Goal: Information Seeking & Learning: Check status

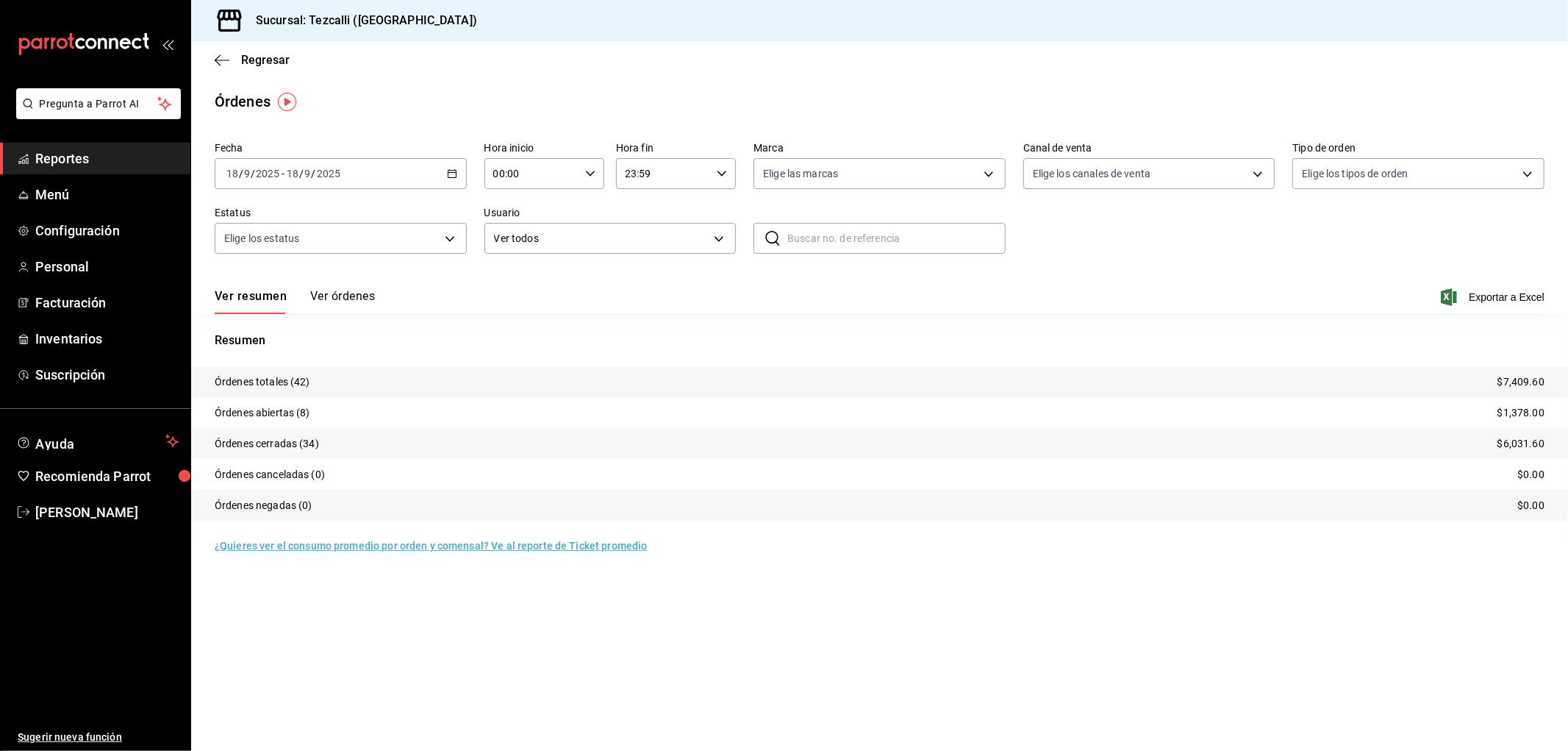
click at [331, 312] on button "Ver órdenes" at bounding box center [342, 302] width 64 height 25
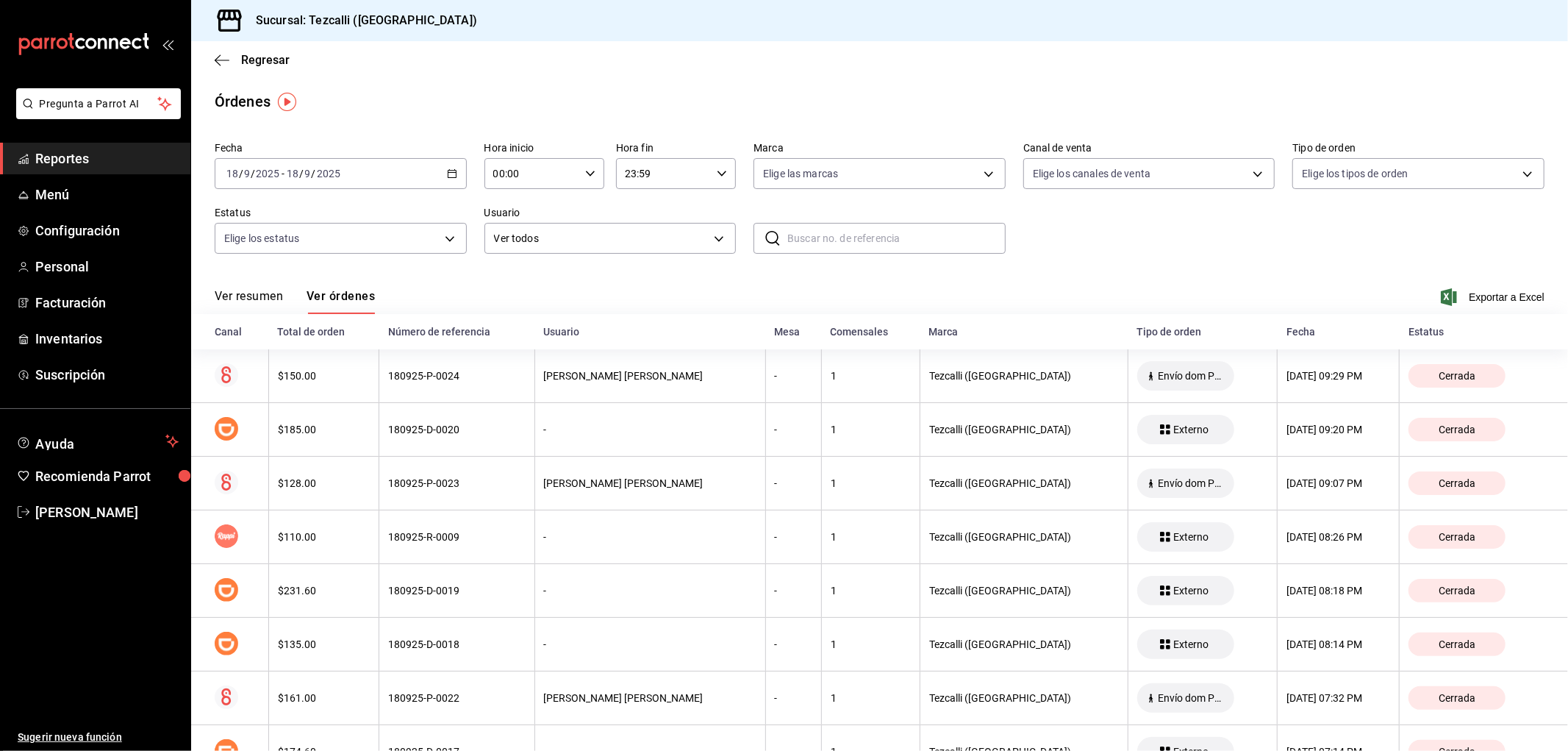
click at [254, 304] on button "Ver resumen" at bounding box center [249, 302] width 68 height 25
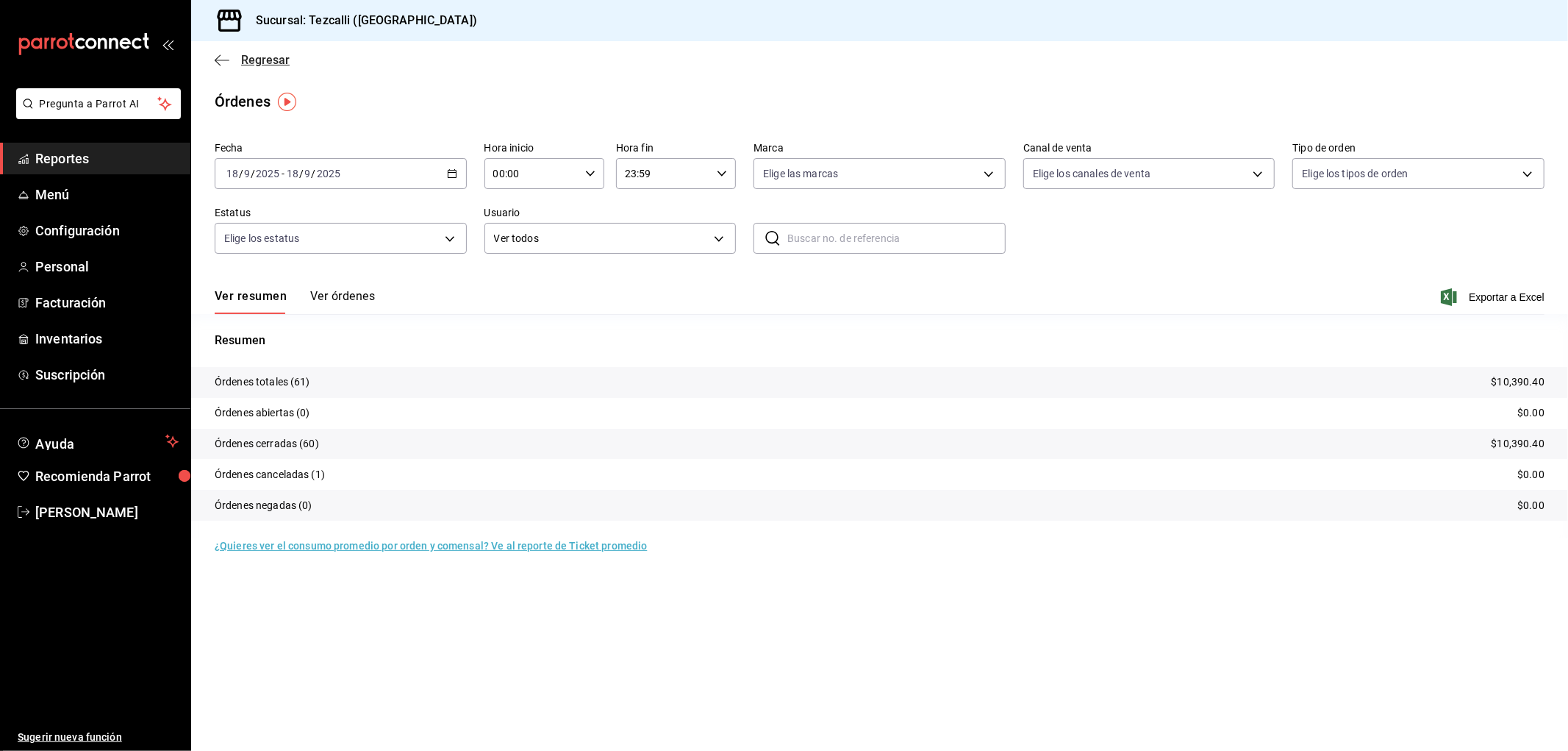
click at [259, 61] on span "Regresar" at bounding box center [266, 59] width 48 height 14
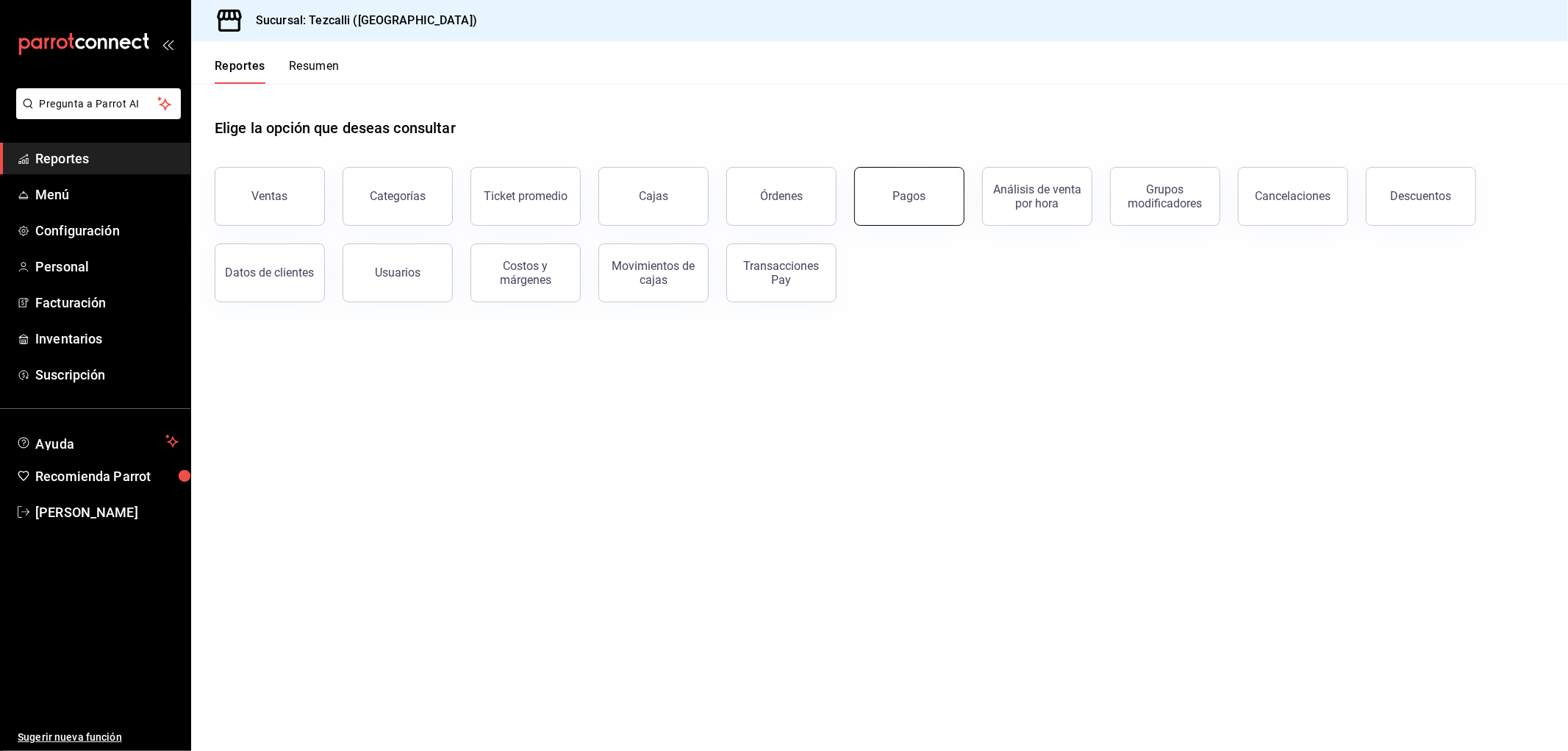
click at [921, 216] on button "Pagos" at bounding box center [909, 196] width 110 height 58
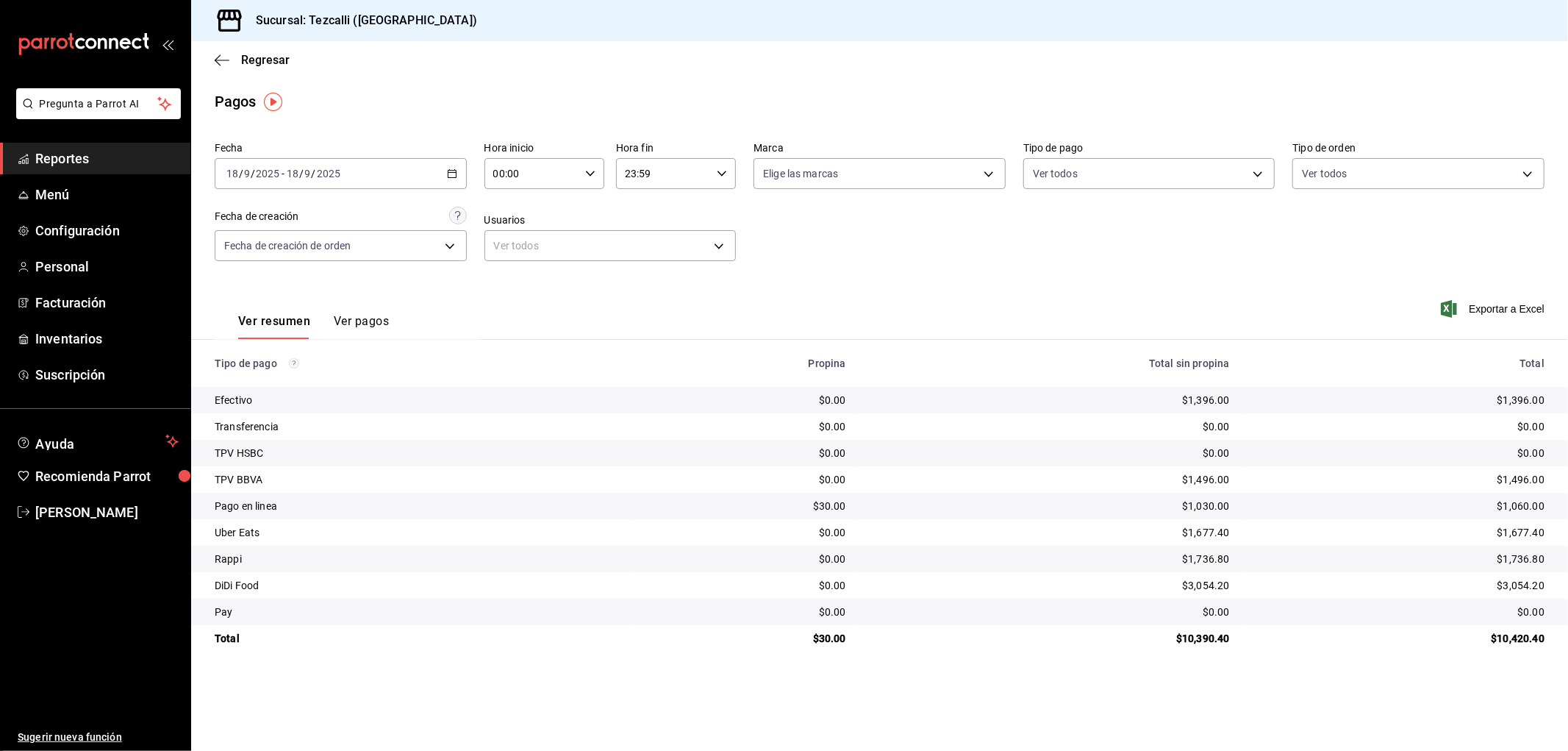
click at [90, 139] on li "Pregunta a Parrot AI" at bounding box center [95, 115] width 179 height 54
click at [92, 151] on span "Reportes" at bounding box center [107, 159] width 144 height 20
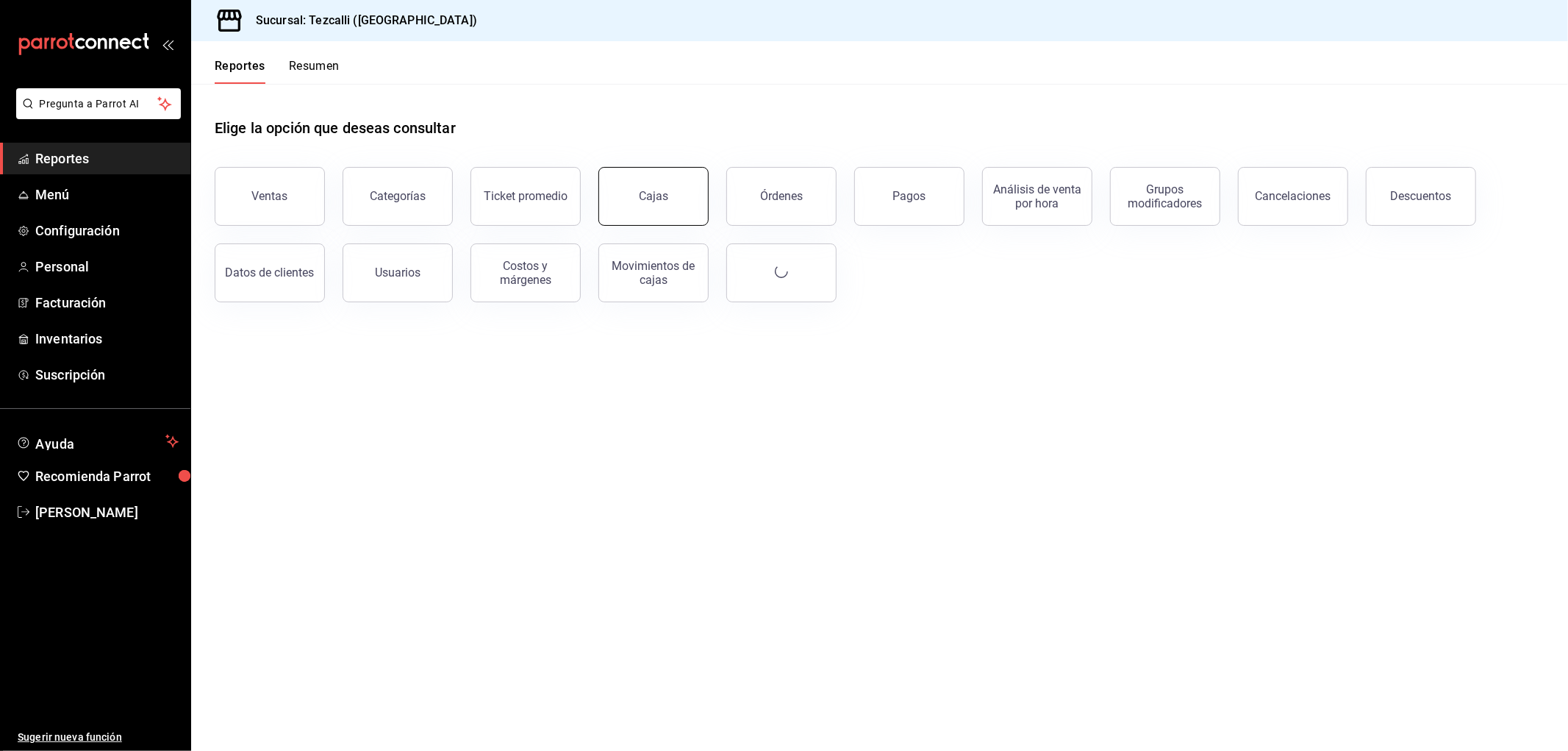
click at [644, 191] on div "Cajas" at bounding box center [654, 196] width 30 height 18
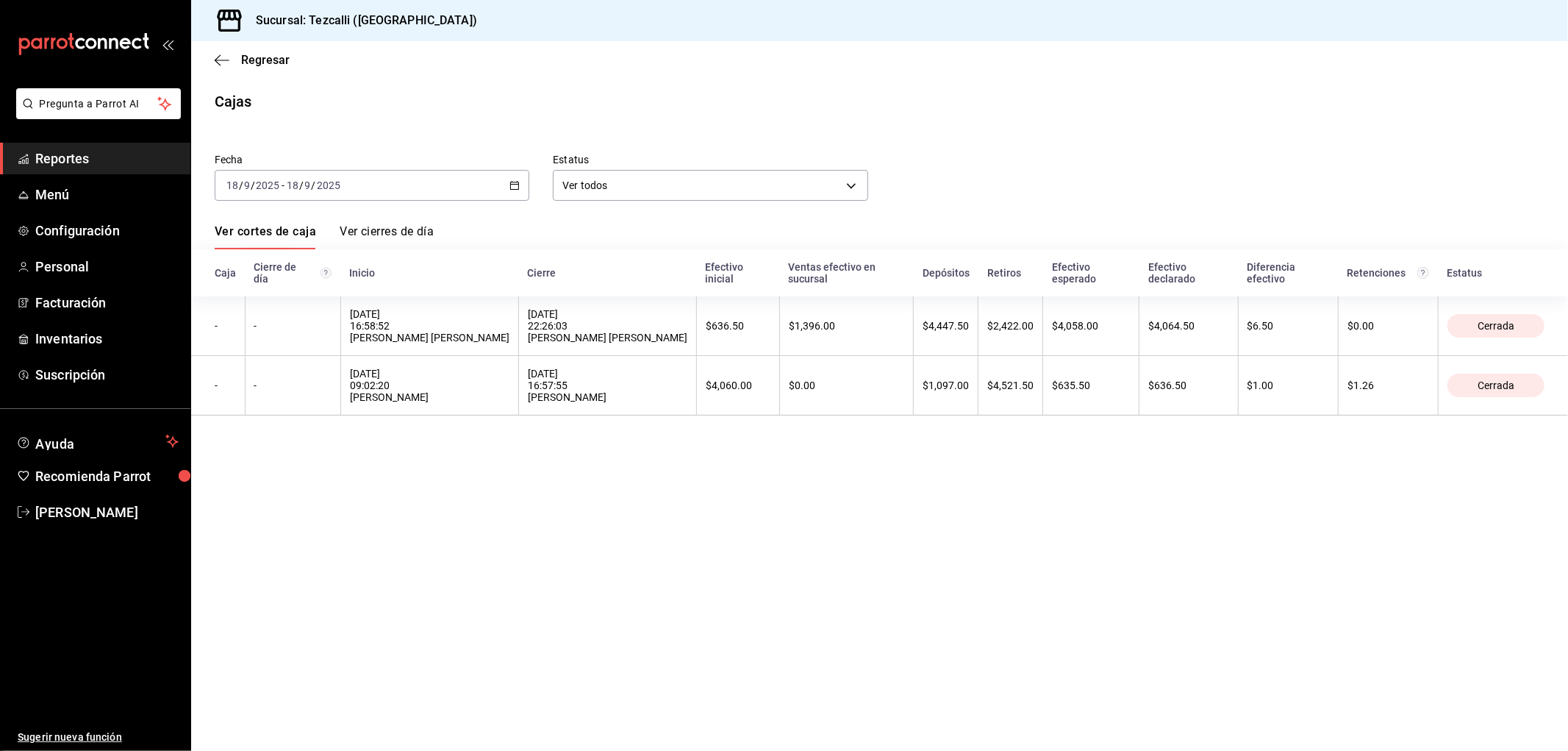
click at [400, 189] on div "[DATE] [DATE] - [DATE] [DATE]" at bounding box center [372, 185] width 315 height 31
click at [319, 400] on span "Rango de fechas" at bounding box center [284, 395] width 114 height 15
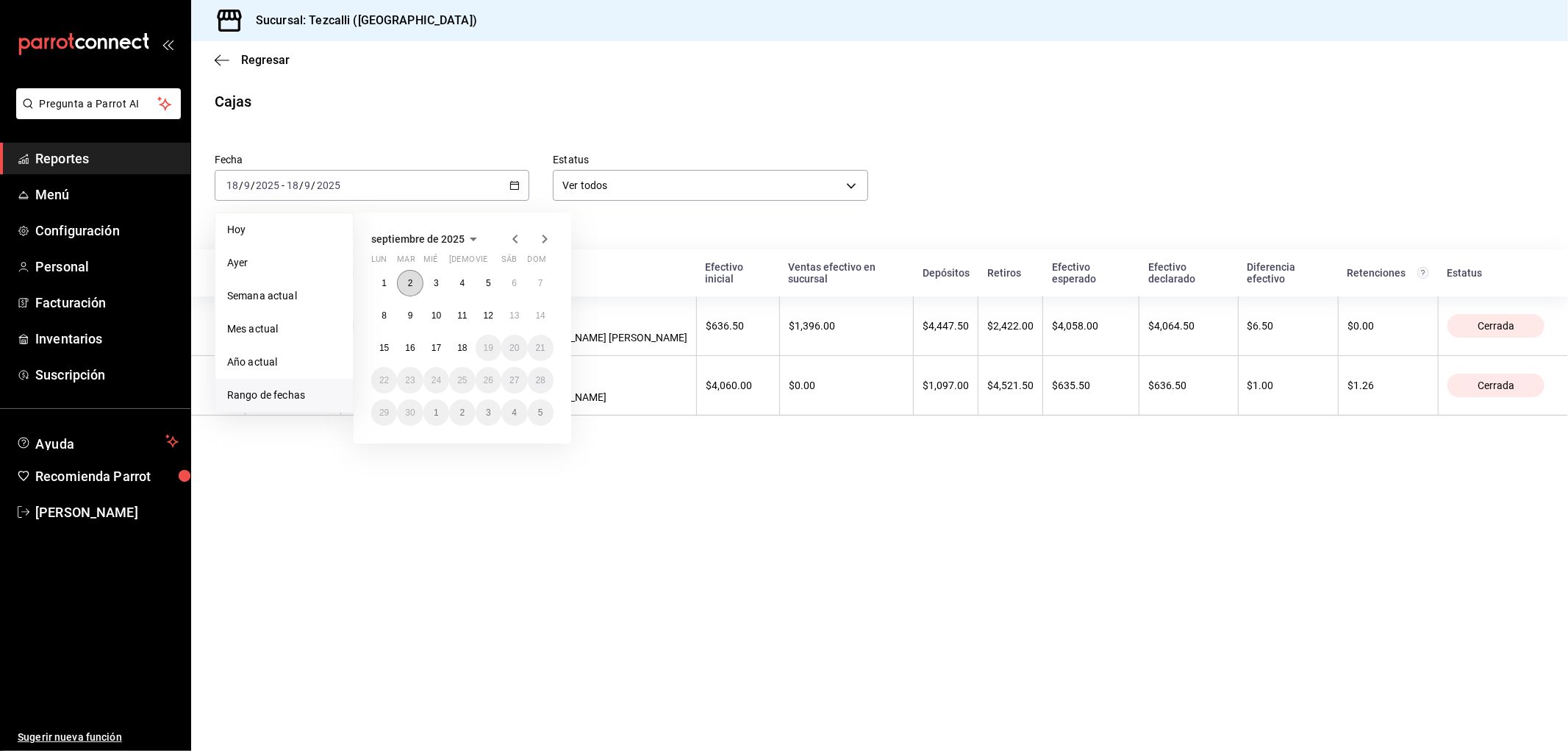
click at [406, 287] on button "2" at bounding box center [410, 283] width 26 height 27
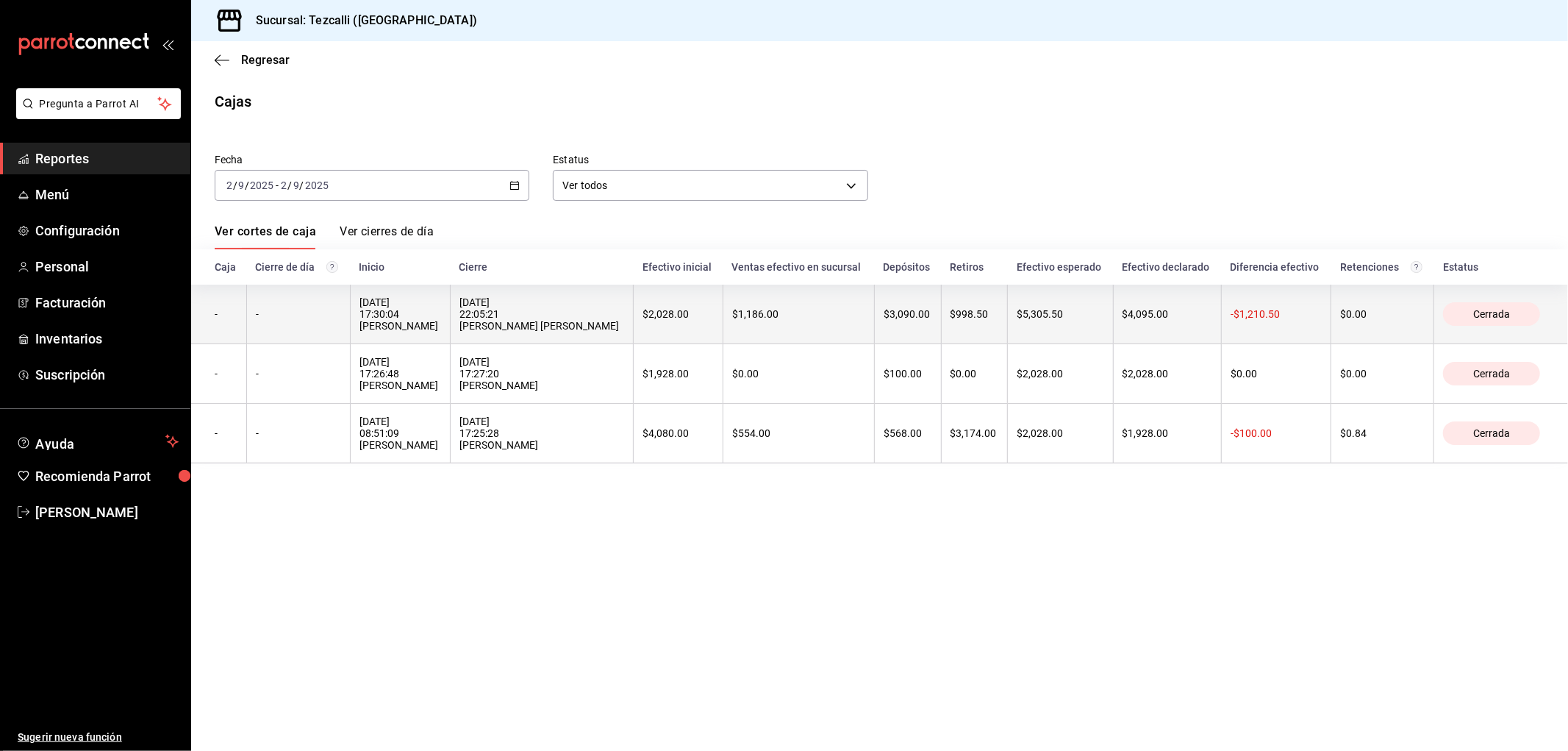
click at [539, 331] on div "[DATE] 22:05:21 [PERSON_NAME] [PERSON_NAME]" at bounding box center [541, 314] width 164 height 35
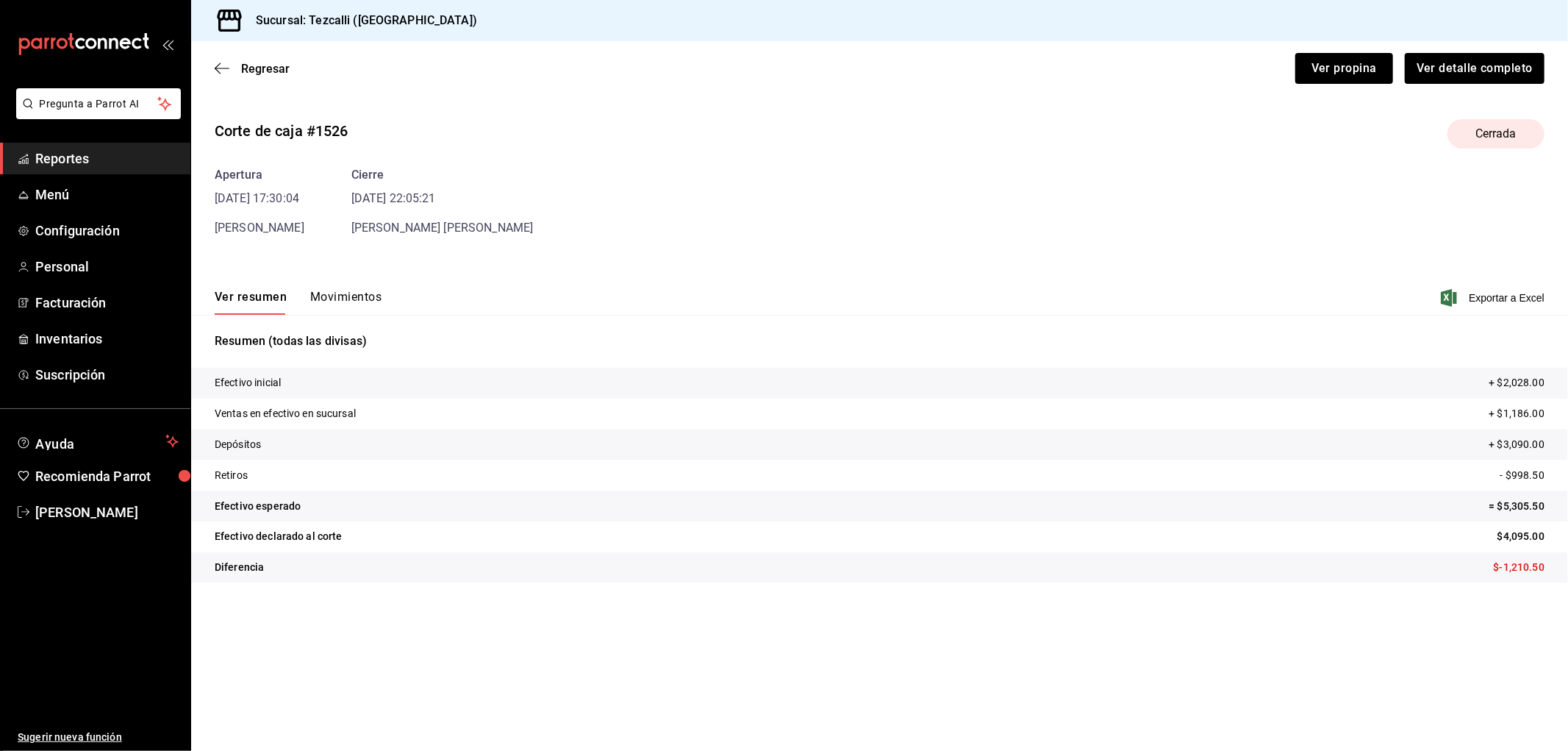
click at [349, 312] on button "Movimientos" at bounding box center [346, 302] width 71 height 25
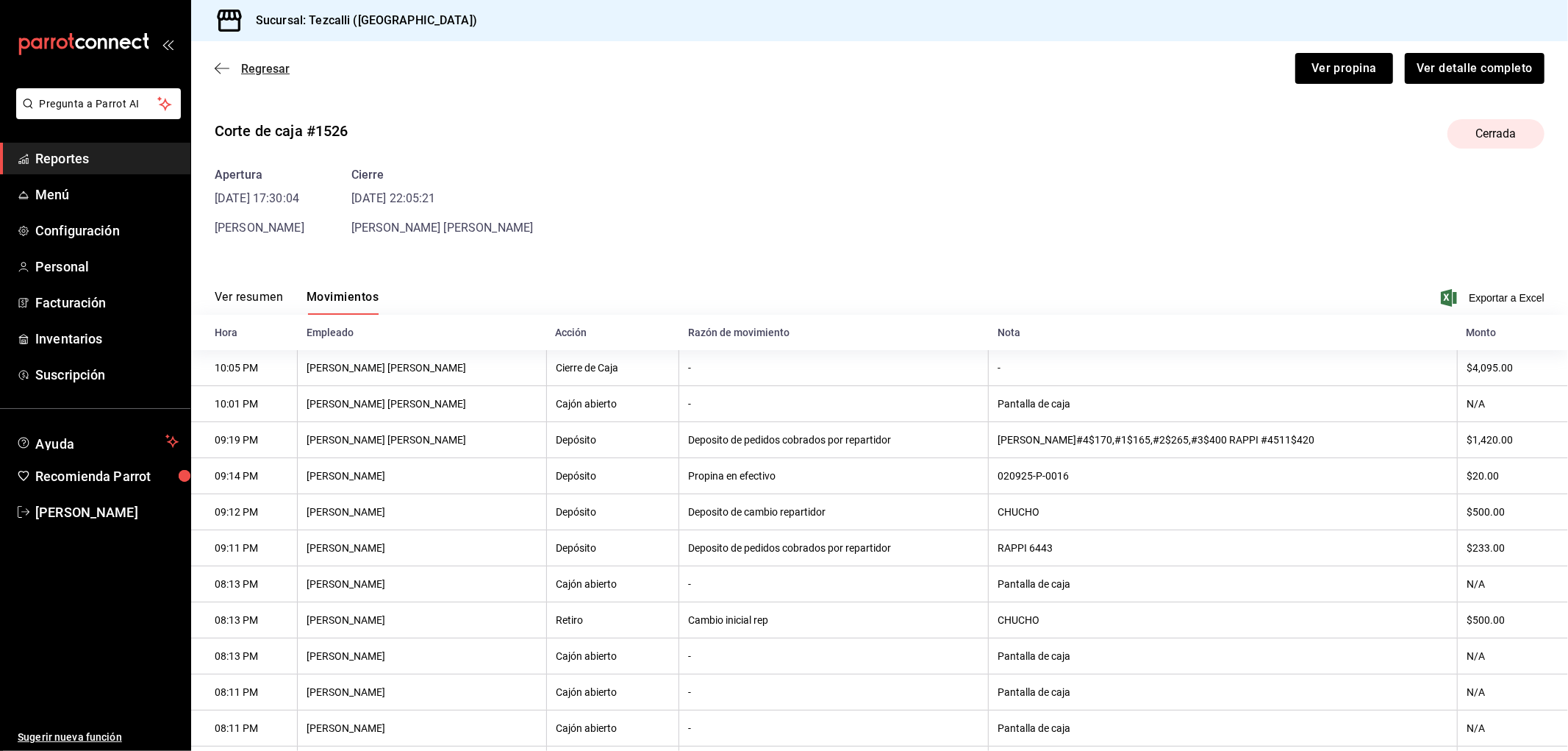
click at [257, 72] on span "Regresar" at bounding box center [266, 69] width 48 height 14
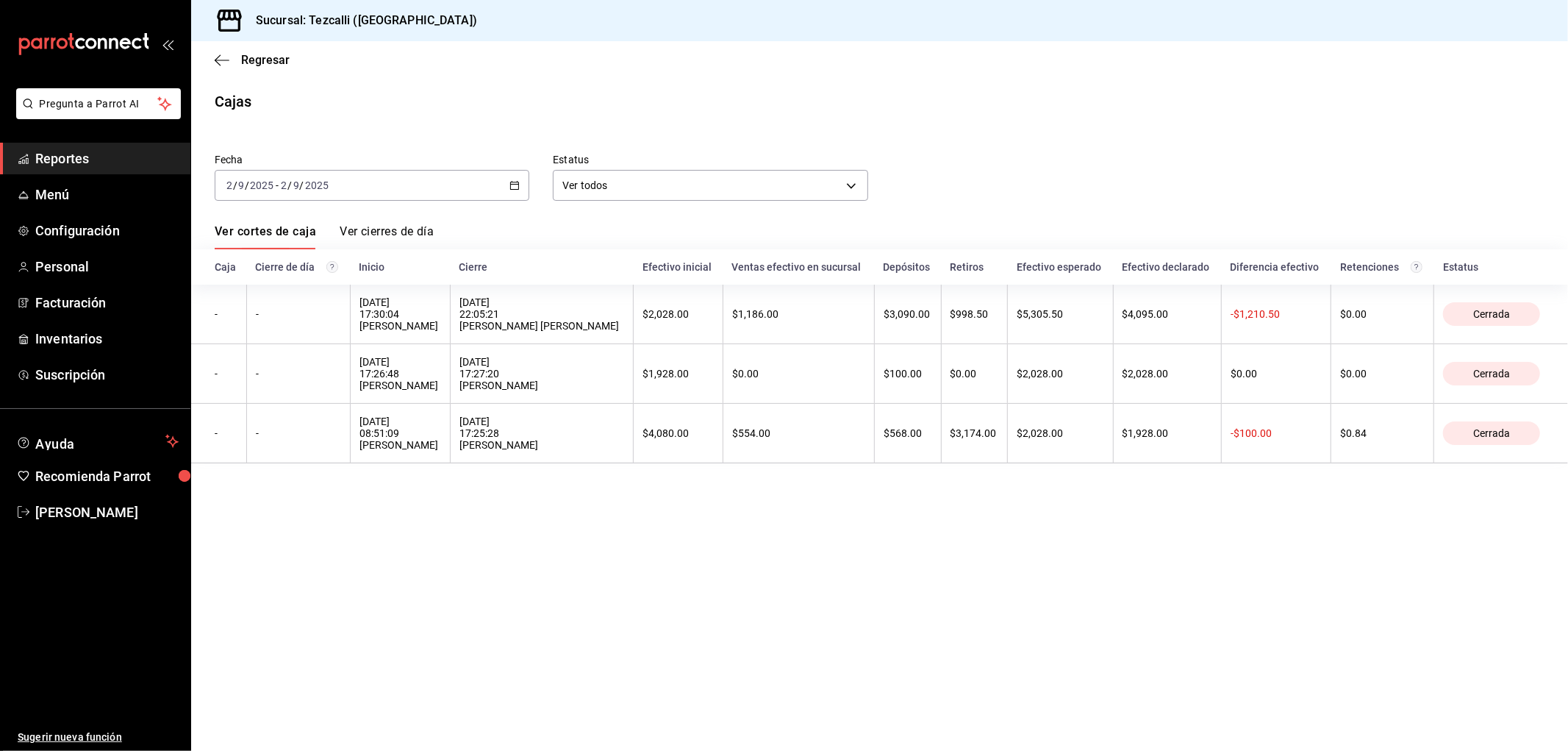
click at [372, 185] on div "[DATE] [DATE] - [DATE] [DATE]" at bounding box center [372, 185] width 315 height 31
click at [294, 383] on li "Rango de fechas" at bounding box center [284, 396] width 138 height 33
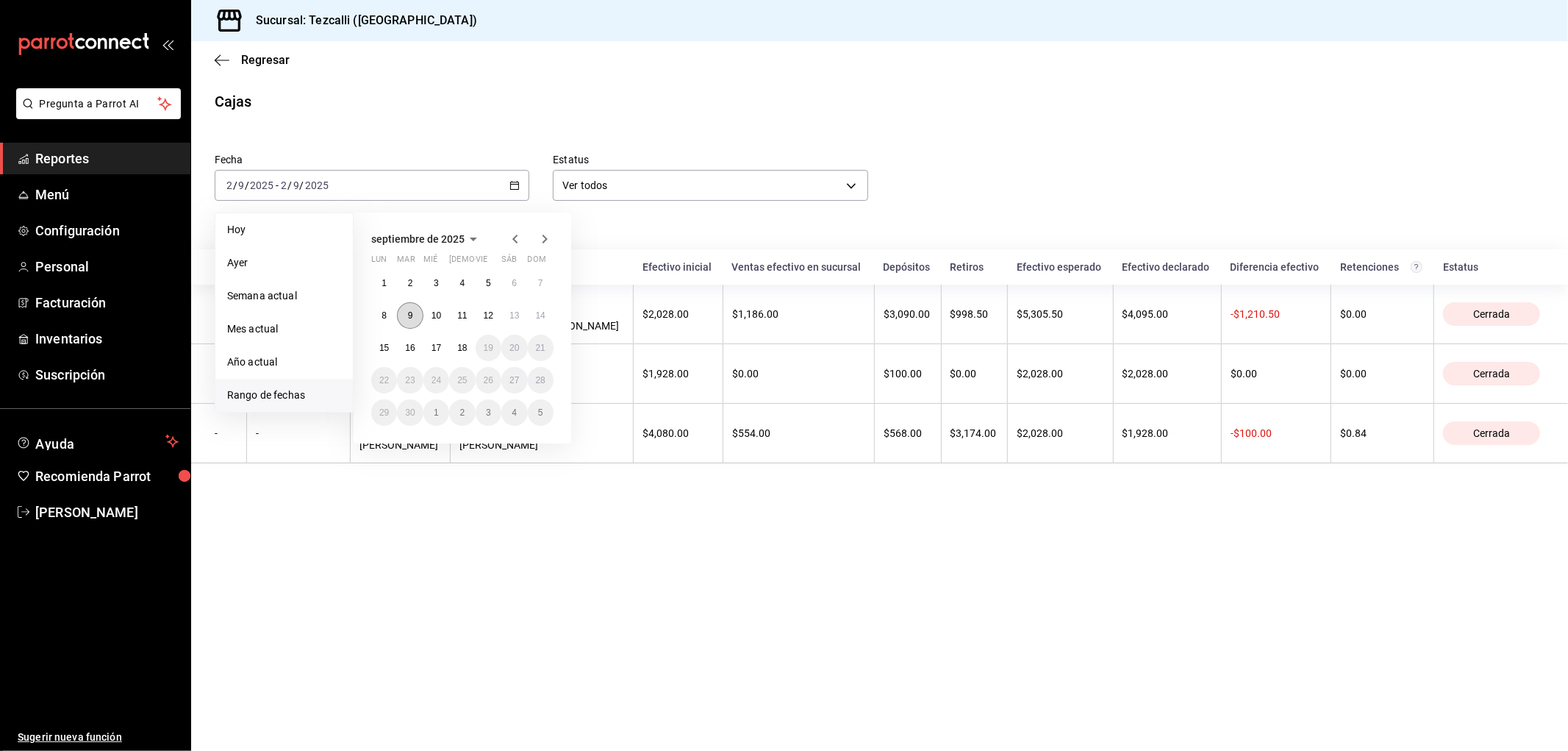
click at [410, 312] on abbr "9" at bounding box center [411, 316] width 5 height 10
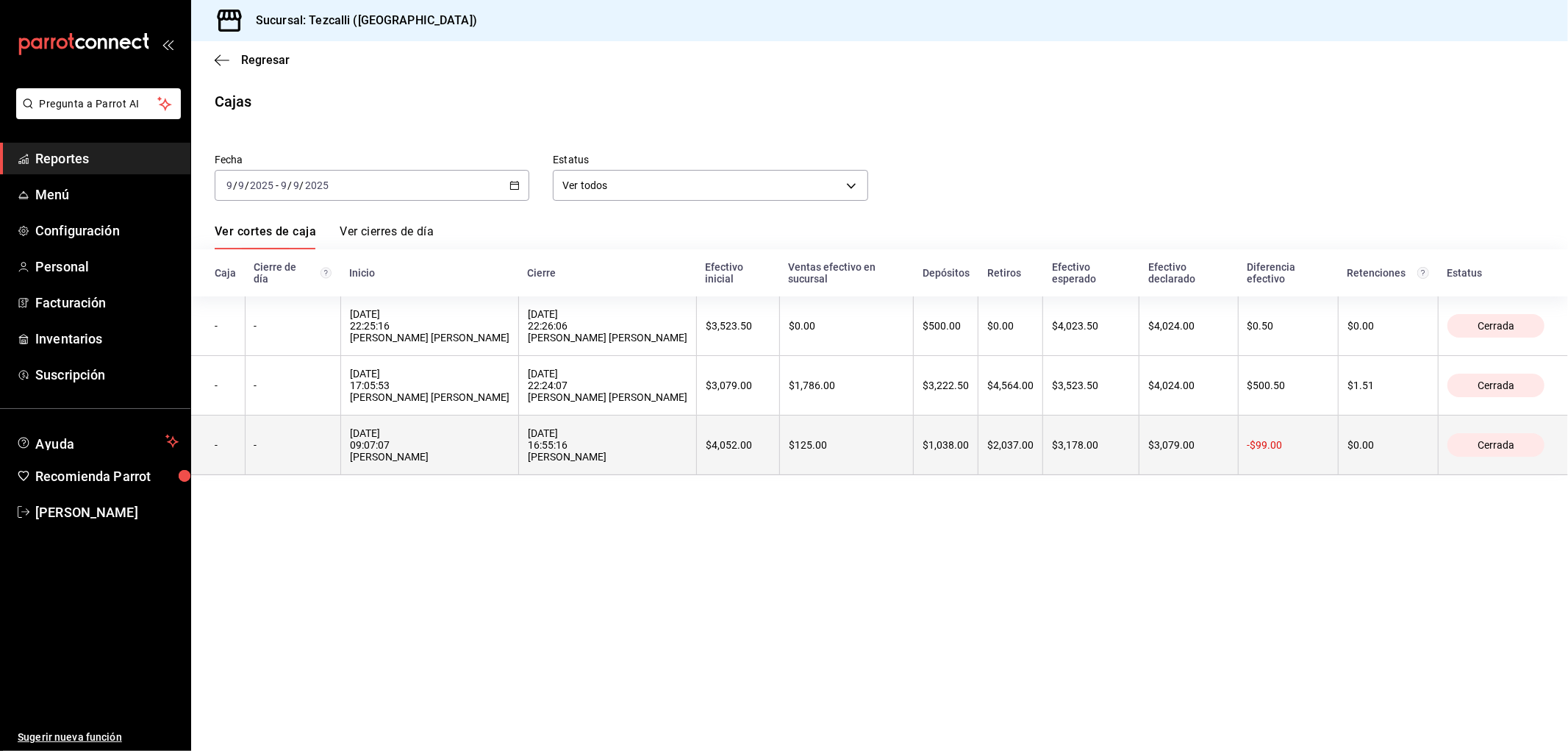
click at [625, 463] on div "[DATE] 16:55:16 [PERSON_NAME]" at bounding box center [607, 445] width 159 height 35
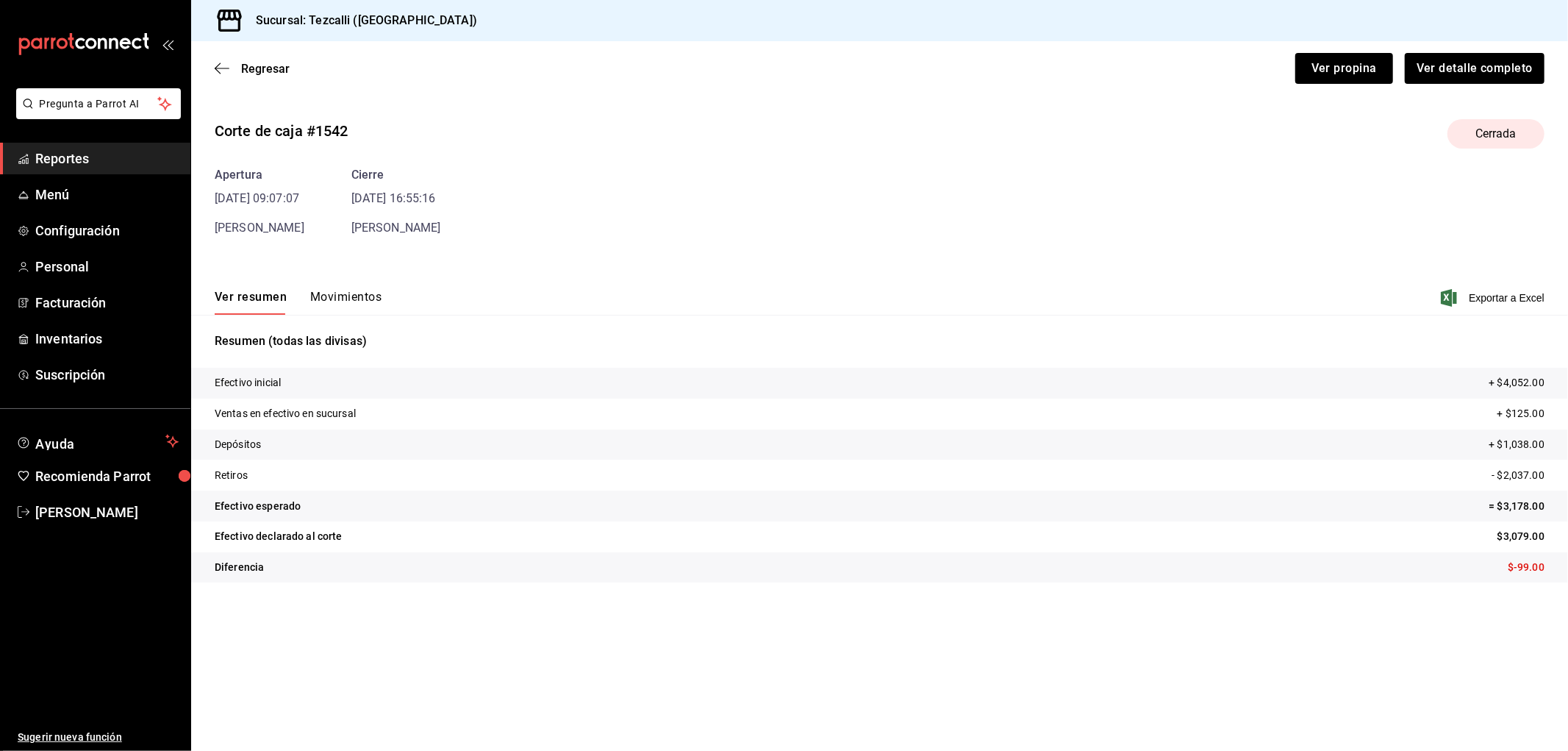
click at [369, 302] on button "Movimientos" at bounding box center [346, 302] width 71 height 25
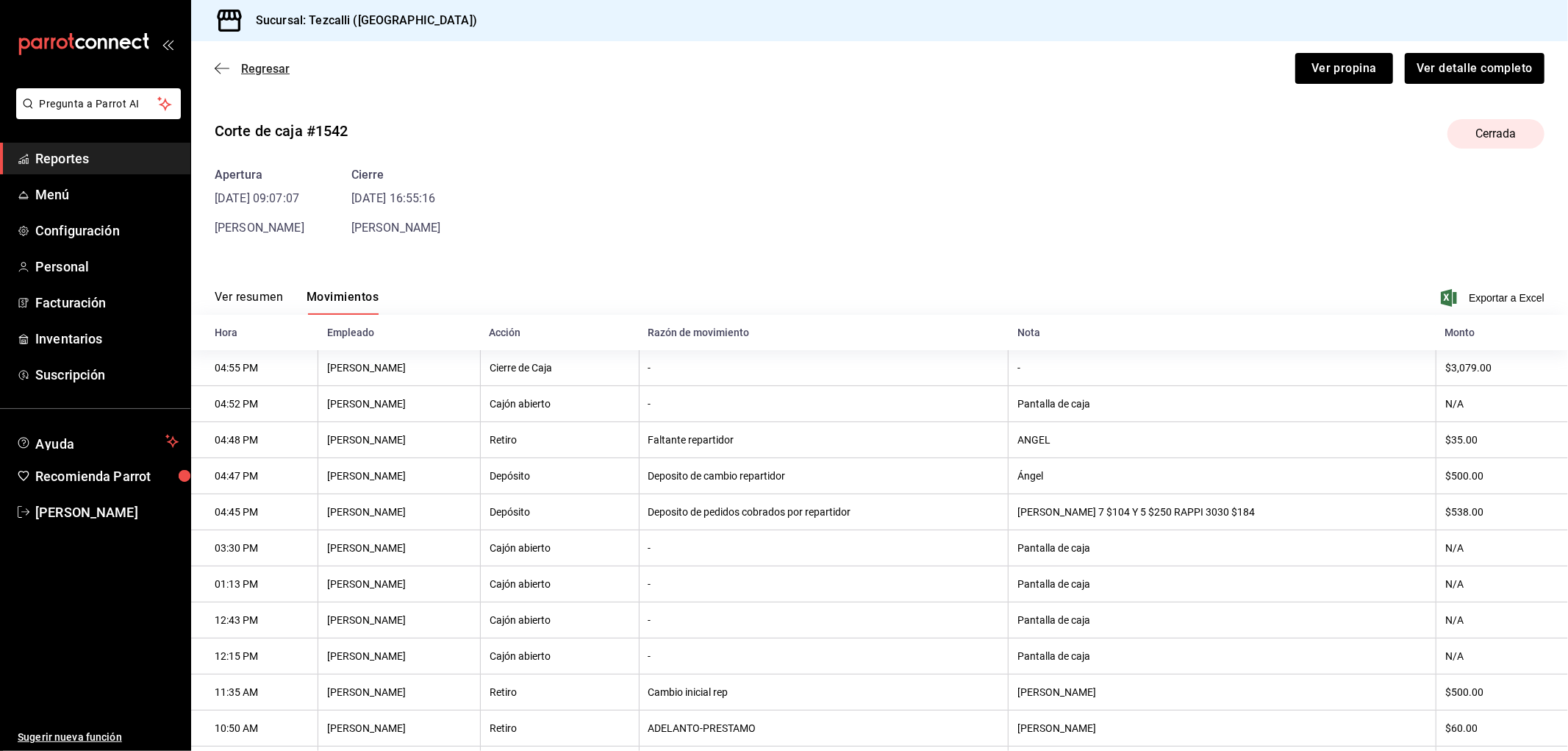
click at [281, 74] on span "Regresar" at bounding box center [266, 69] width 48 height 14
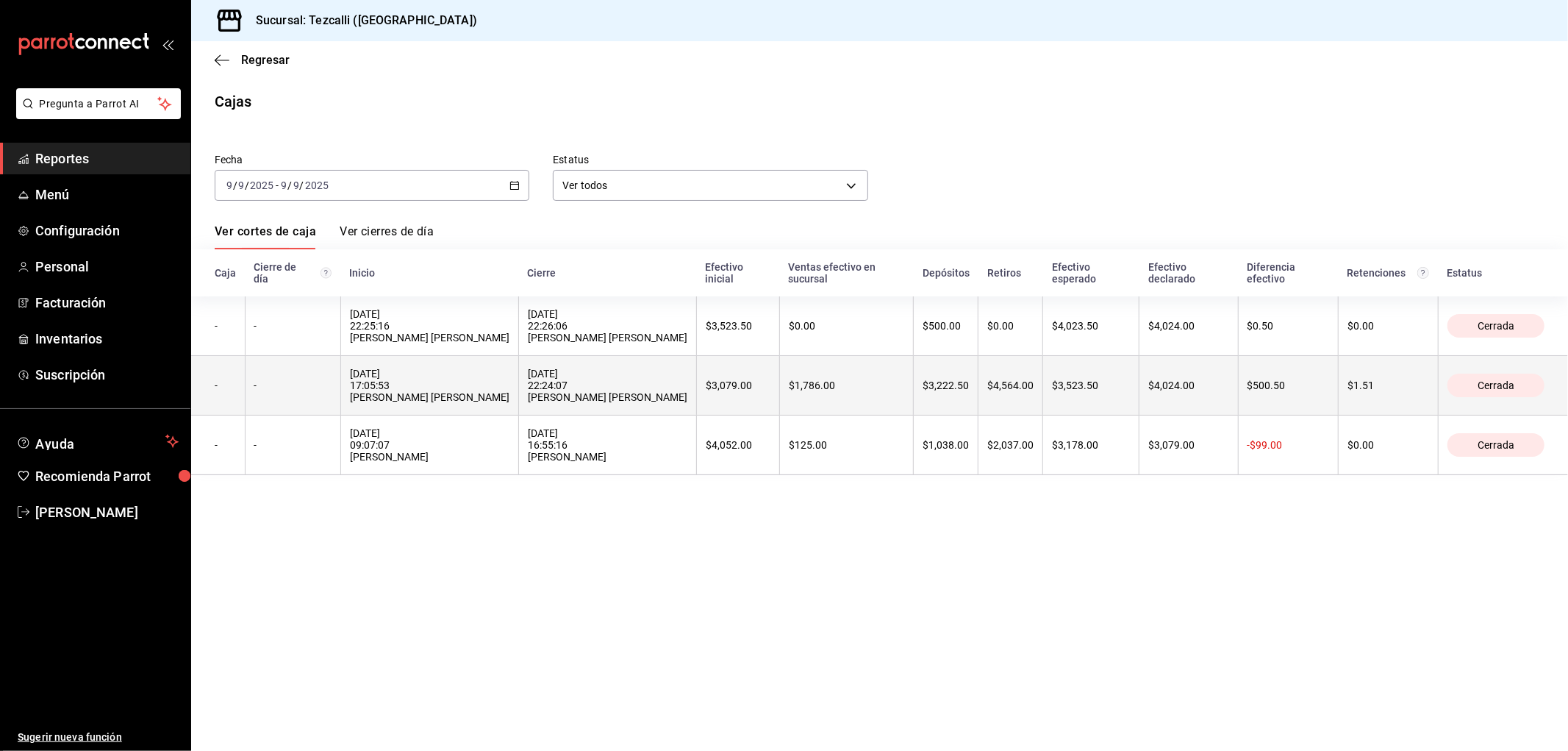
click at [509, 388] on div "[DATE] 17:05:53 [PERSON_NAME] [PERSON_NAME]" at bounding box center [429, 385] width 159 height 35
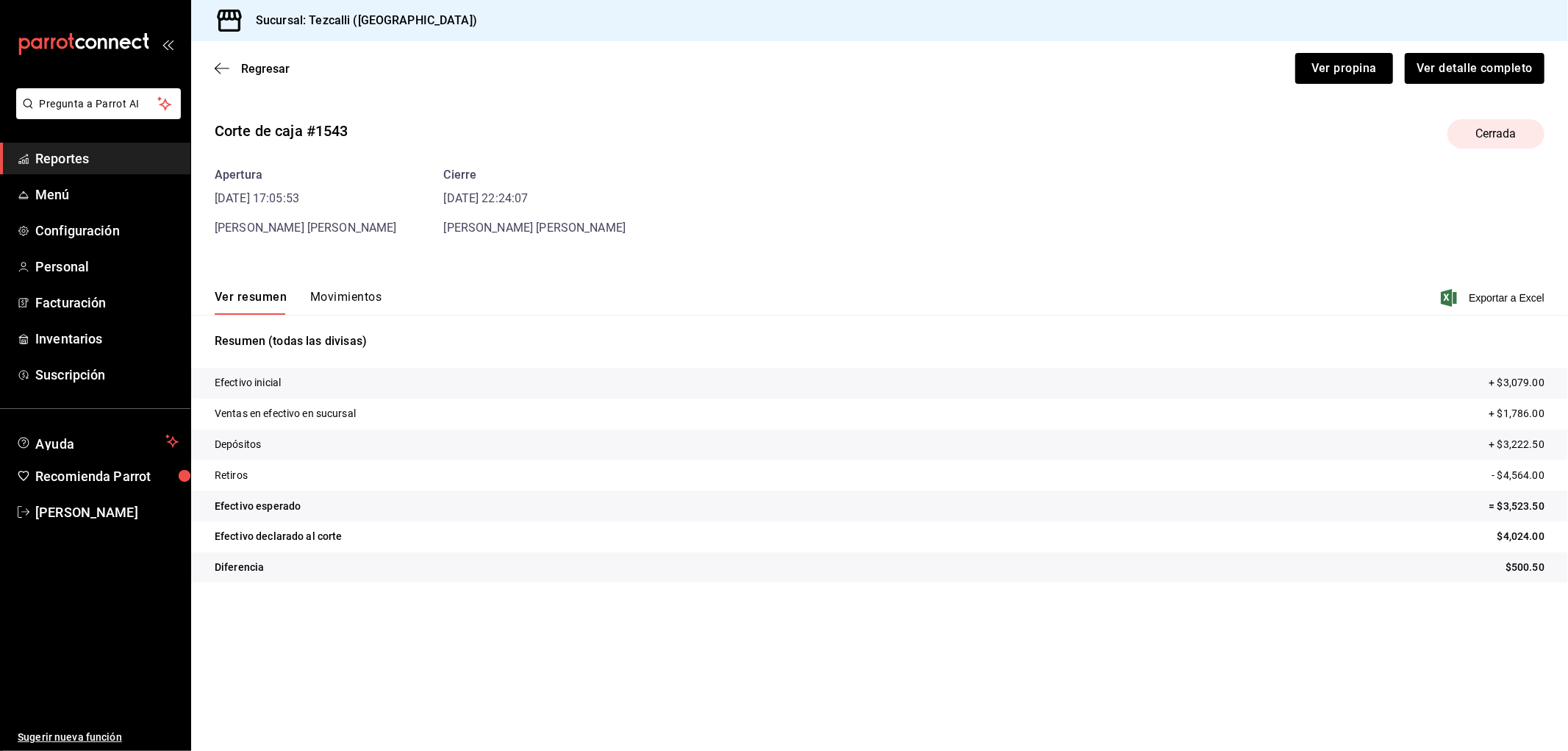
click at [330, 302] on button "Movimientos" at bounding box center [346, 302] width 71 height 25
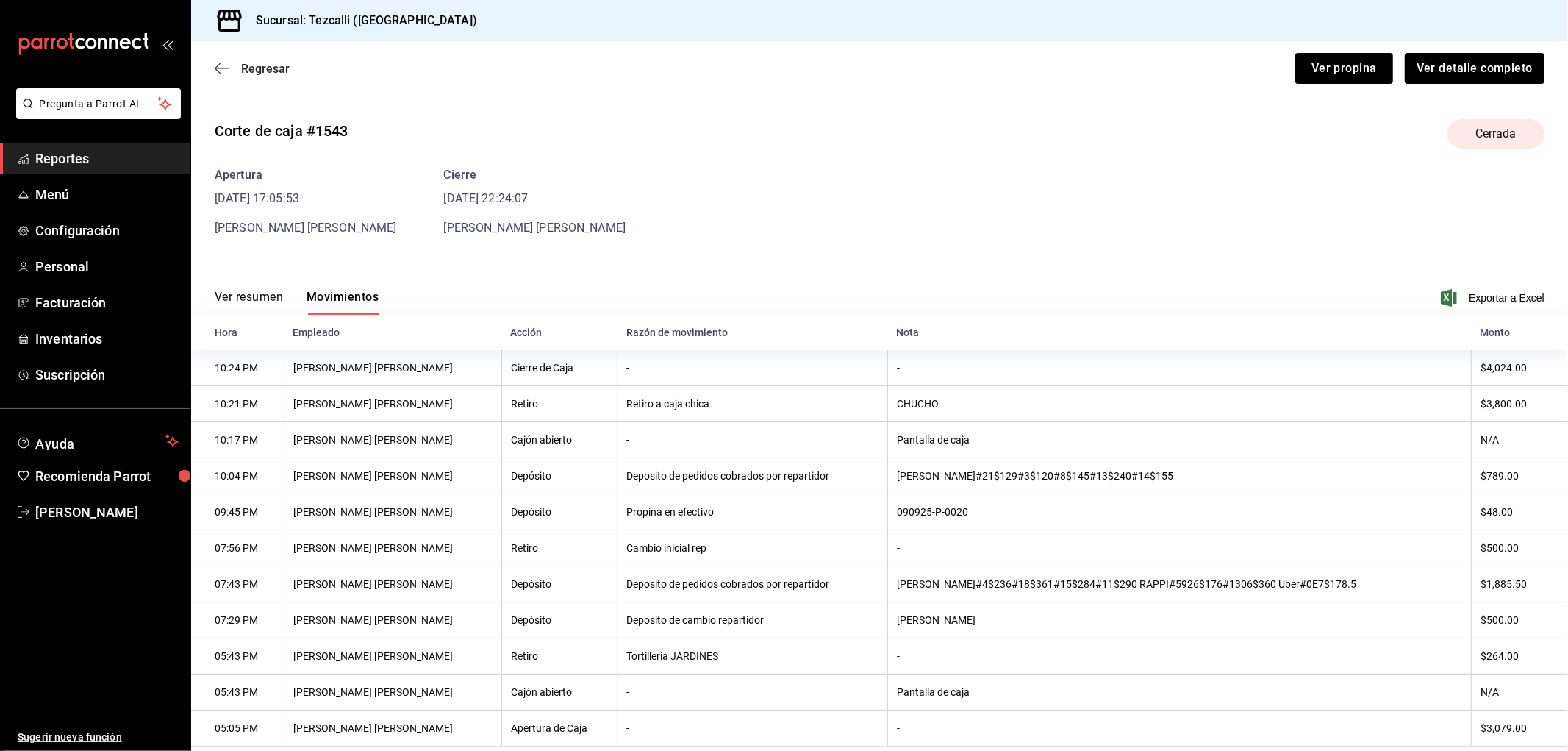
click at [272, 69] on span "Regresar" at bounding box center [266, 69] width 48 height 14
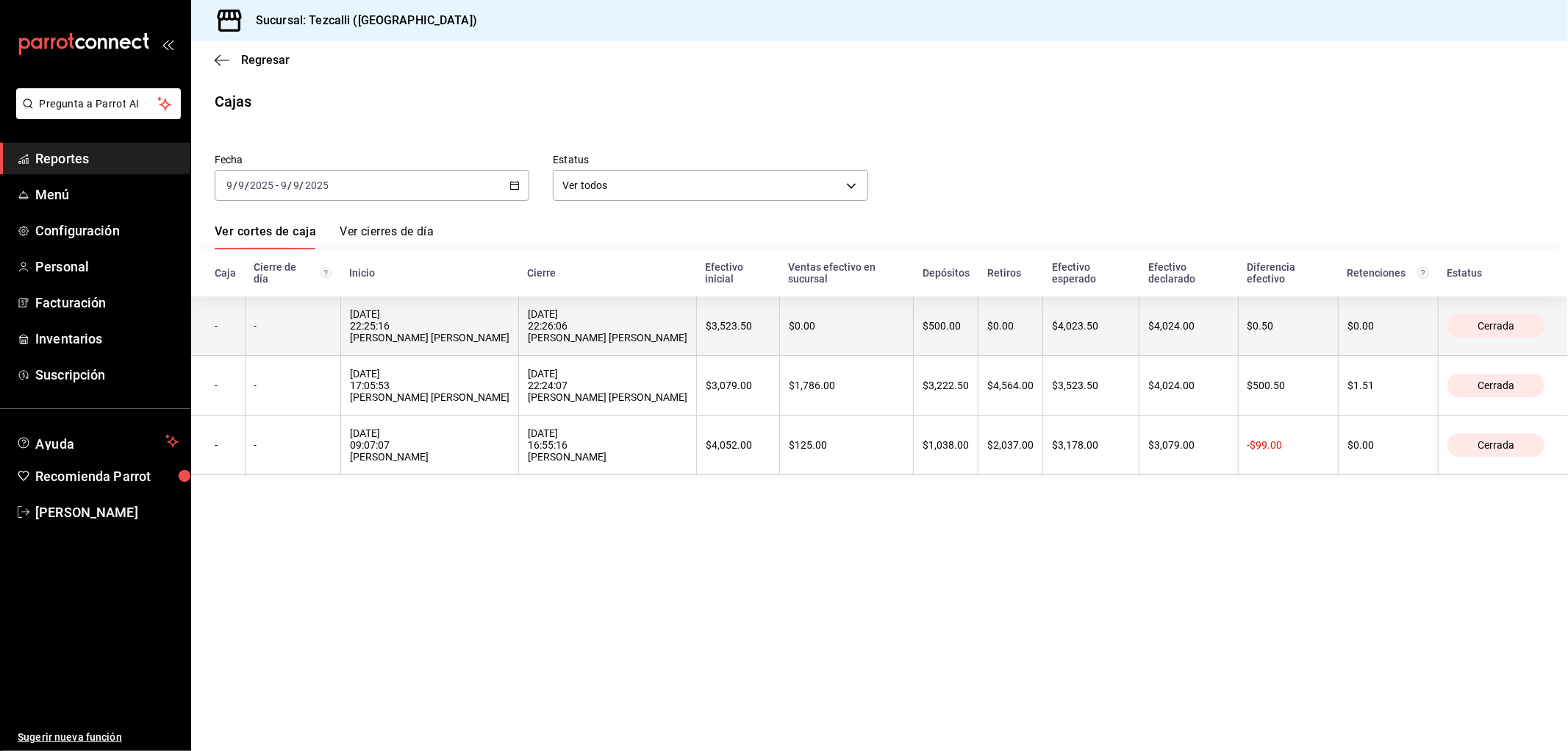
click at [447, 328] on div "[DATE] 22:25:16 [PERSON_NAME] [PERSON_NAME]" at bounding box center [429, 326] width 159 height 35
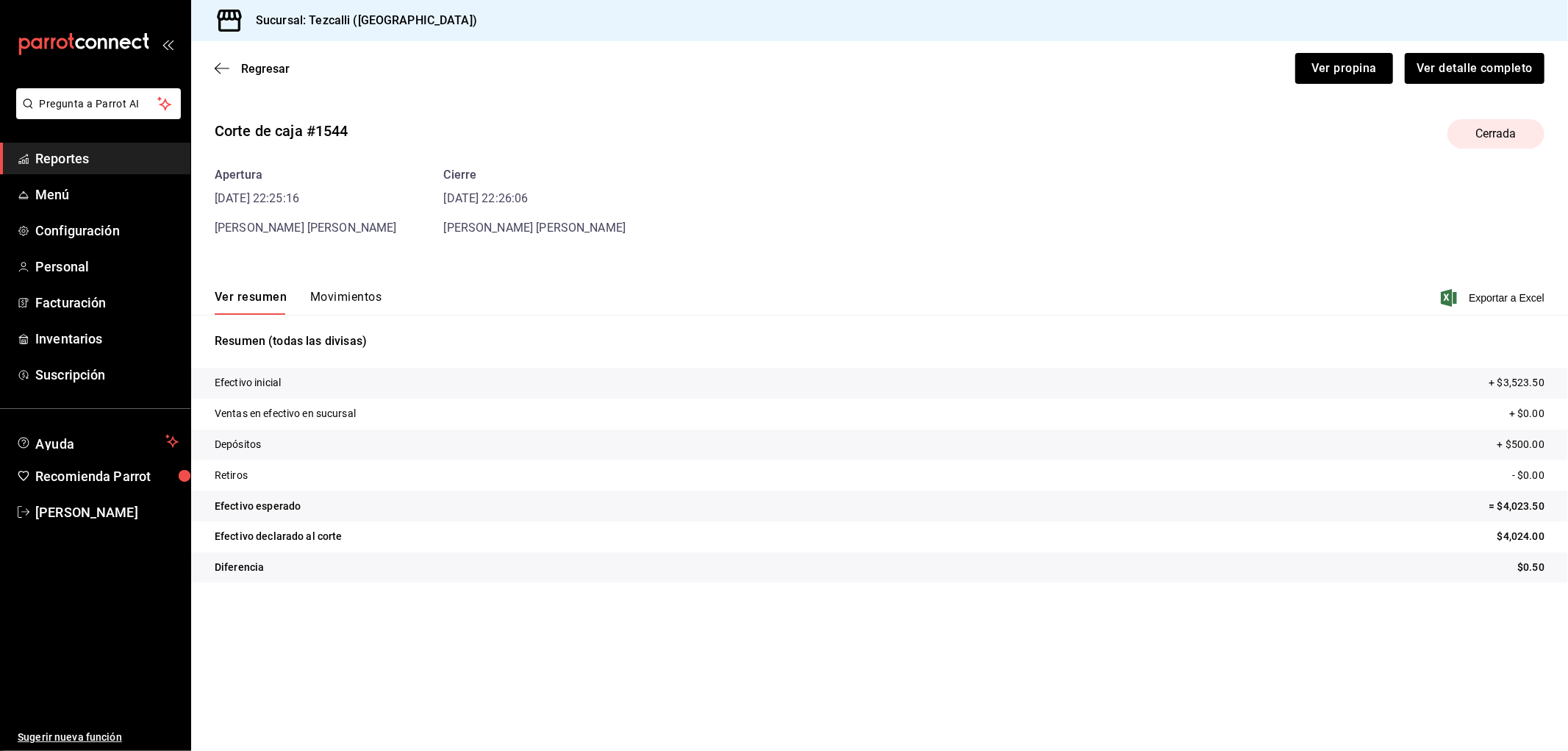
click at [348, 287] on div "Ver resumen Movimientos Exportar a Excel" at bounding box center [879, 293] width 1377 height 43
click at [362, 312] on button "Movimientos" at bounding box center [346, 302] width 71 height 25
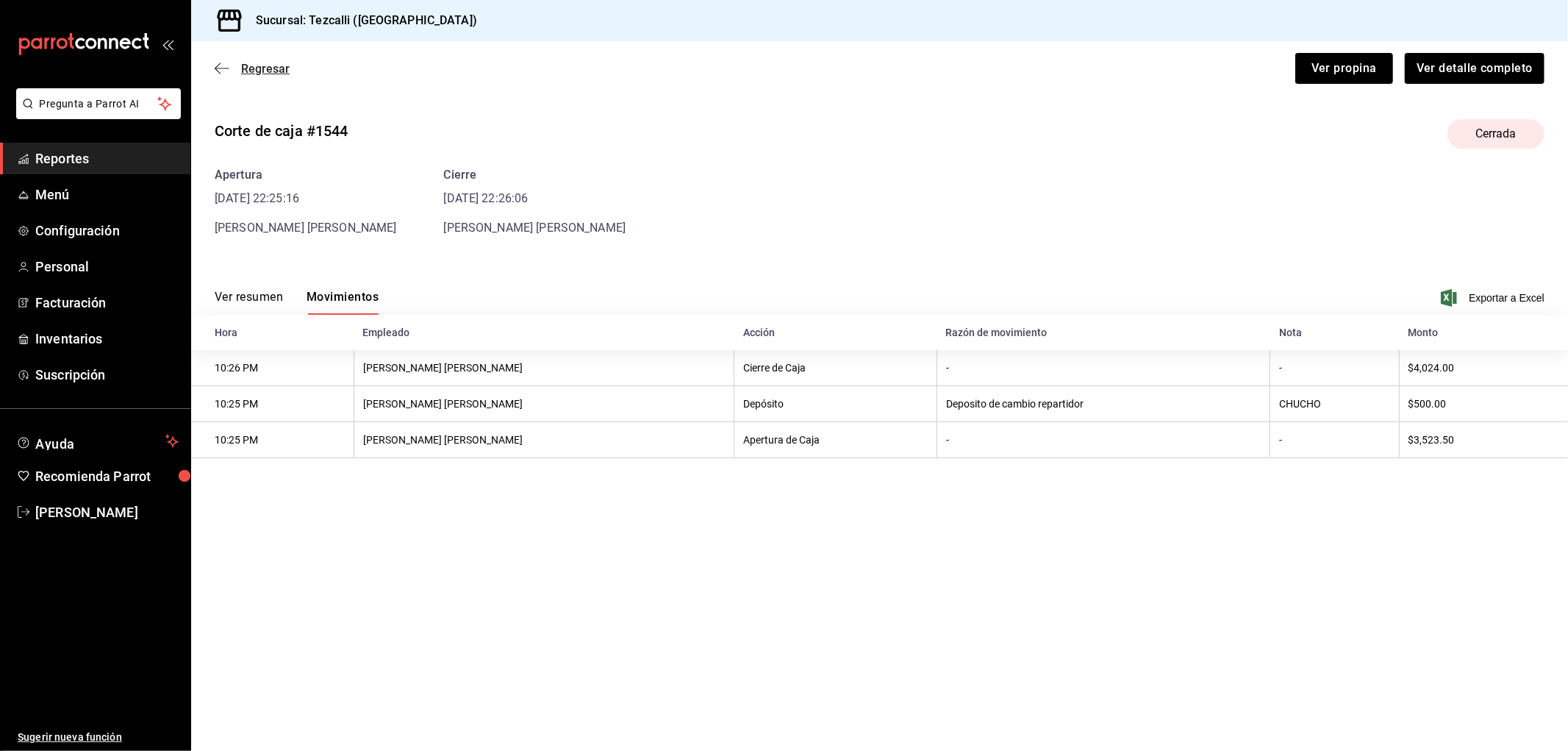
click at [255, 68] on span "Regresar" at bounding box center [266, 69] width 48 height 14
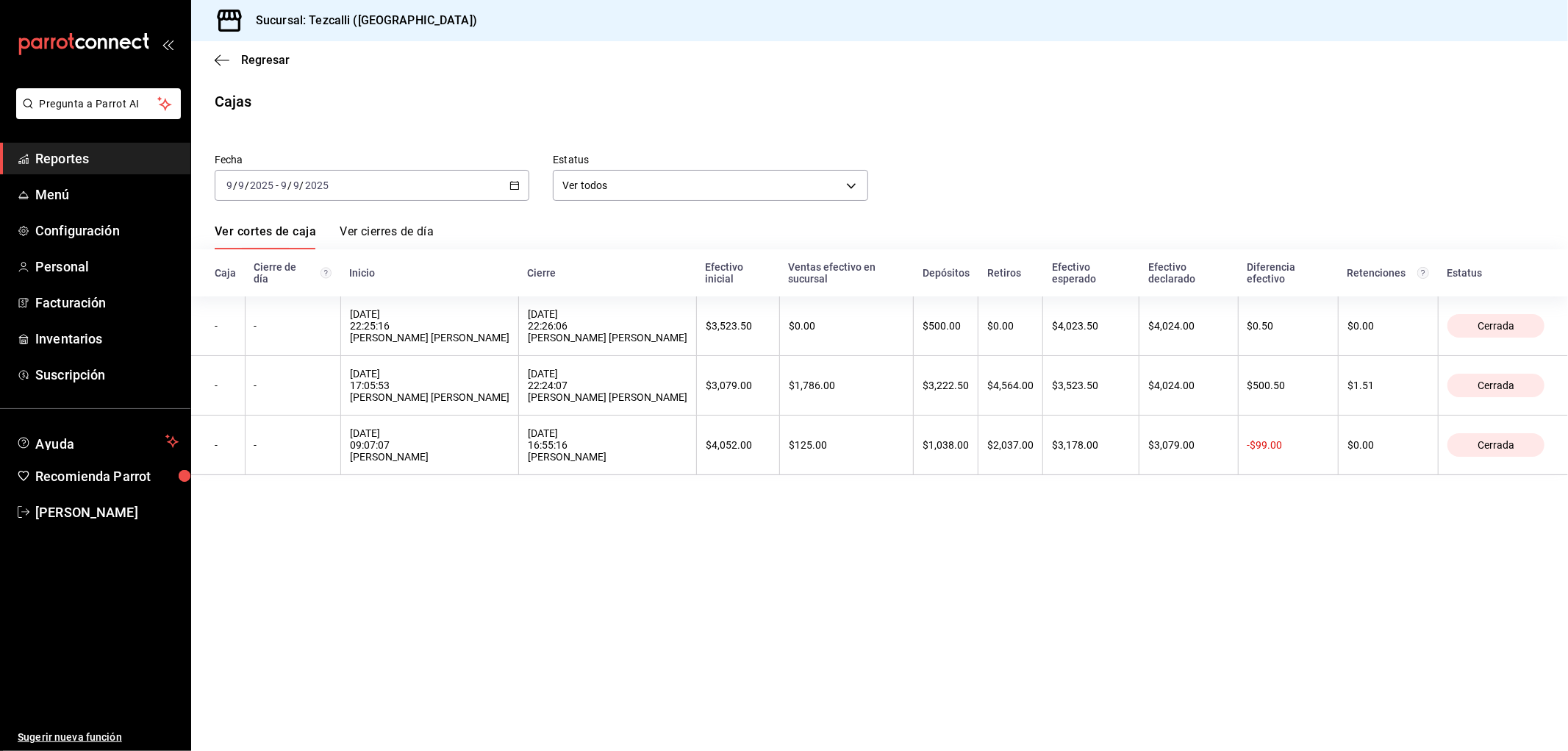
click at [390, 194] on div "[DATE] [DATE] - [DATE] [DATE]" at bounding box center [372, 185] width 315 height 31
click at [326, 385] on li "Rango de fechas" at bounding box center [284, 396] width 138 height 33
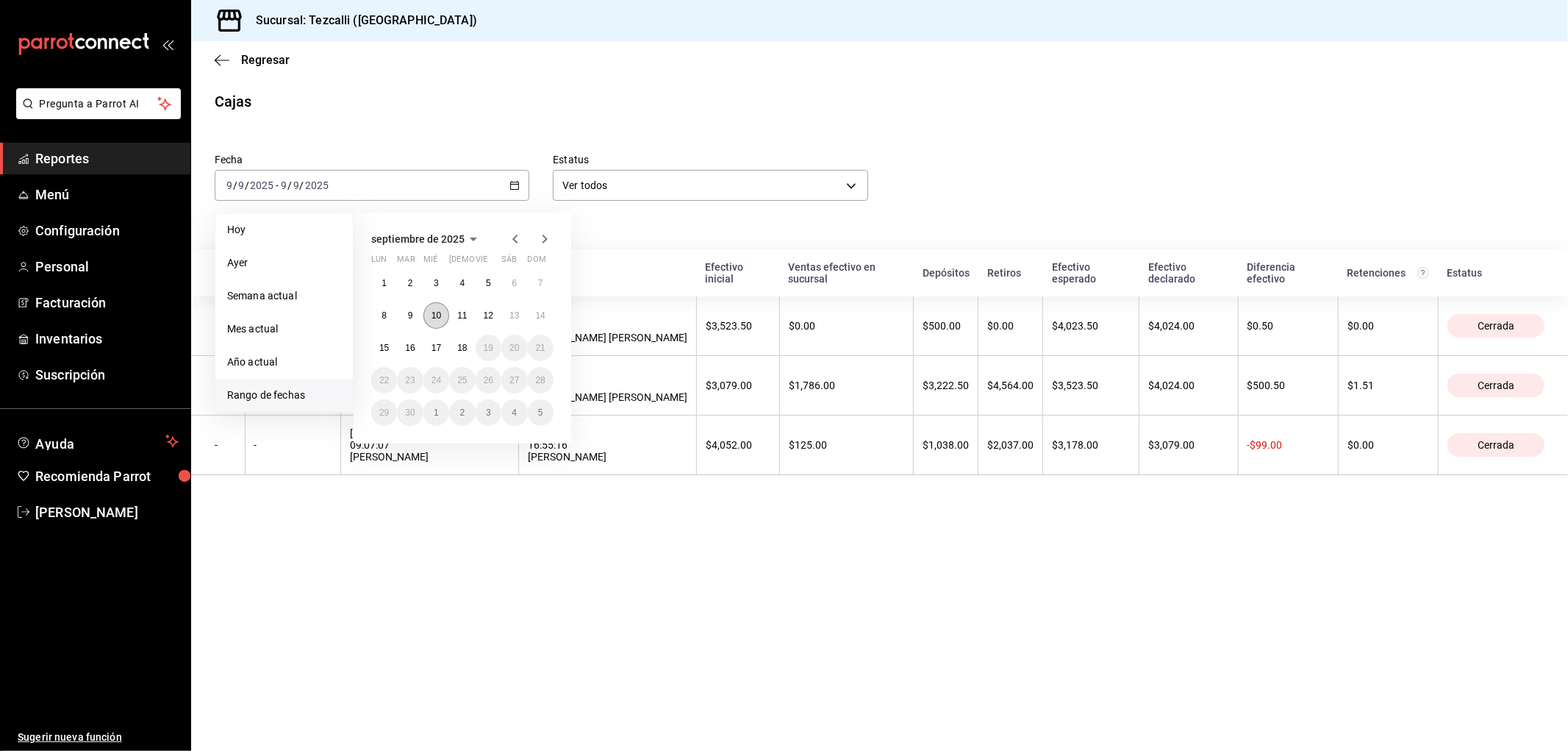
click at [442, 315] on button "10" at bounding box center [436, 316] width 26 height 27
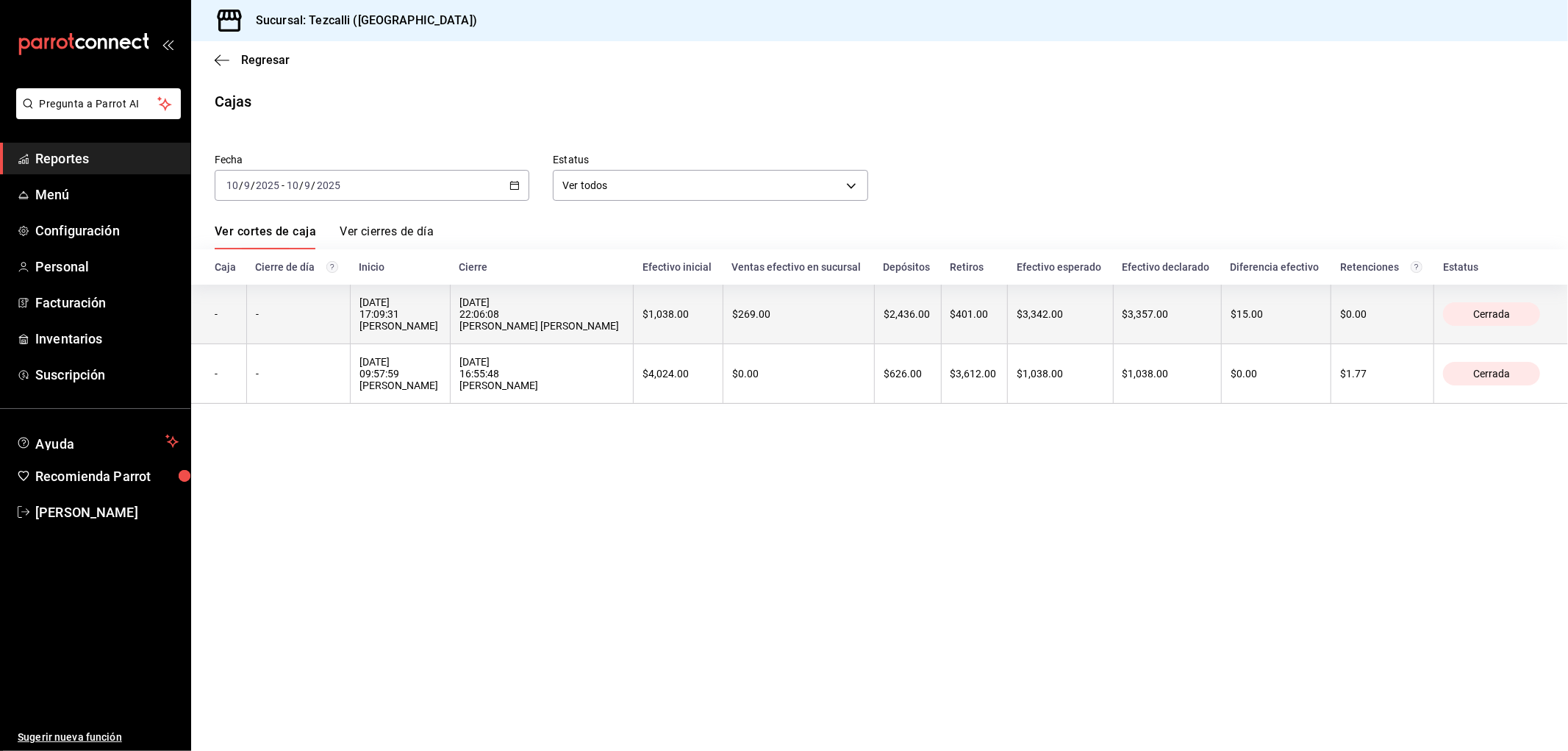
click at [522, 302] on div "[DATE] 22:06:08 [PERSON_NAME] [PERSON_NAME]" at bounding box center [541, 314] width 164 height 35
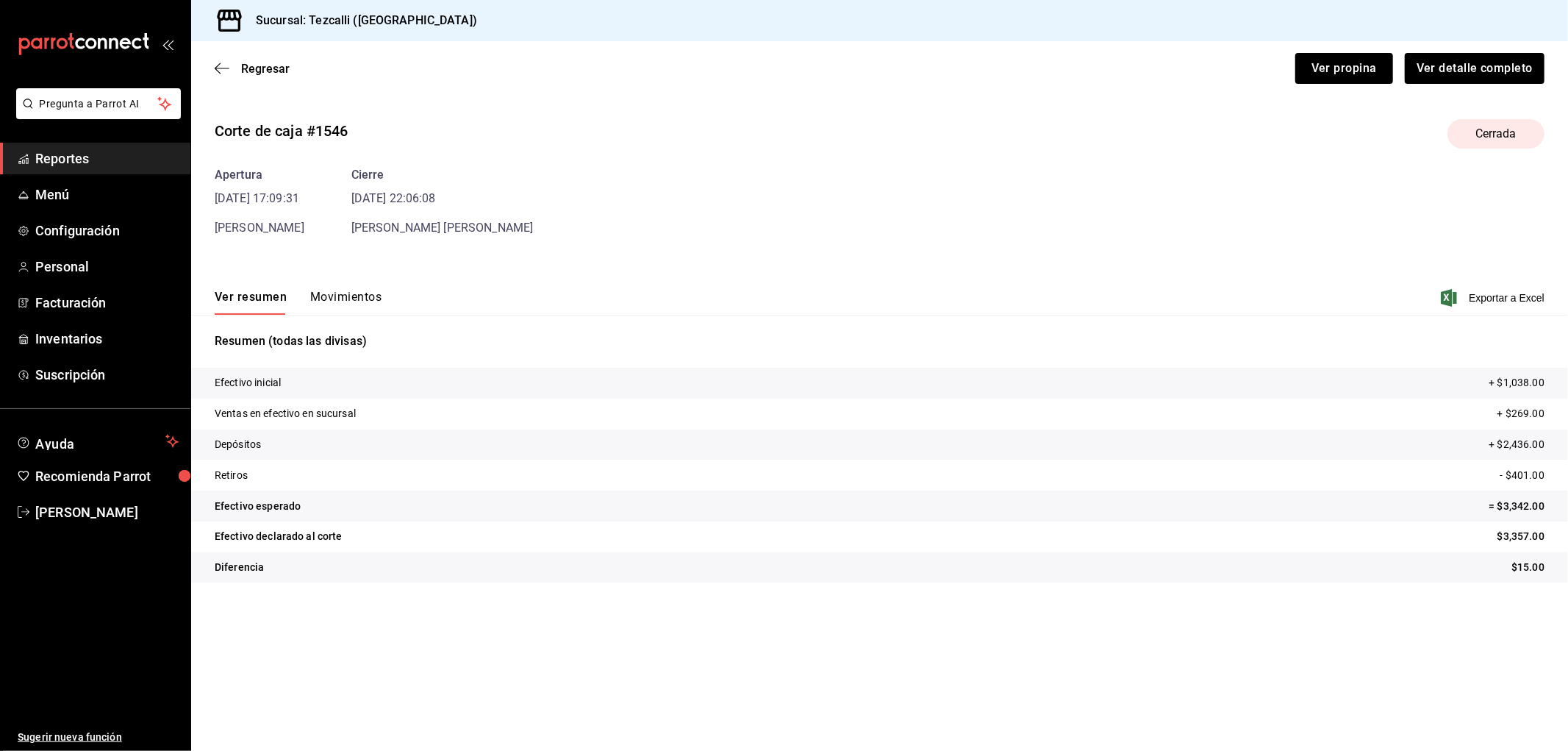
click at [365, 295] on button "Movimientos" at bounding box center [346, 302] width 71 height 25
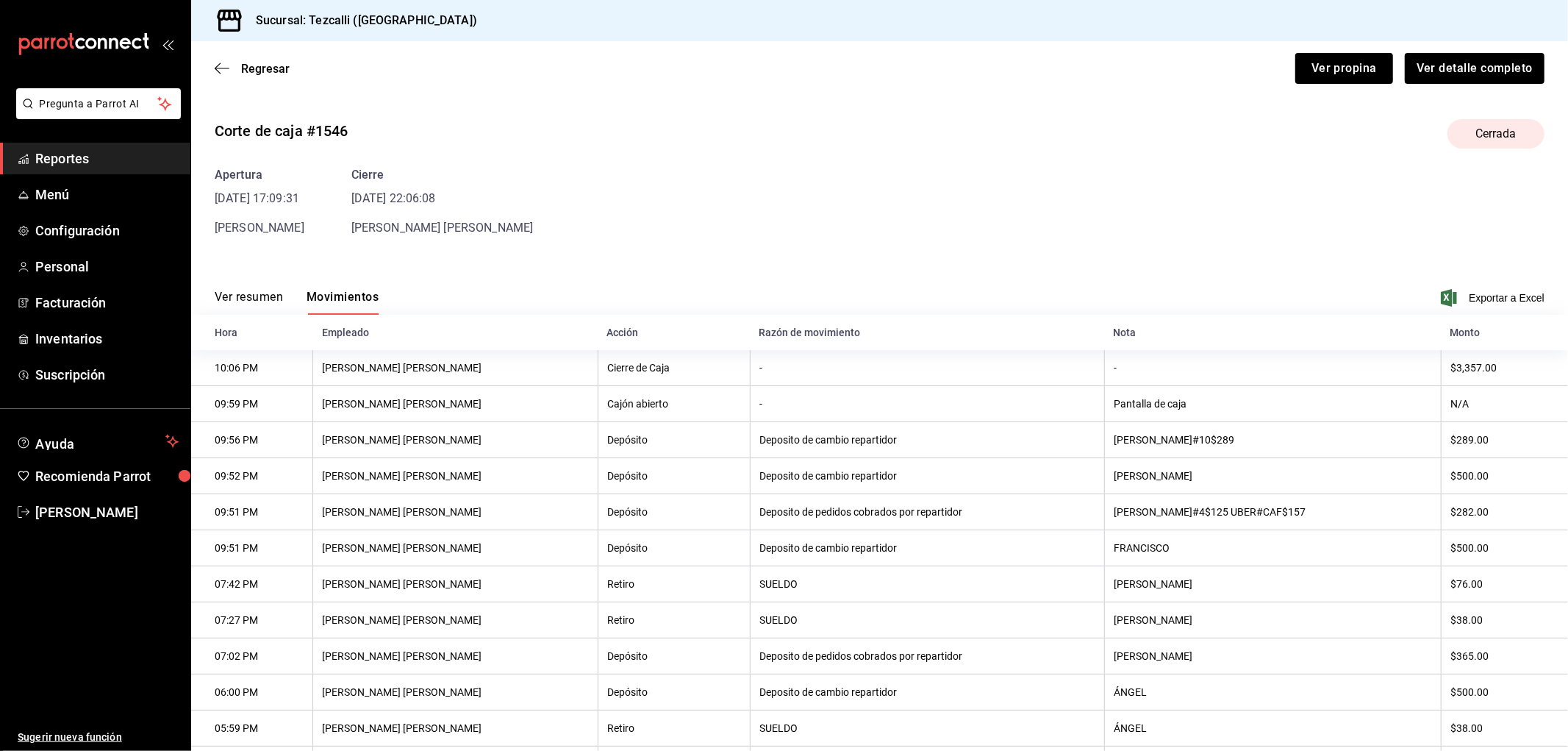
click at [252, 293] on button "Ver resumen" at bounding box center [249, 302] width 68 height 25
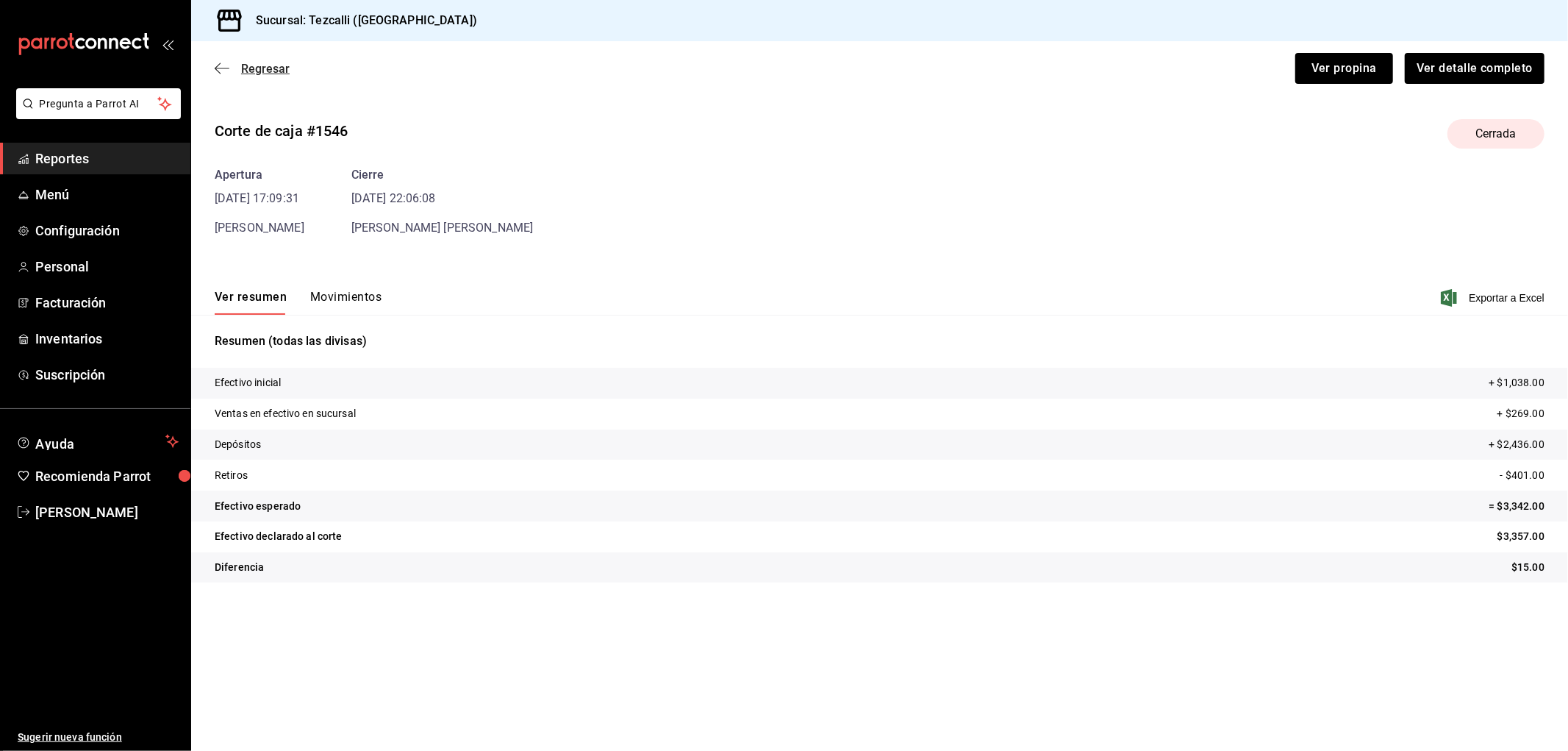
click at [261, 71] on span "Regresar" at bounding box center [266, 69] width 48 height 14
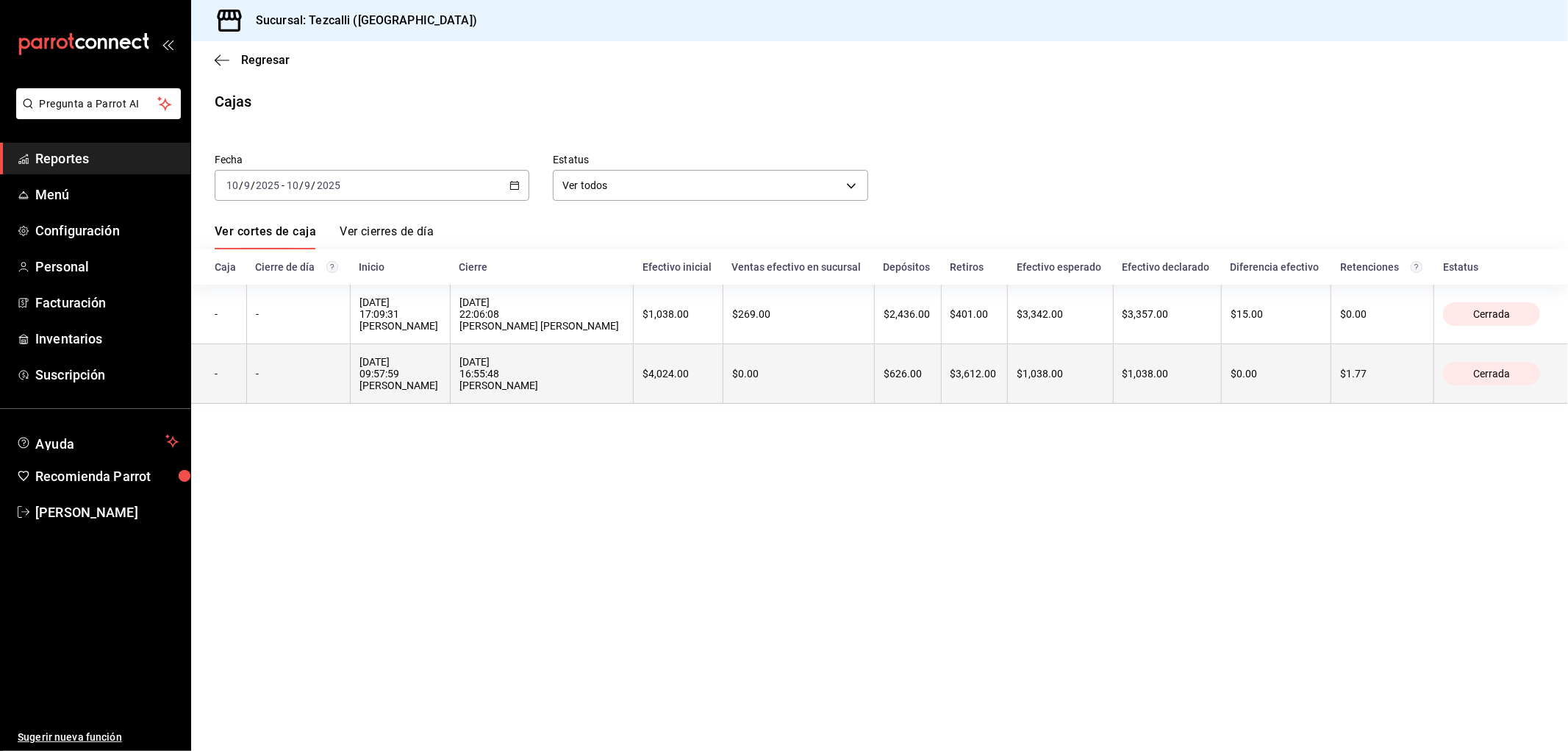
click at [503, 368] on div "[DATE] 16:55:48 [PERSON_NAME]" at bounding box center [541, 373] width 164 height 35
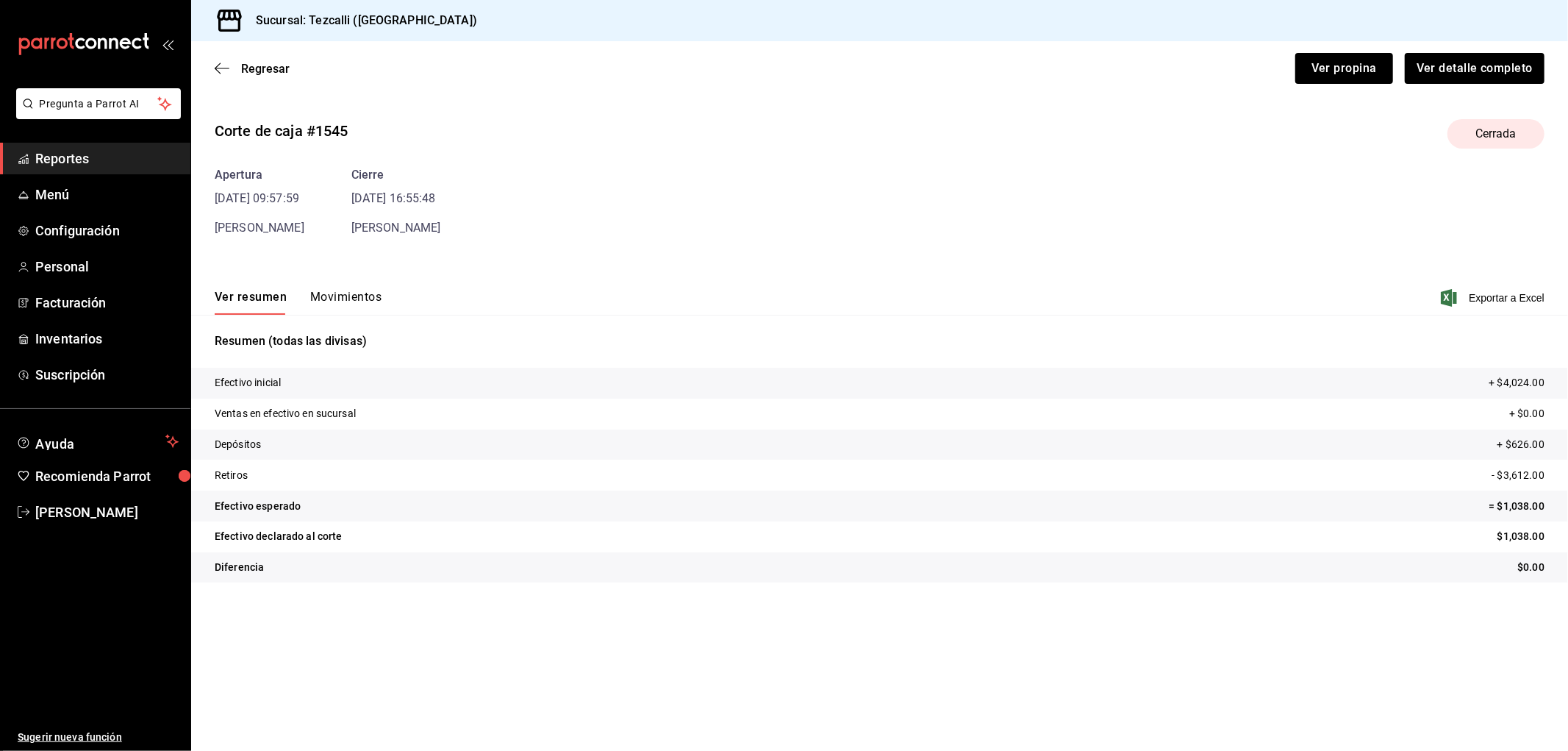
click at [333, 305] on button "Movimientos" at bounding box center [346, 302] width 71 height 25
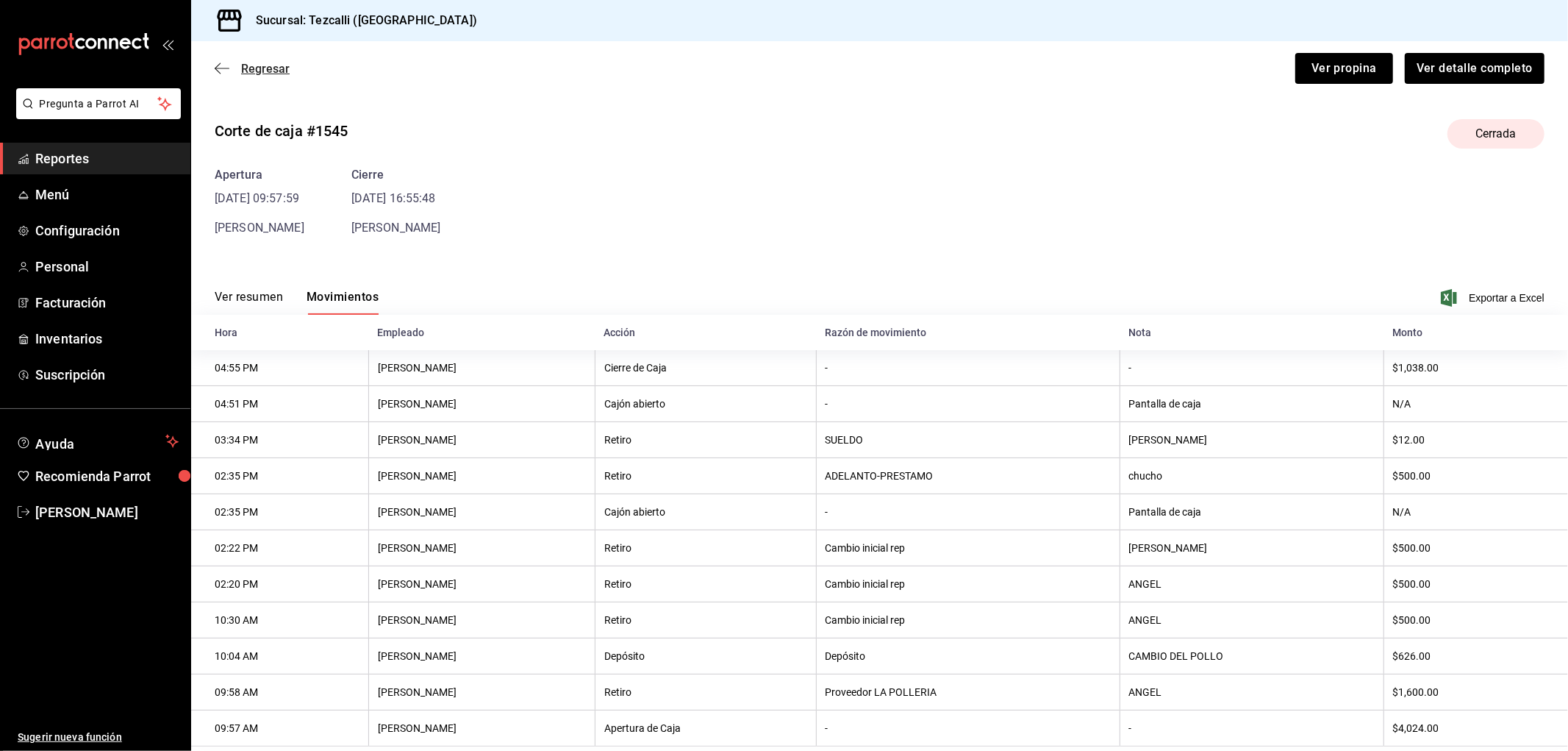
click at [283, 64] on span "Regresar" at bounding box center [266, 69] width 48 height 14
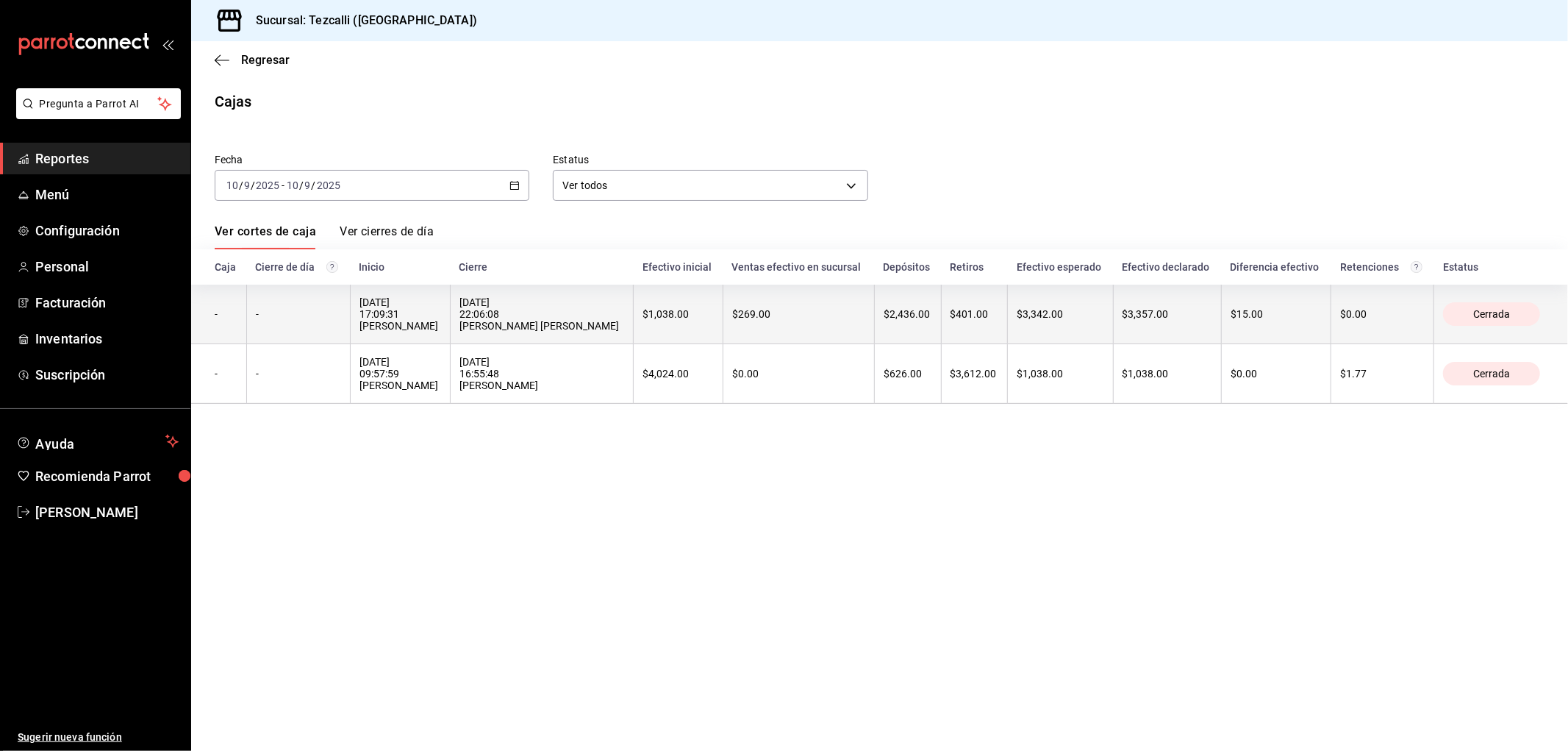
click at [450, 317] on th "[DATE] 17:09:31 [PERSON_NAME]" at bounding box center [400, 314] width 100 height 59
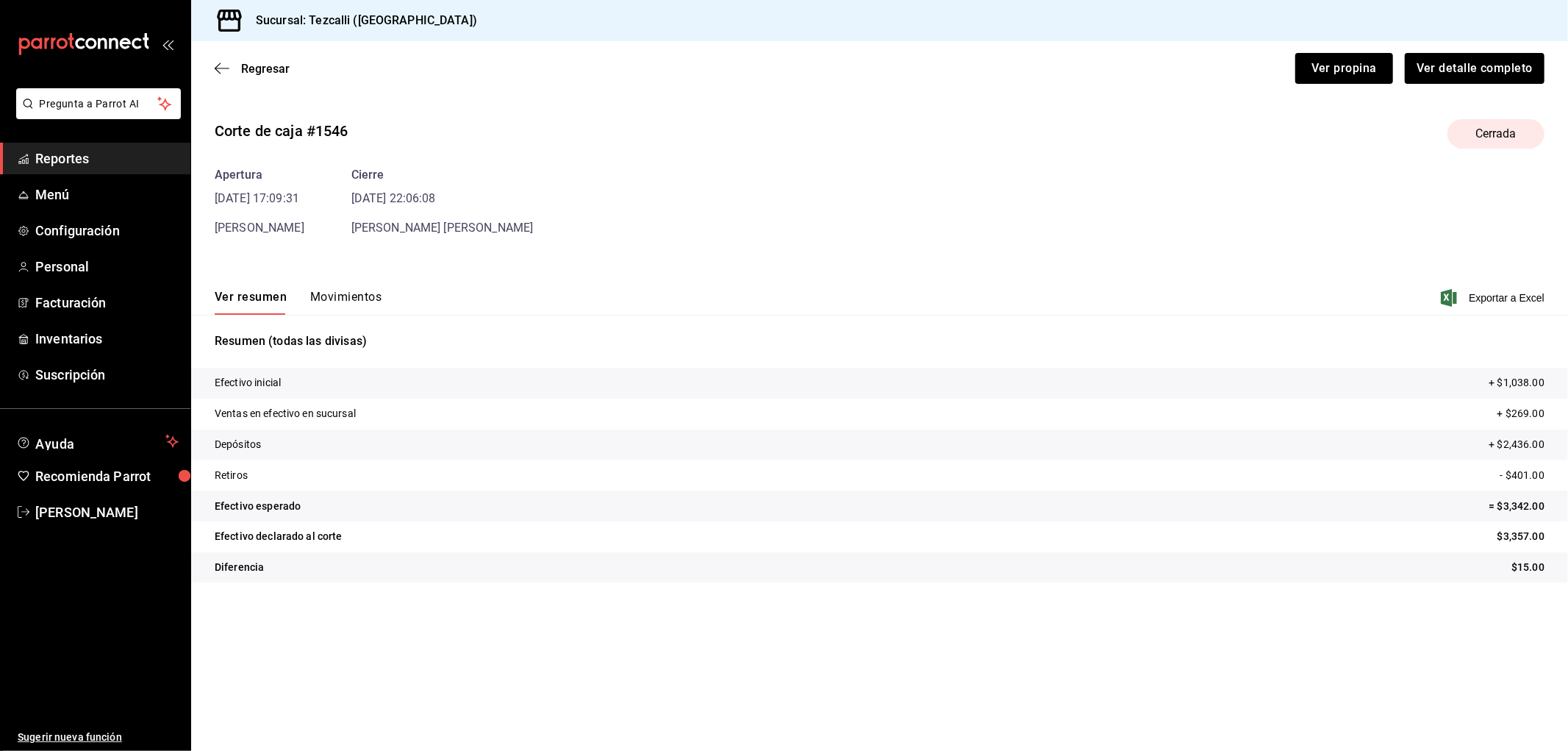
click at [323, 311] on button "Movimientos" at bounding box center [346, 302] width 71 height 25
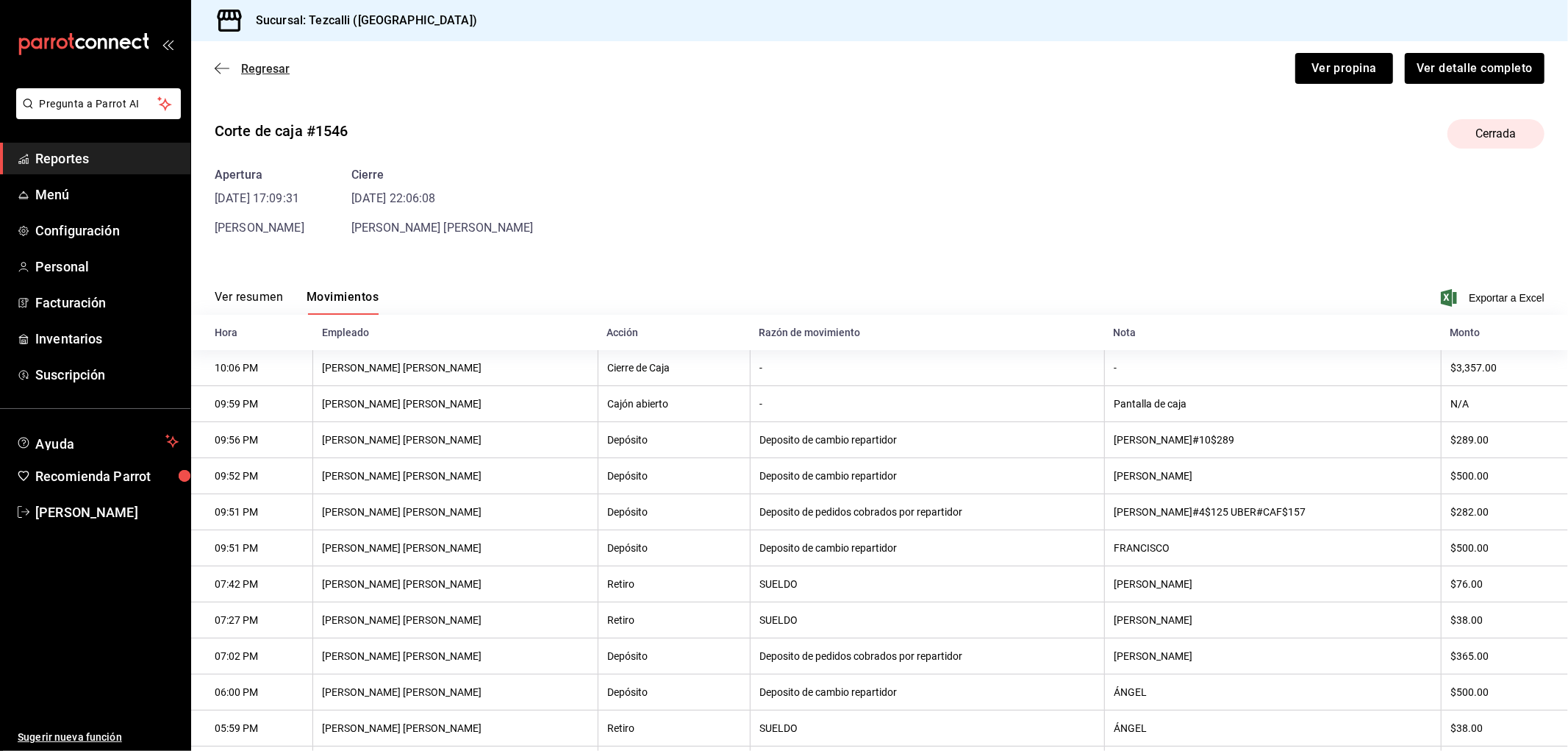
click at [274, 68] on span "Regresar" at bounding box center [266, 69] width 48 height 14
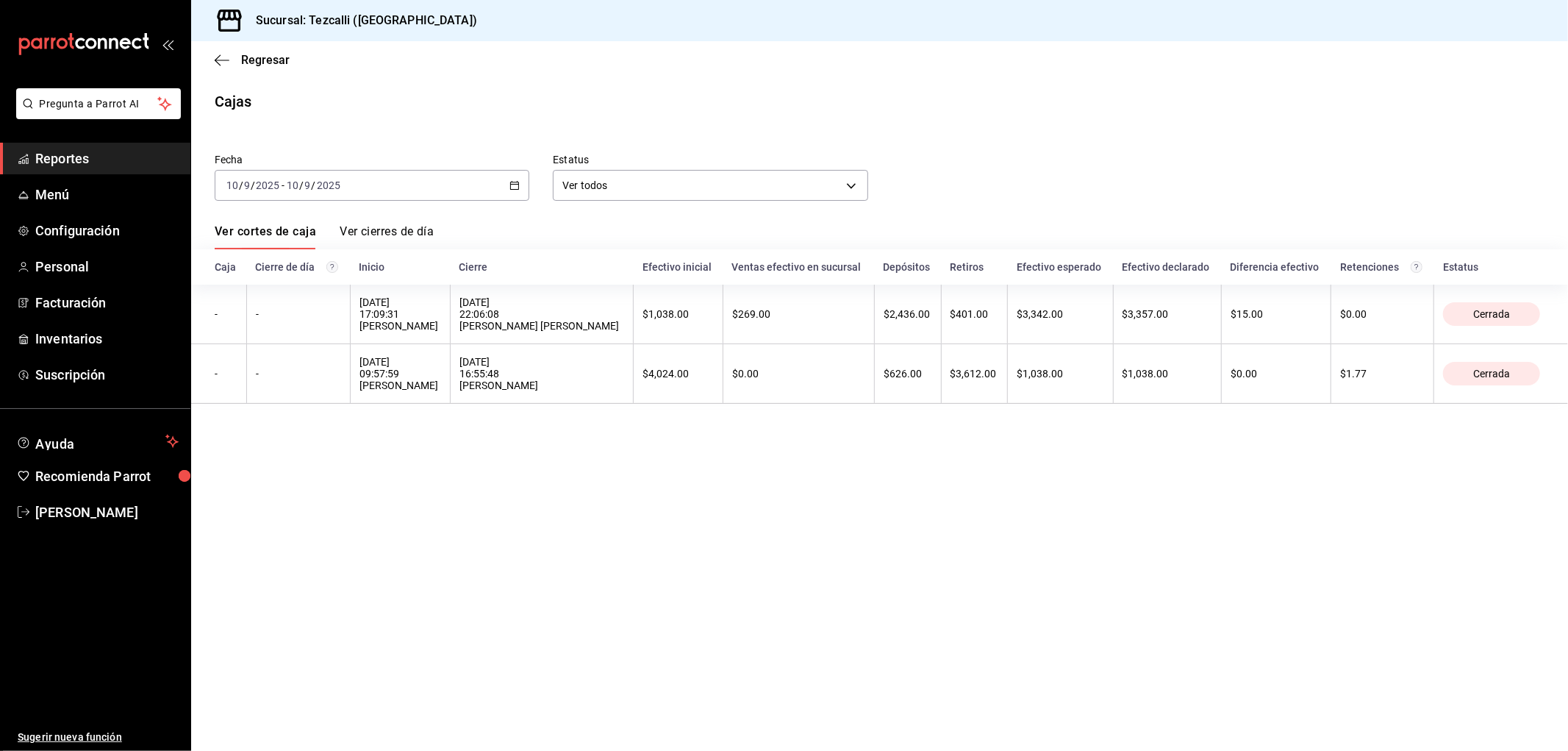
click at [369, 188] on div "[DATE] [DATE] - [DATE] [DATE]" at bounding box center [372, 185] width 315 height 31
click at [281, 383] on li "Rango de fechas" at bounding box center [284, 396] width 138 height 33
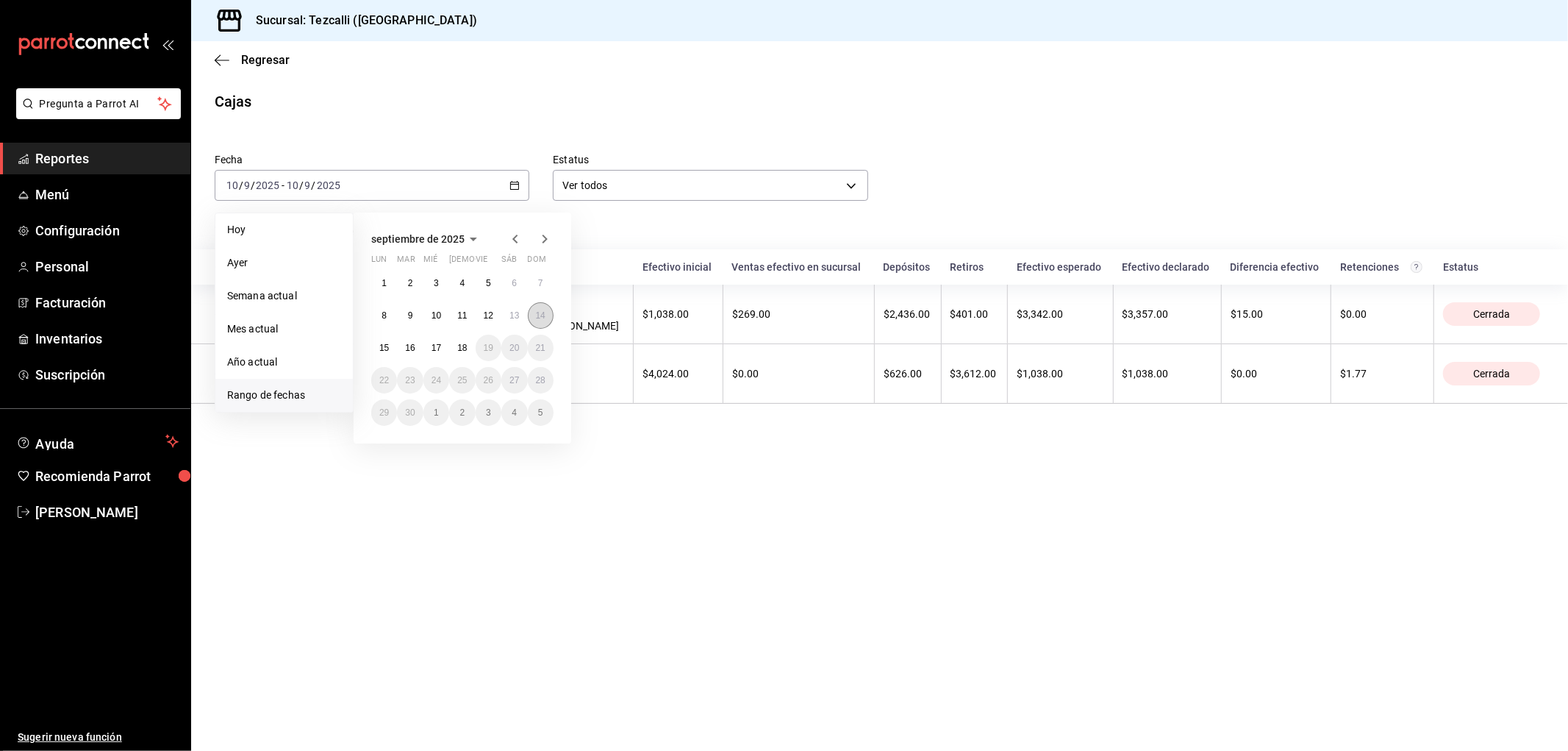
click at [543, 319] on abbr "14" at bounding box center [540, 316] width 9 height 10
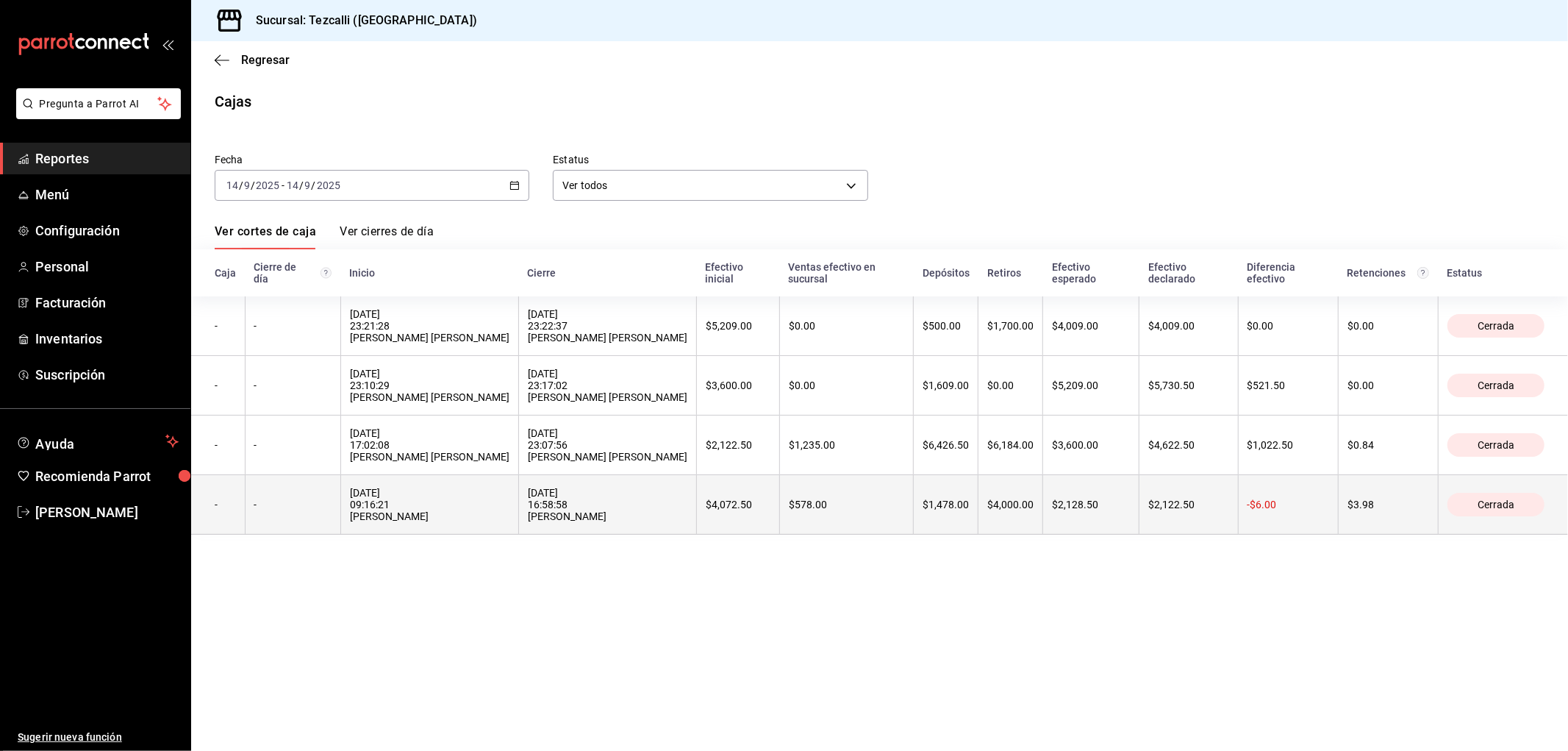
click at [561, 516] on div "[DATE] 16:58:58 [PERSON_NAME]" at bounding box center [607, 505] width 159 height 35
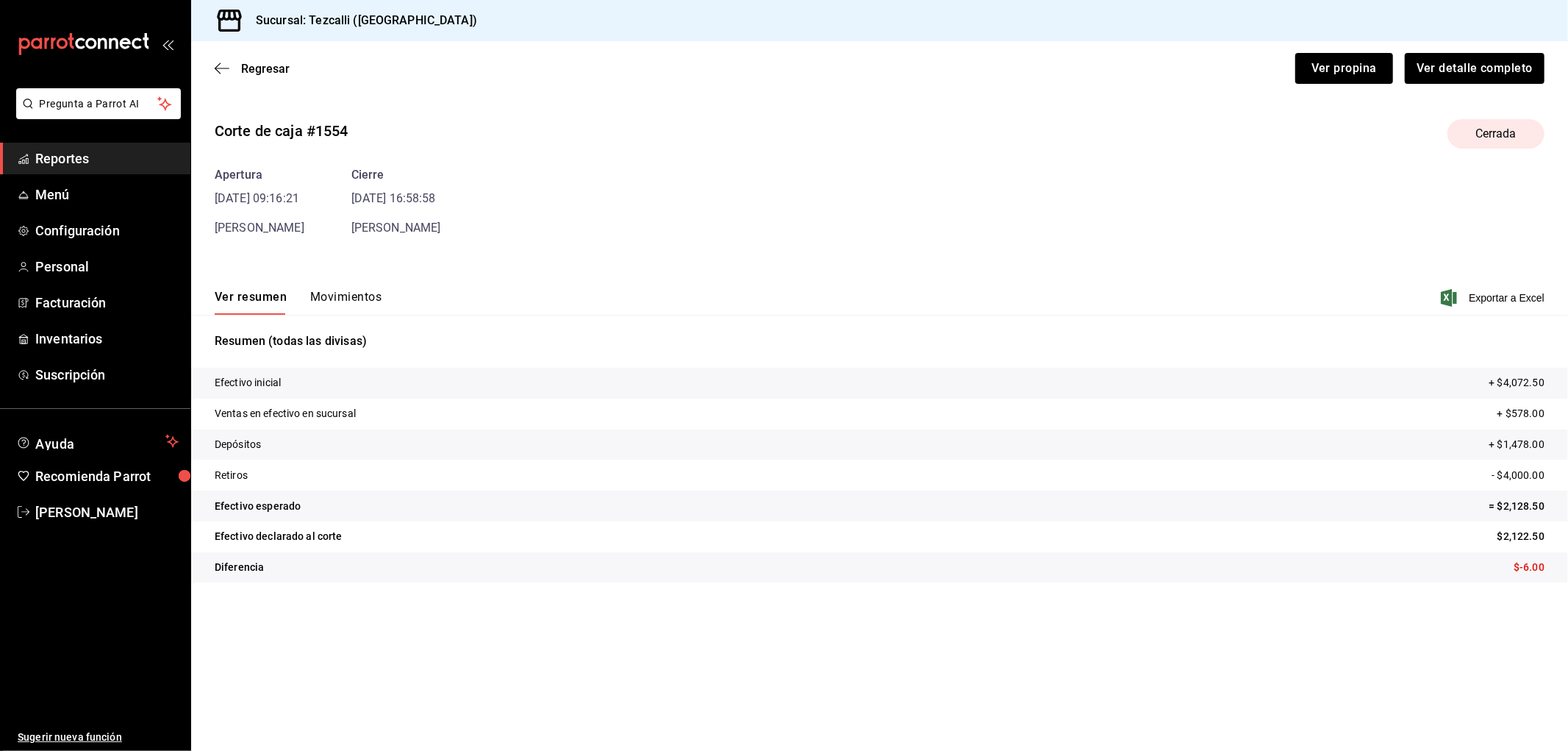
click at [349, 299] on button "Movimientos" at bounding box center [346, 302] width 71 height 25
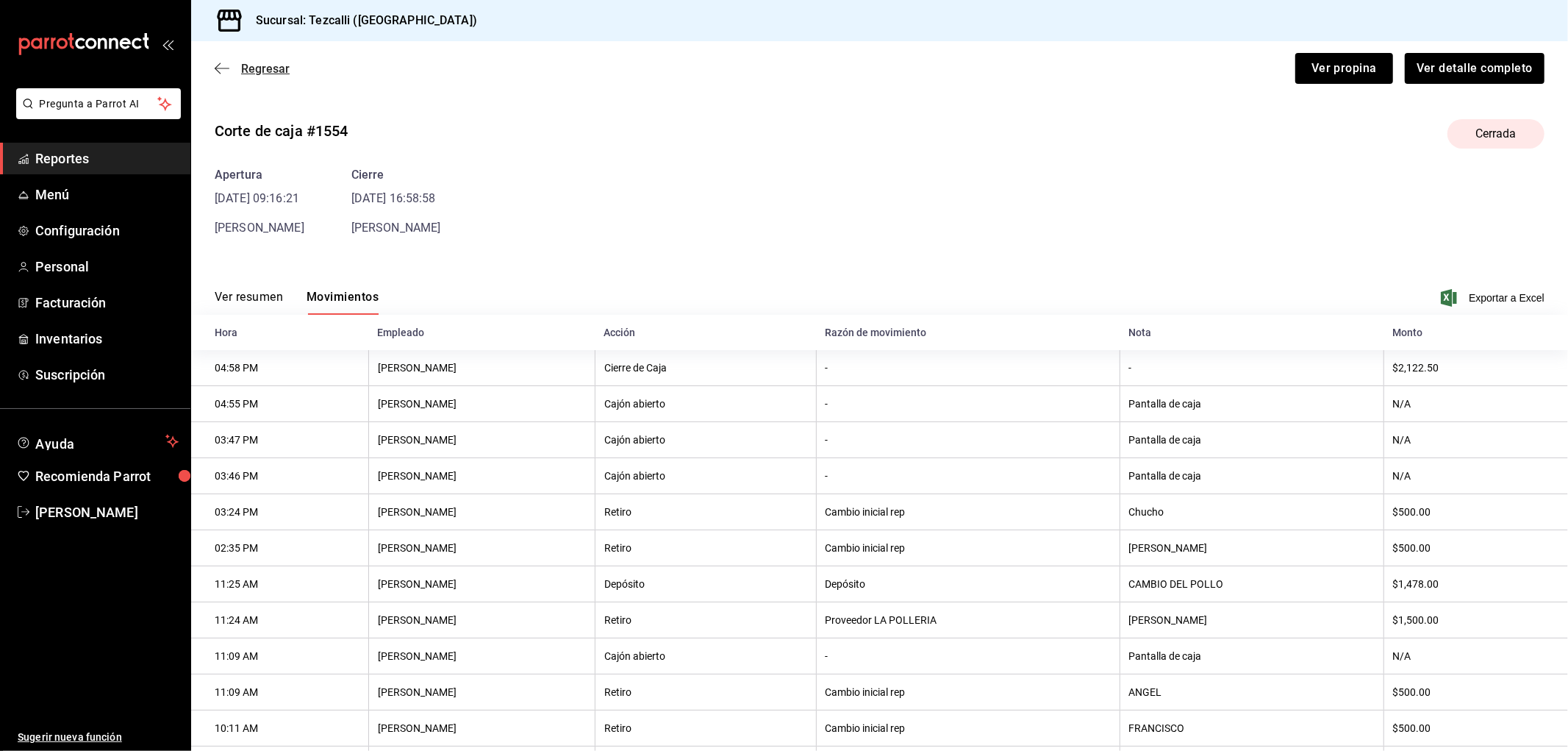
click at [268, 62] on span "Regresar" at bounding box center [266, 69] width 48 height 14
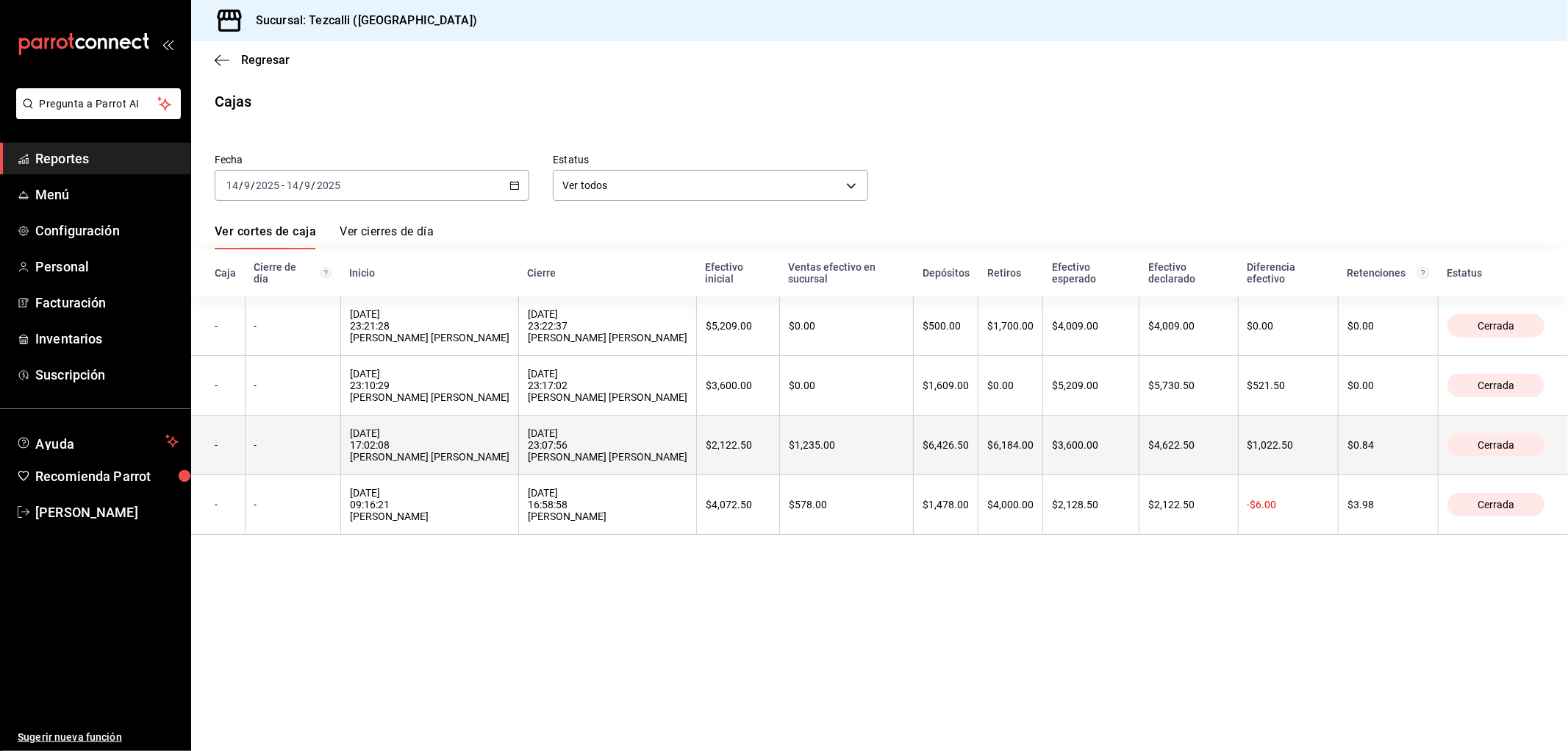
click at [467, 462] on div "[DATE] 17:02:08 [PERSON_NAME] [PERSON_NAME]" at bounding box center [429, 445] width 159 height 35
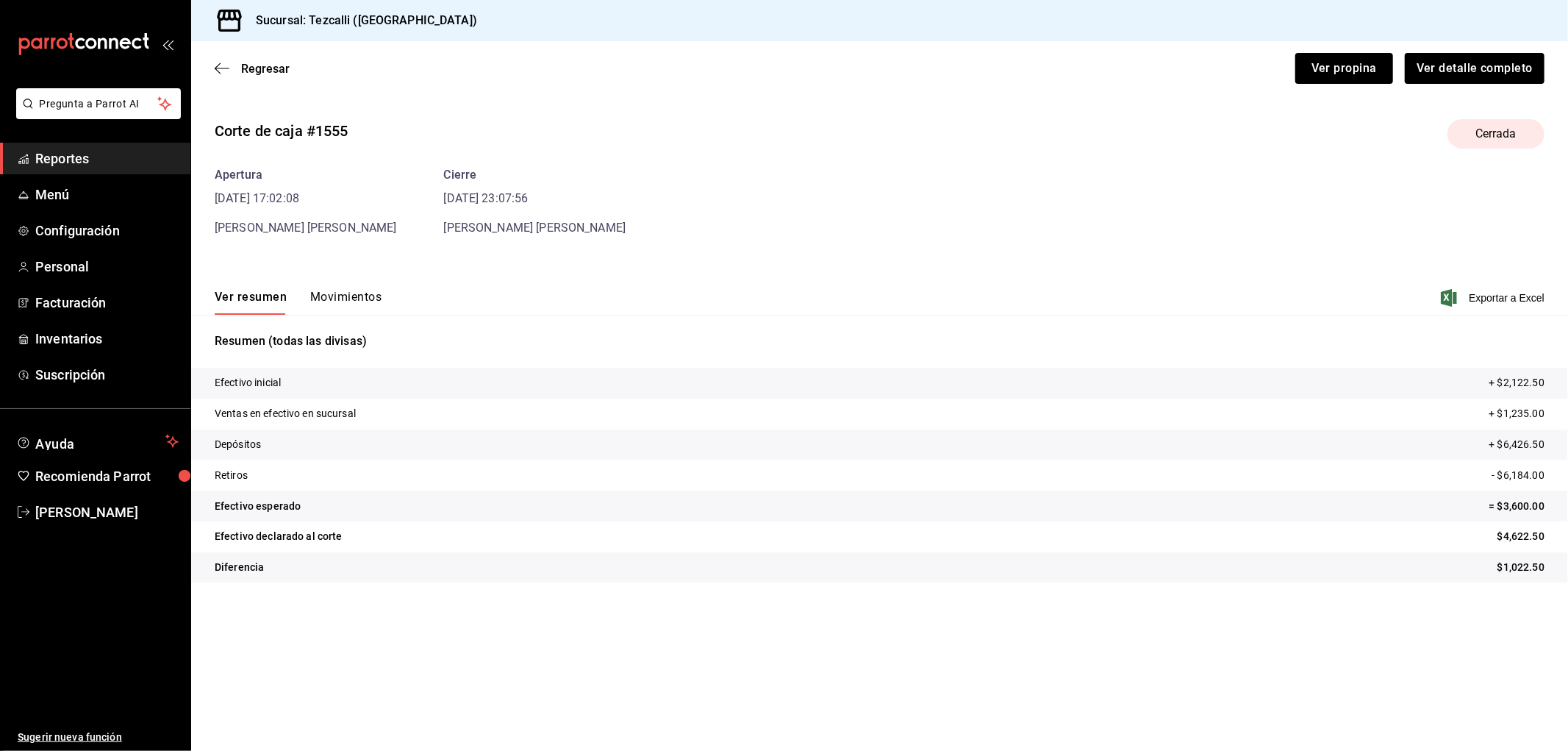
click at [340, 302] on button "Movimientos" at bounding box center [346, 302] width 71 height 25
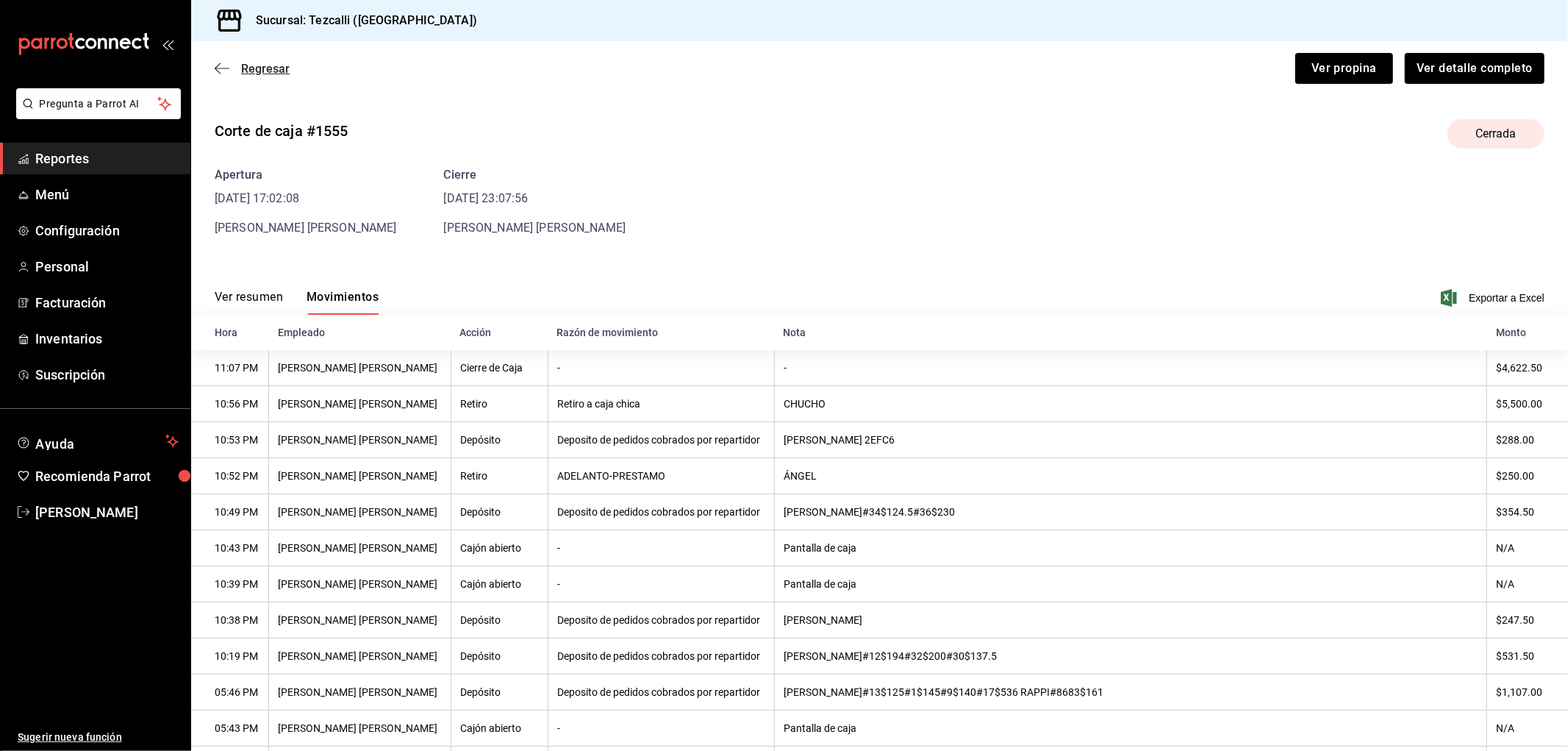
click at [263, 69] on span "Regresar" at bounding box center [266, 69] width 48 height 14
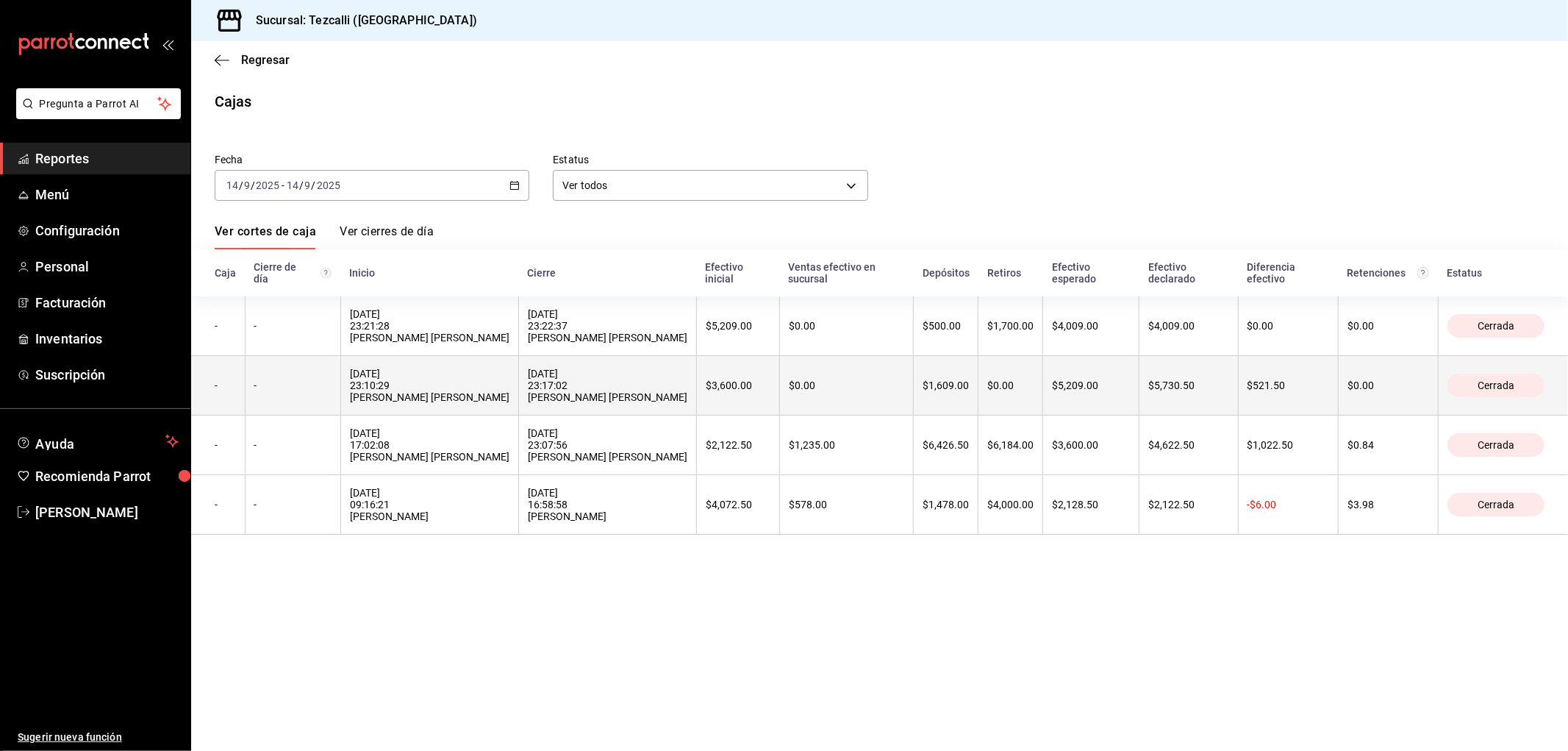
click at [406, 393] on div "[DATE] 23:10:29 [PERSON_NAME] [PERSON_NAME]" at bounding box center [429, 385] width 159 height 35
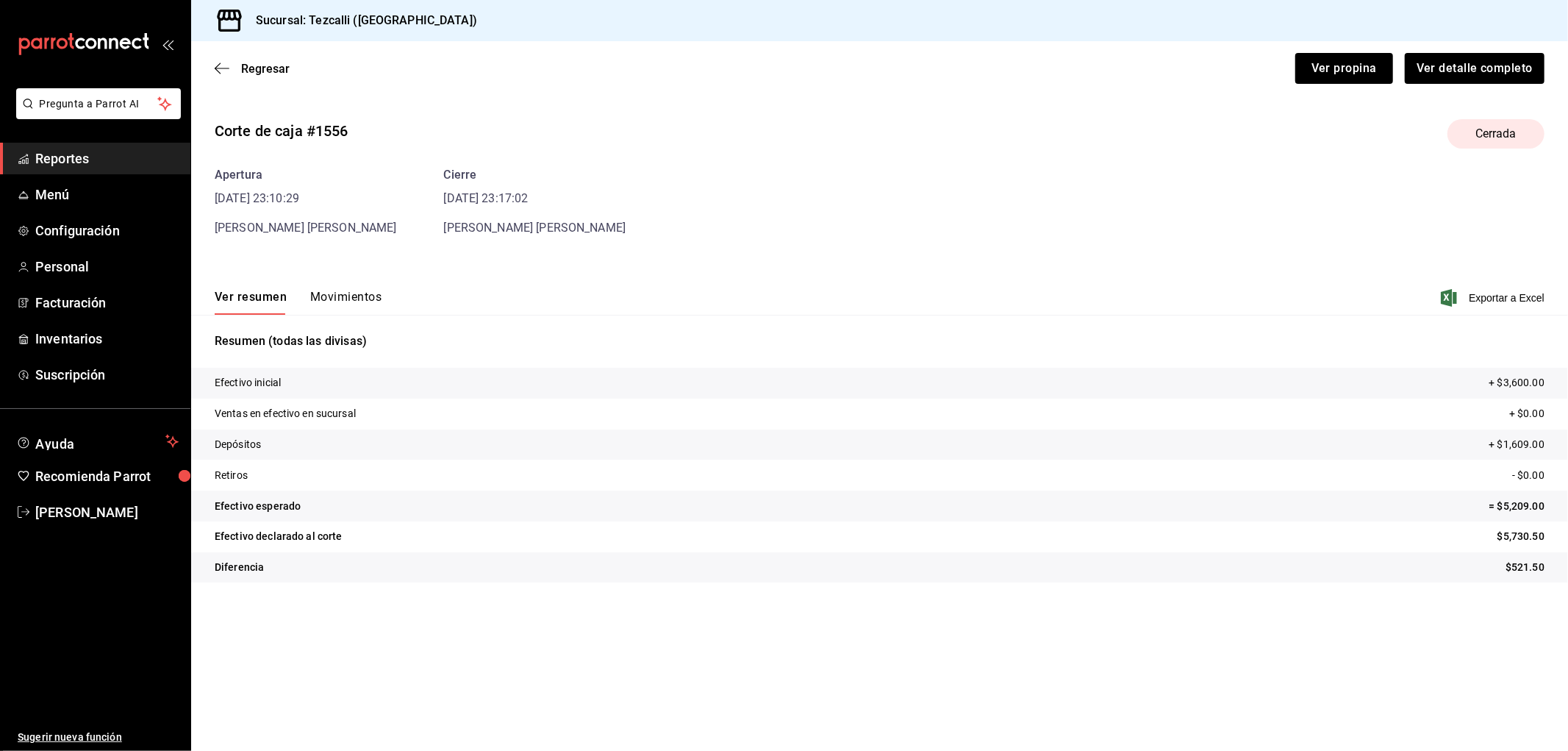
click at [348, 297] on button "Movimientos" at bounding box center [346, 302] width 71 height 25
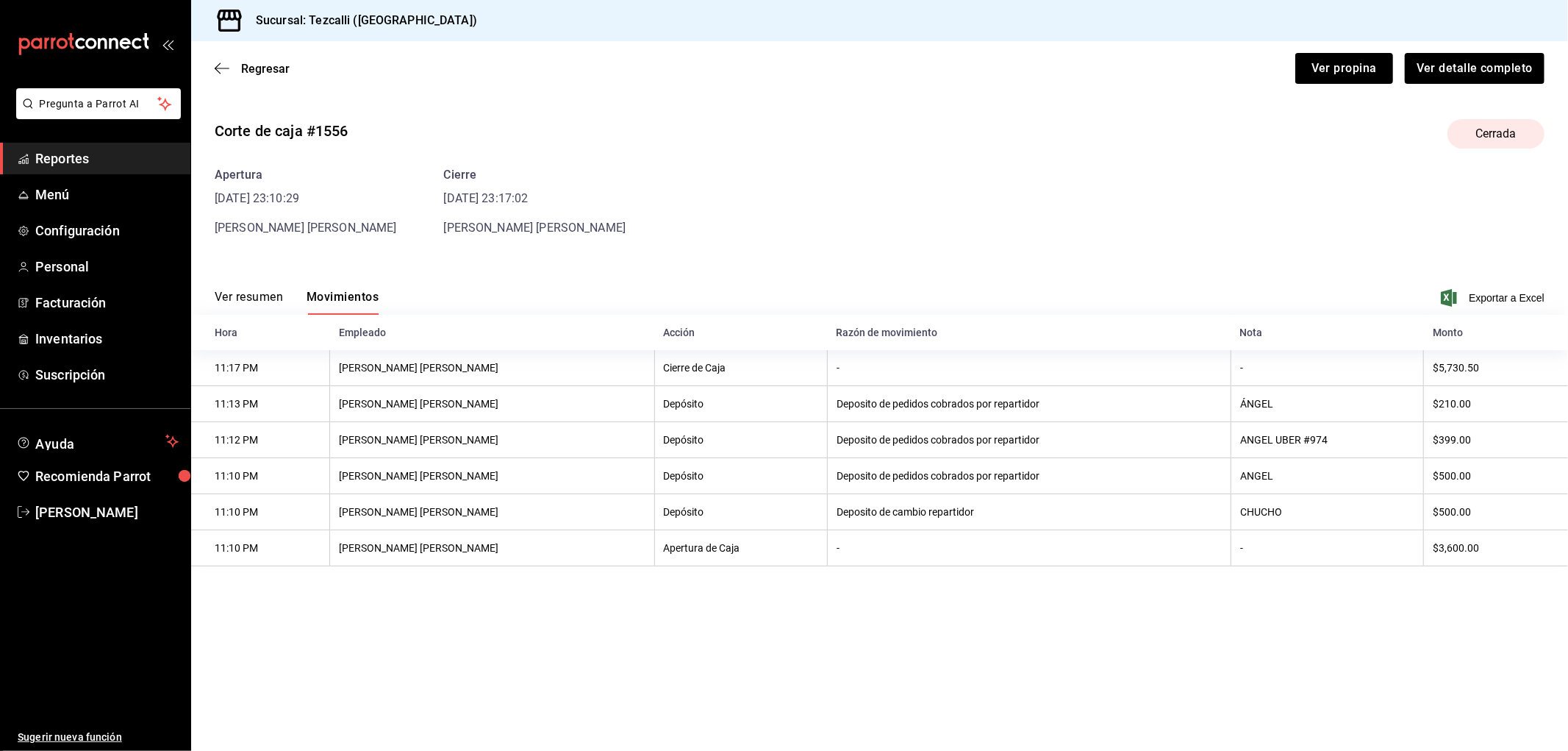
click at [280, 58] on div "Regresar Ver propina Ver detalle completo" at bounding box center [879, 68] width 1377 height 54
click at [280, 71] on span "Regresar" at bounding box center [266, 69] width 48 height 14
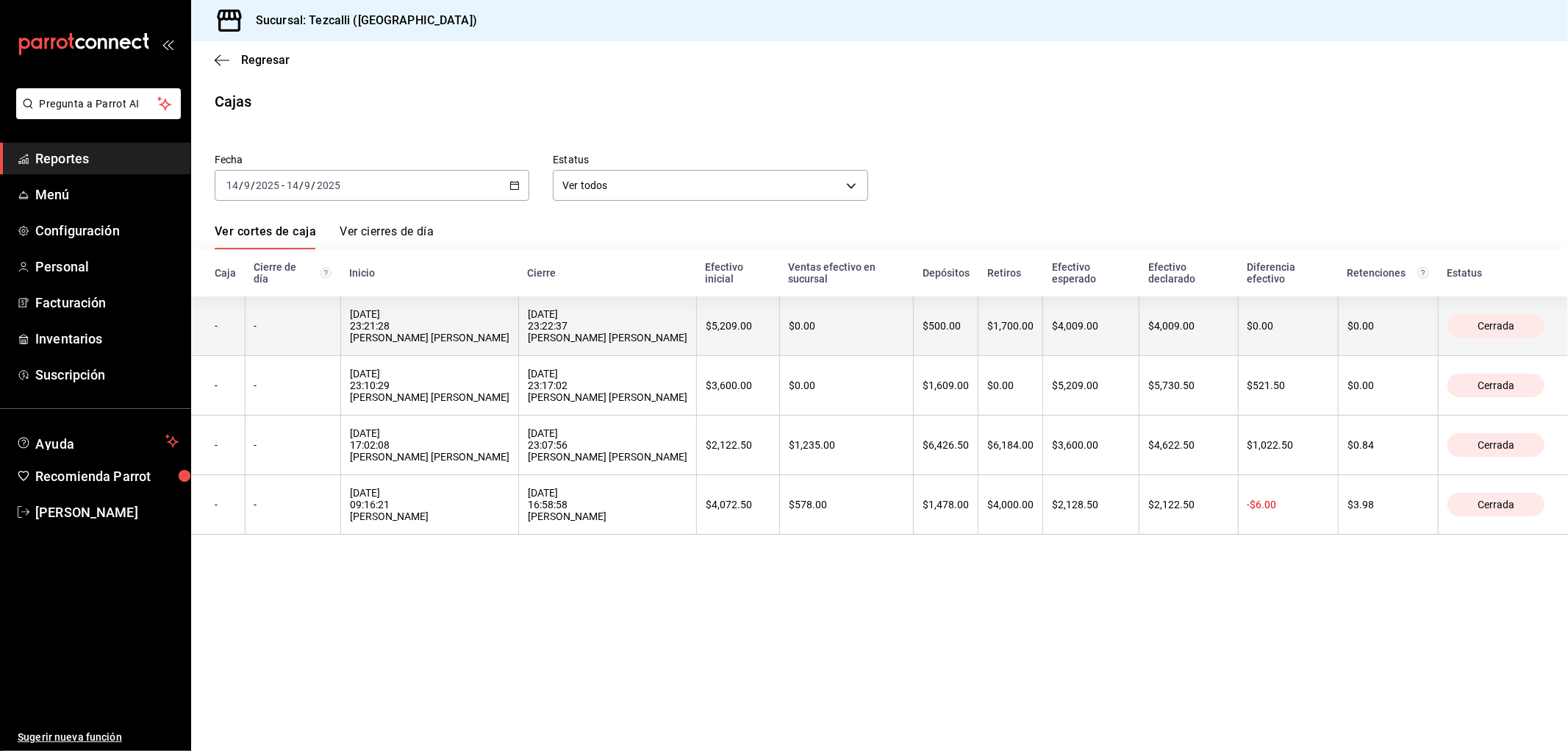
click at [478, 339] on div "[DATE] 23:21:28 [PERSON_NAME] [PERSON_NAME]" at bounding box center [429, 326] width 159 height 35
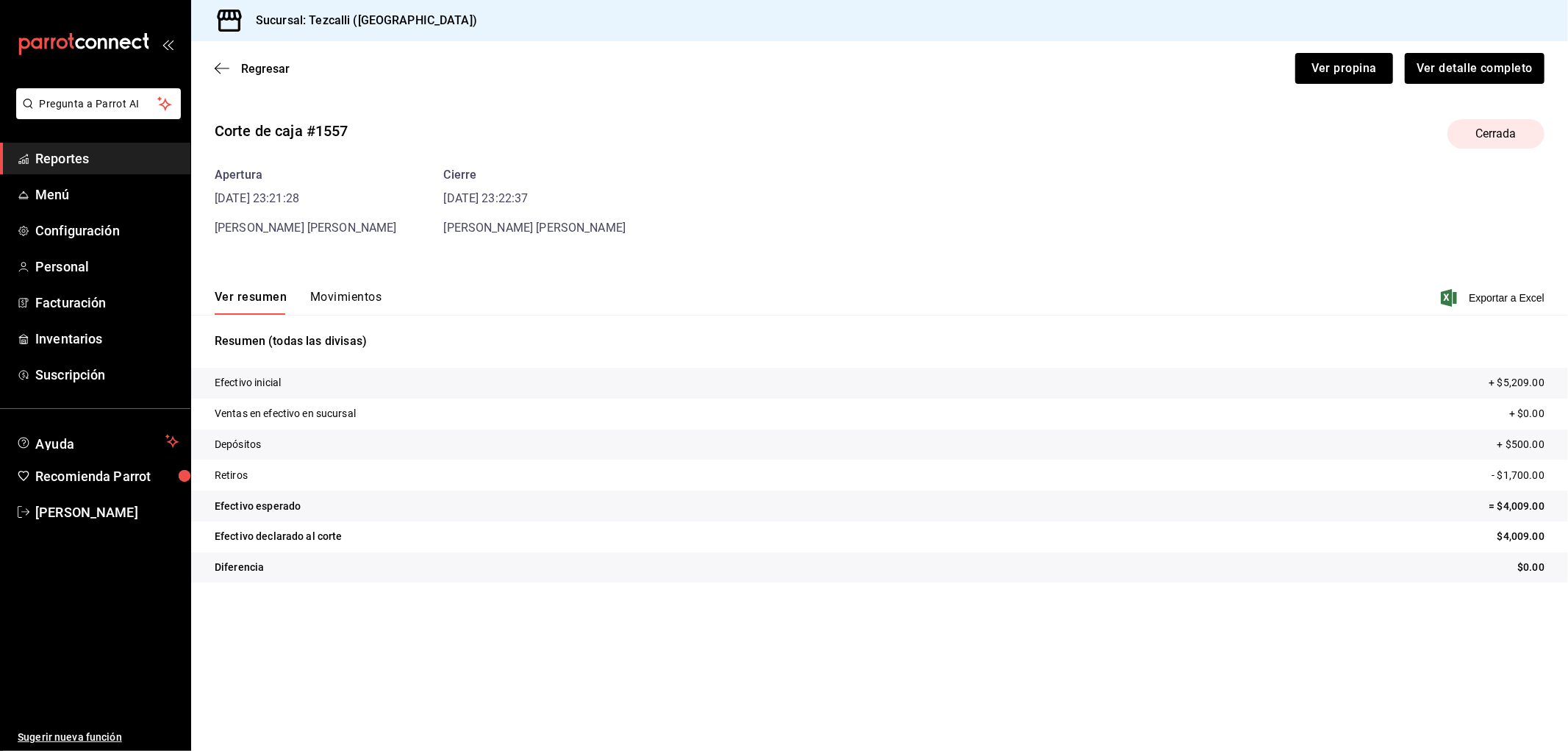
click at [343, 290] on button "Movimientos" at bounding box center [346, 302] width 71 height 25
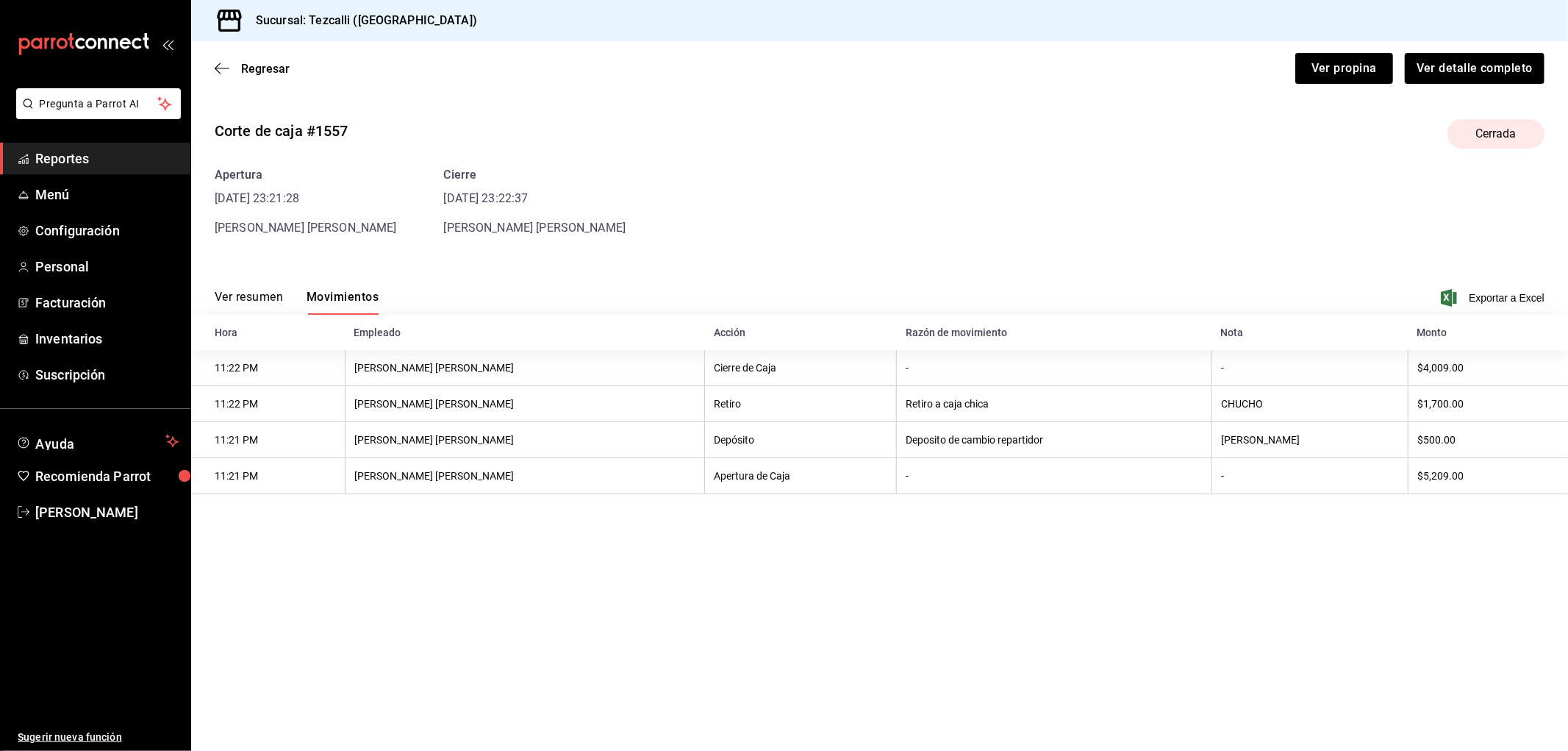
click at [266, 58] on div "Regresar Ver propina Ver detalle completo" at bounding box center [879, 68] width 1377 height 54
click at [263, 72] on span "Regresar" at bounding box center [266, 69] width 48 height 14
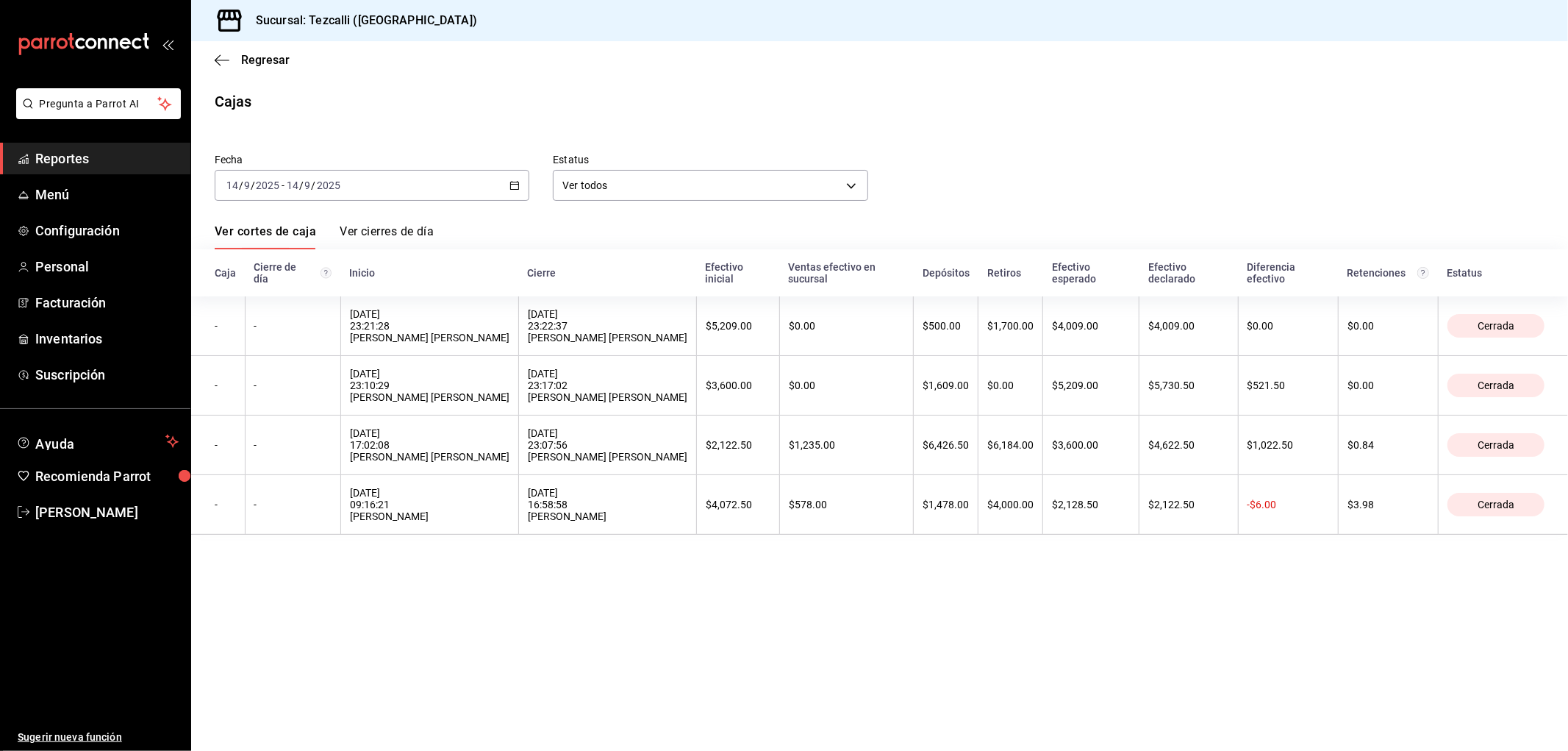
click at [449, 193] on div "[DATE] [DATE] - [DATE] [DATE]" at bounding box center [372, 185] width 315 height 31
click at [305, 398] on span "Rango de fechas" at bounding box center [284, 395] width 114 height 15
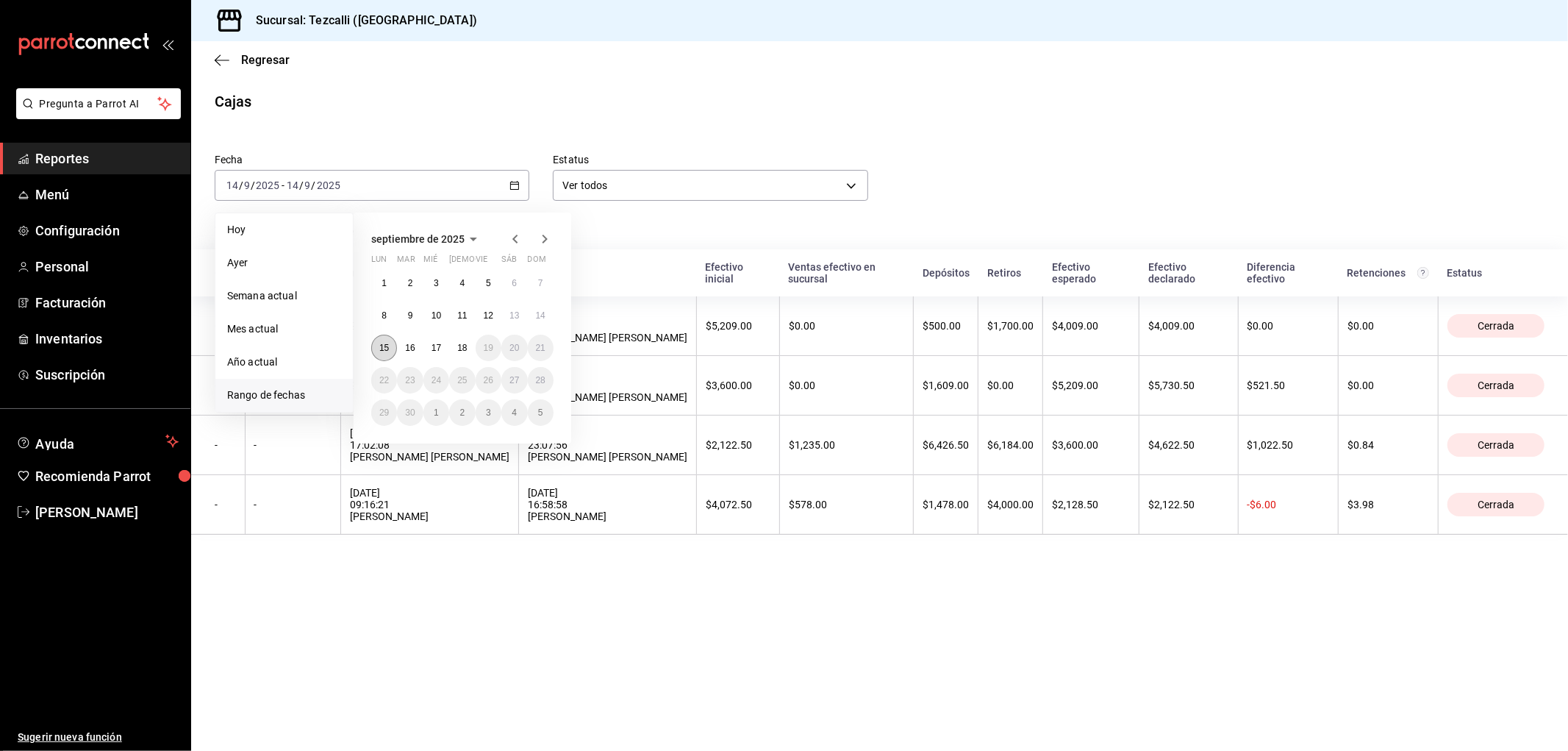
click at [386, 342] on button "15" at bounding box center [384, 348] width 26 height 27
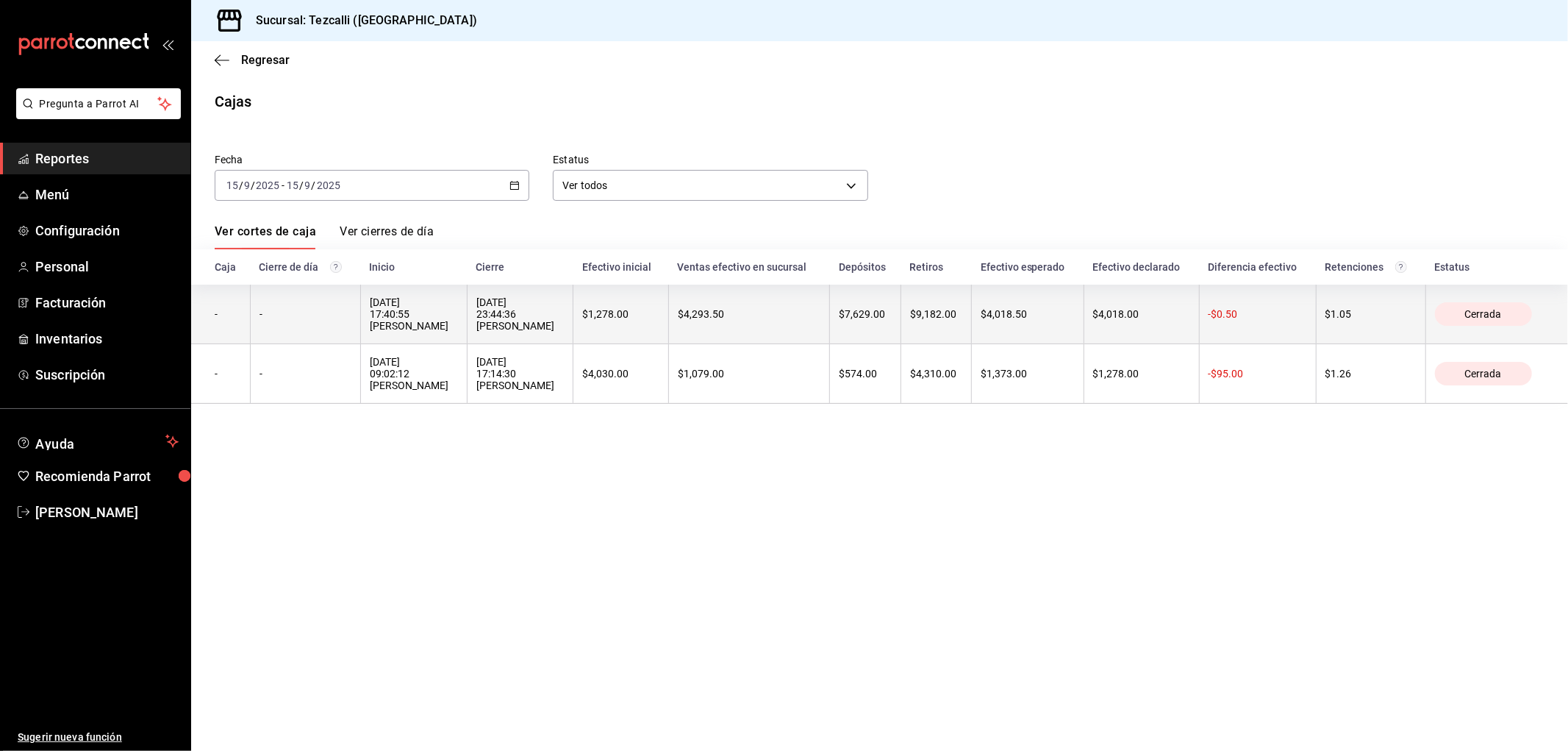
click at [745, 320] on div "$4,293.50" at bounding box center [749, 314] width 143 height 12
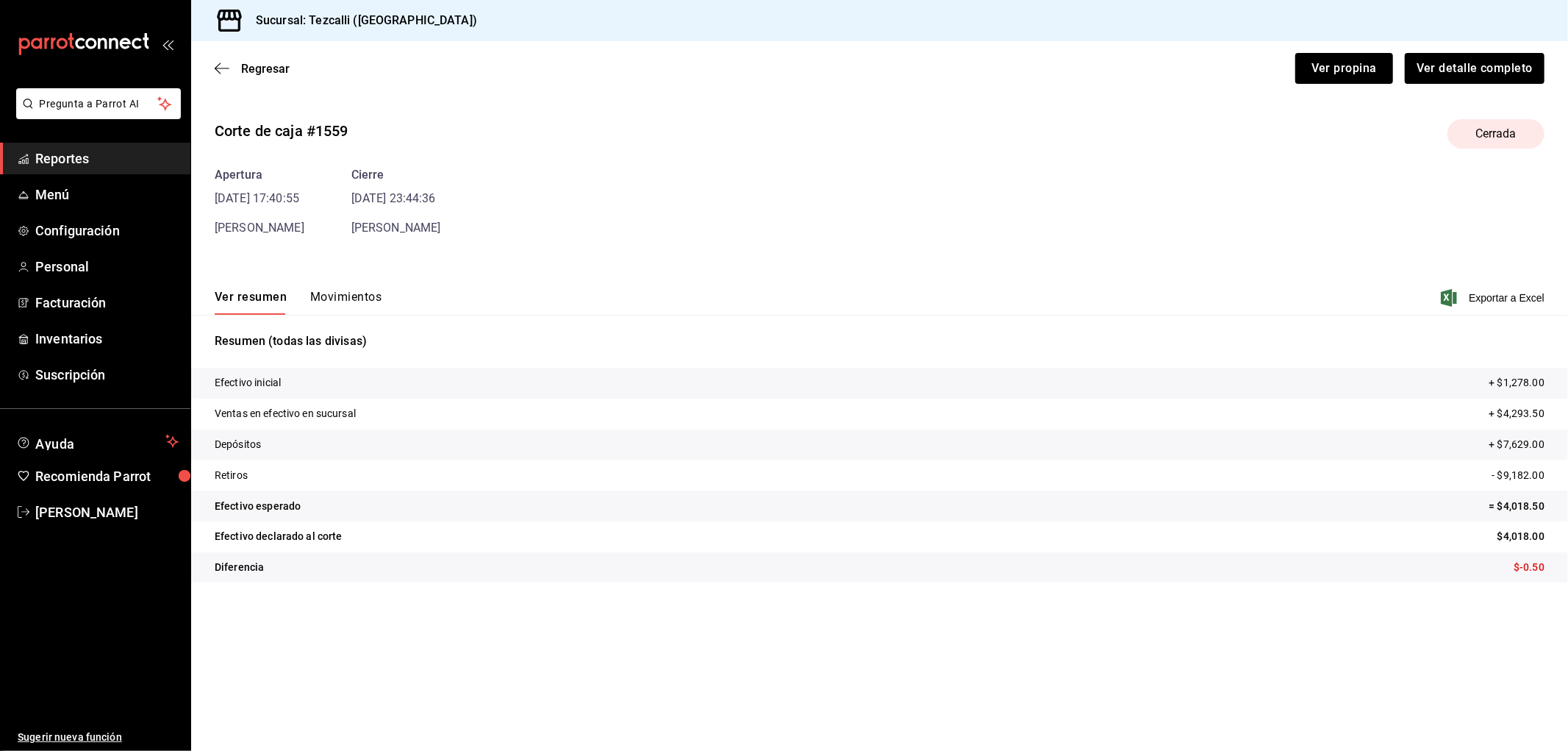
click at [357, 299] on button "Movimientos" at bounding box center [346, 302] width 71 height 25
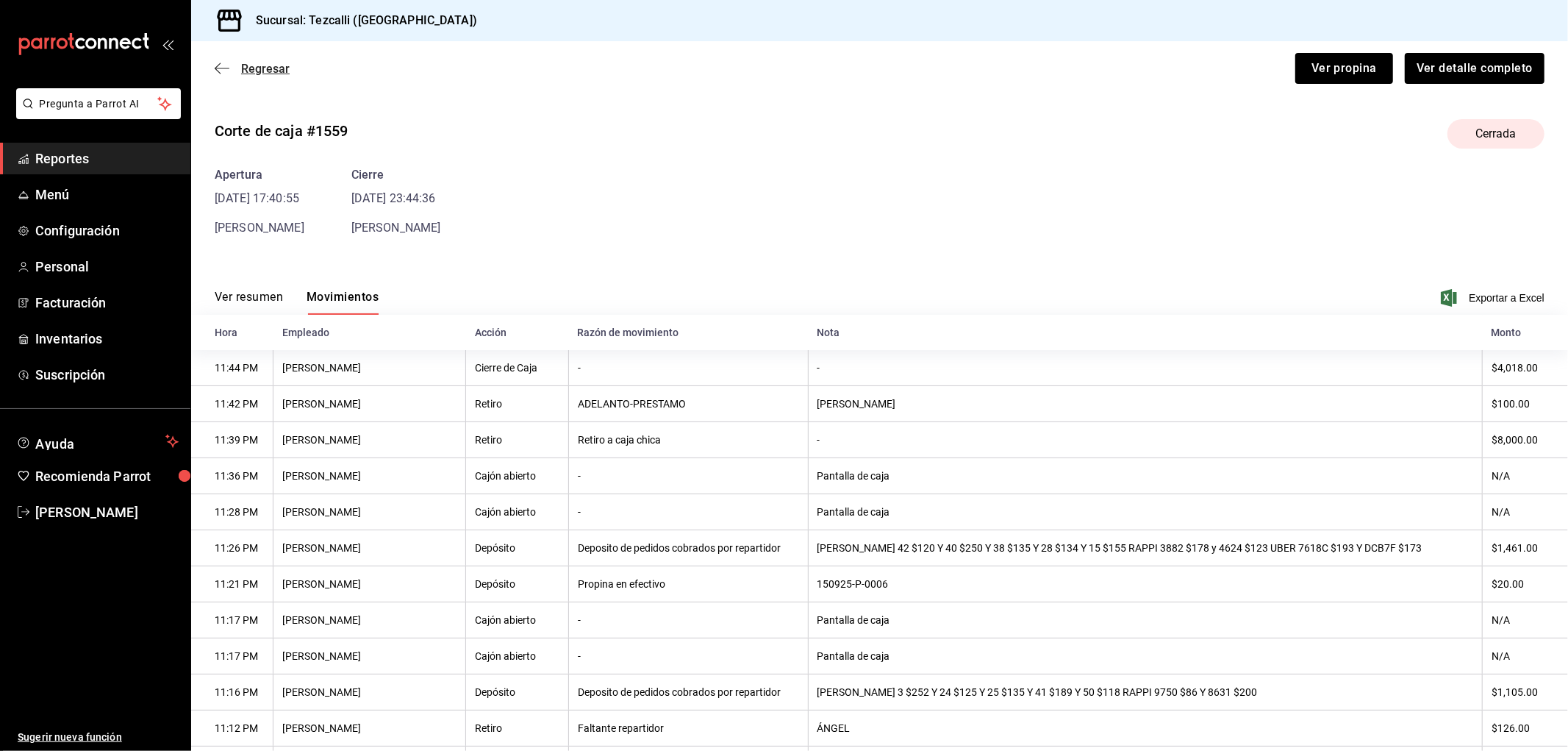
click at [281, 69] on span "Regresar" at bounding box center [266, 69] width 48 height 14
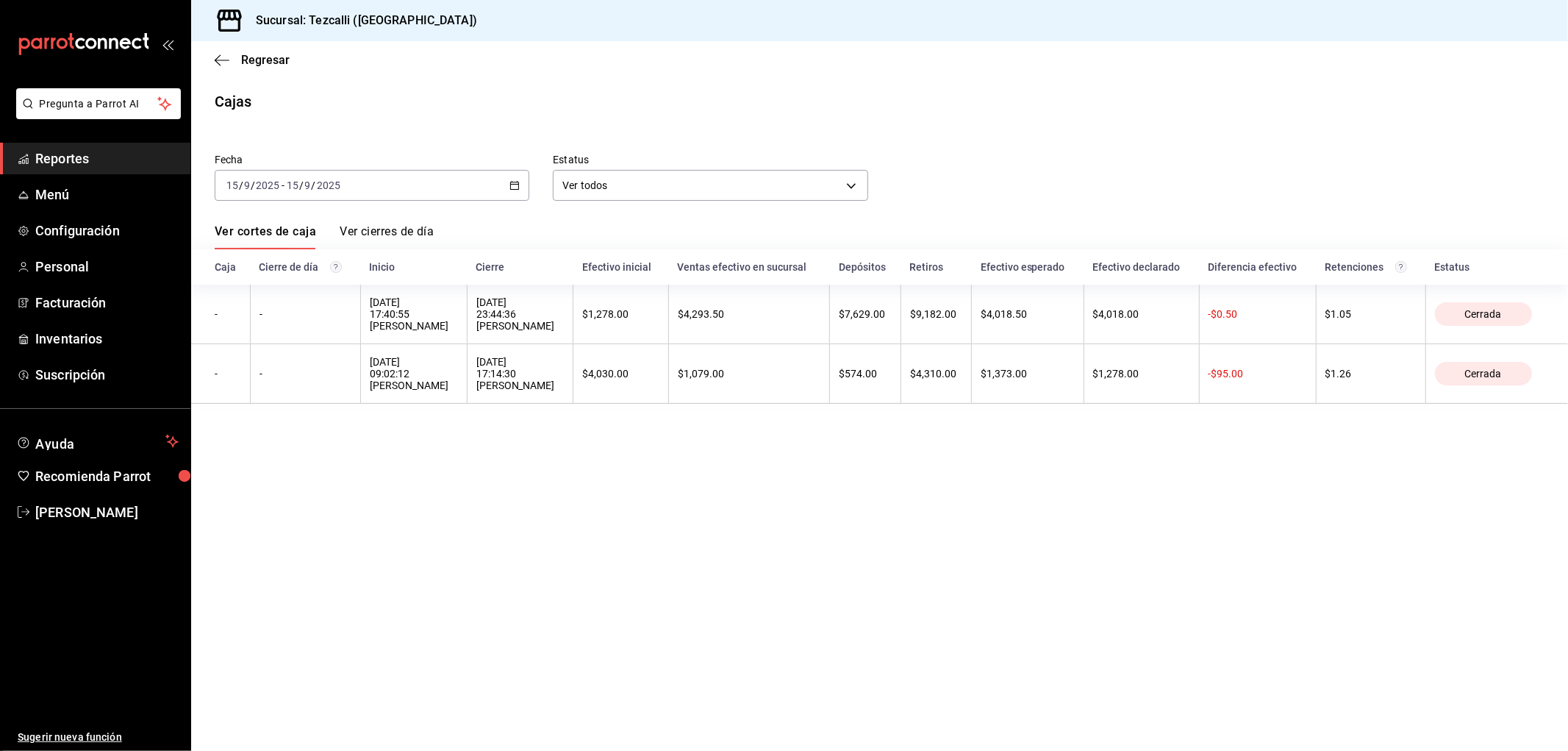
click at [402, 176] on div "[DATE] [DATE] - [DATE] [DATE]" at bounding box center [372, 185] width 315 height 31
click at [307, 393] on span "Rango de fechas" at bounding box center [284, 395] width 114 height 15
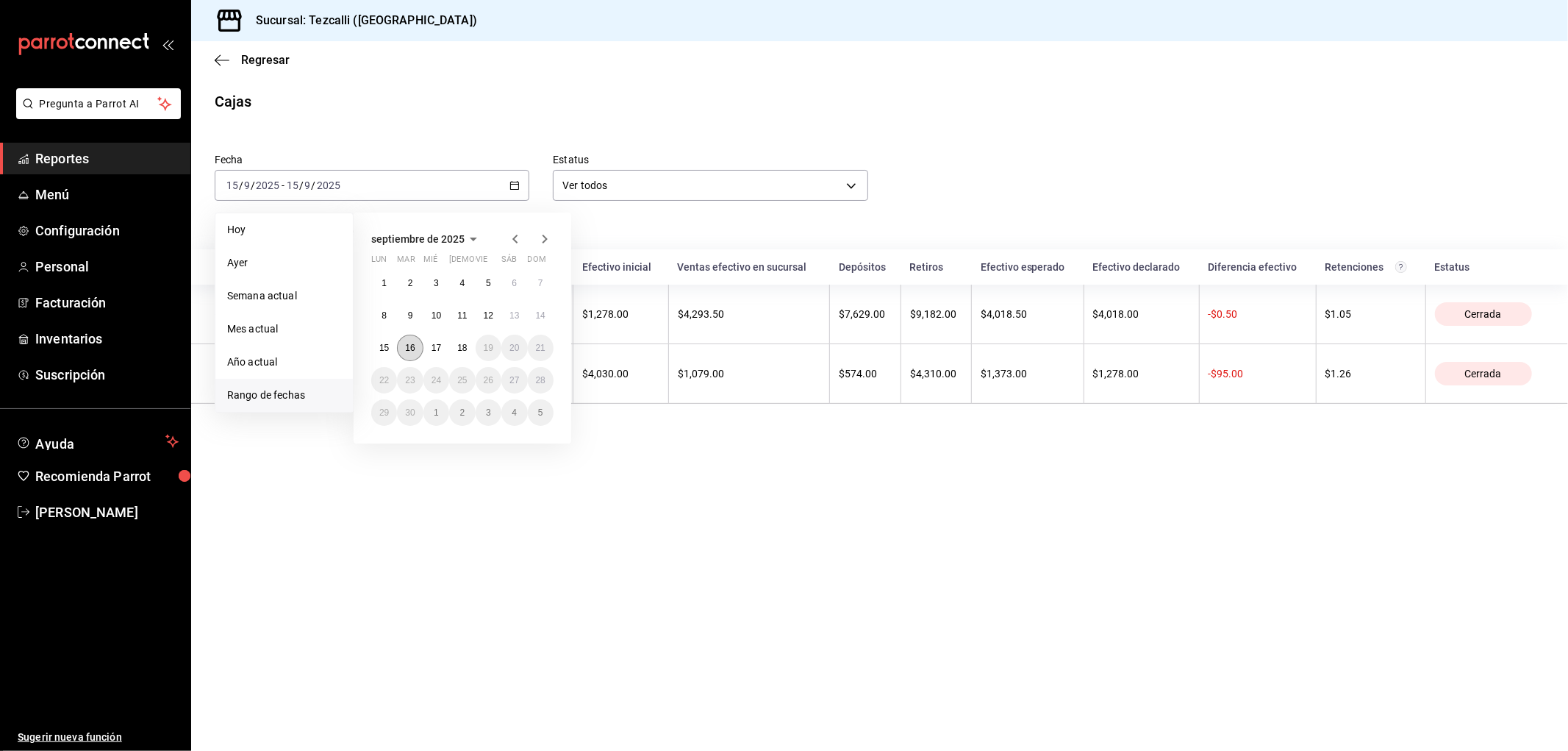
click at [407, 343] on abbr "16" at bounding box center [409, 348] width 9 height 10
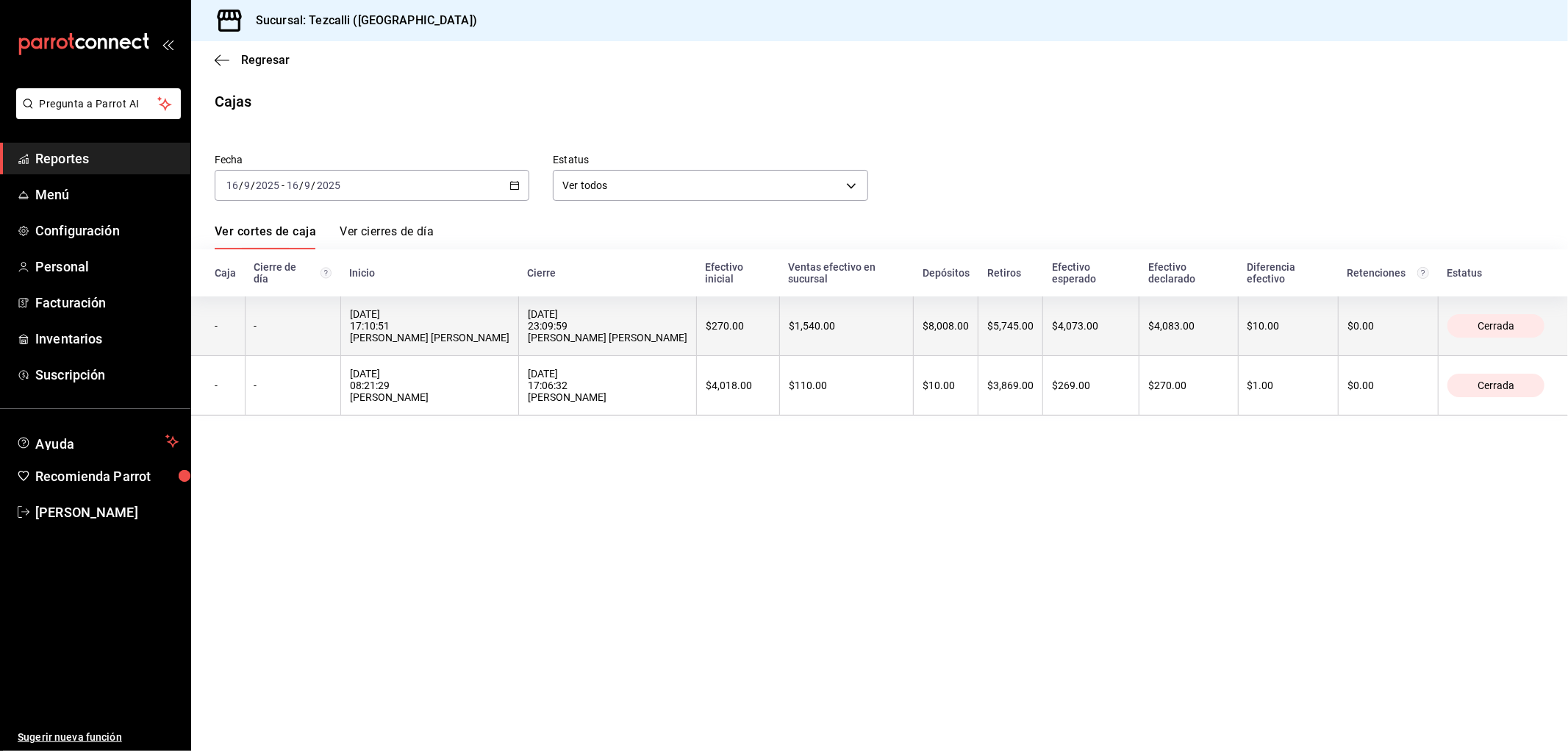
click at [443, 324] on div "[DATE] 17:10:51 [PERSON_NAME] [PERSON_NAME]" at bounding box center [429, 326] width 159 height 35
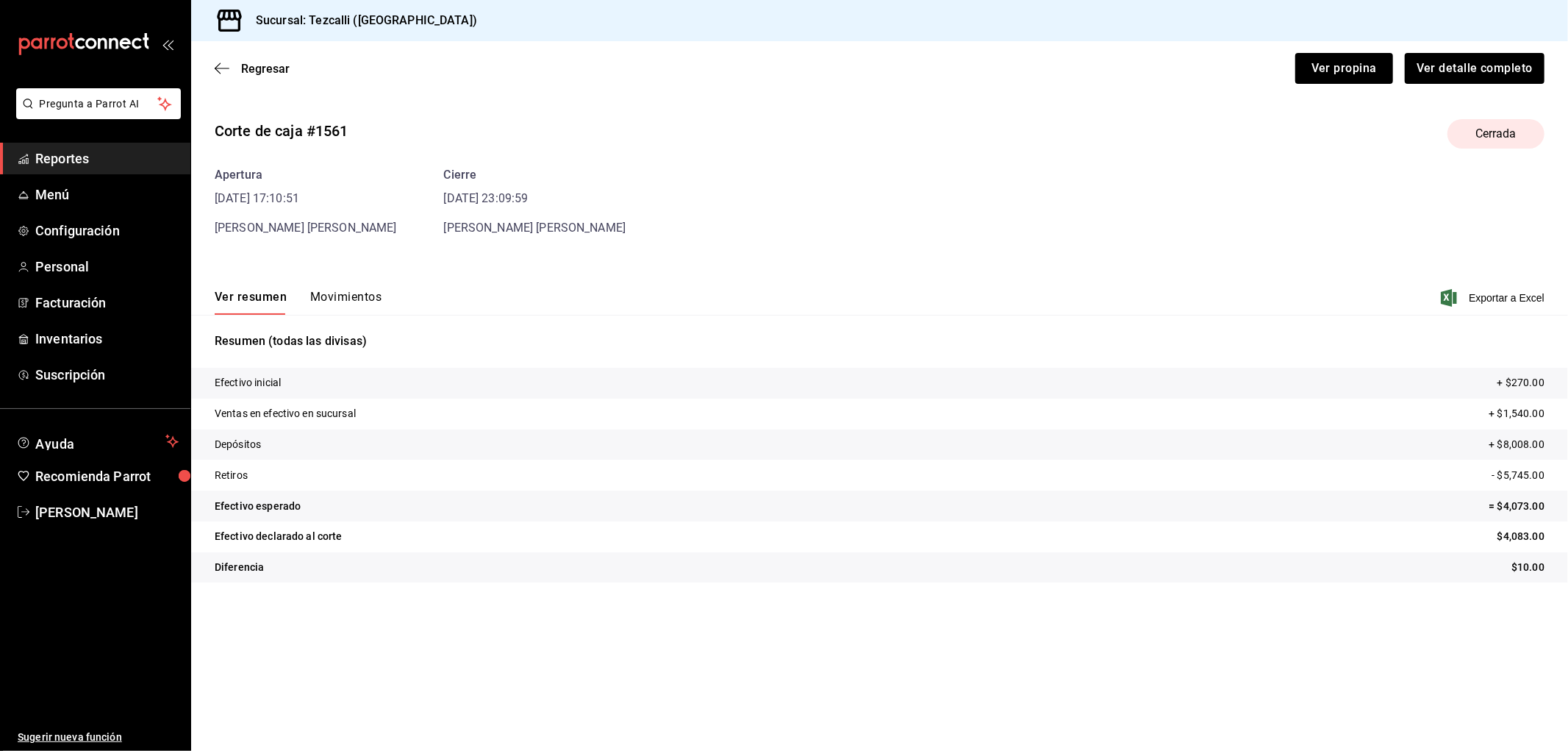
click at [342, 304] on button "Movimientos" at bounding box center [346, 302] width 71 height 25
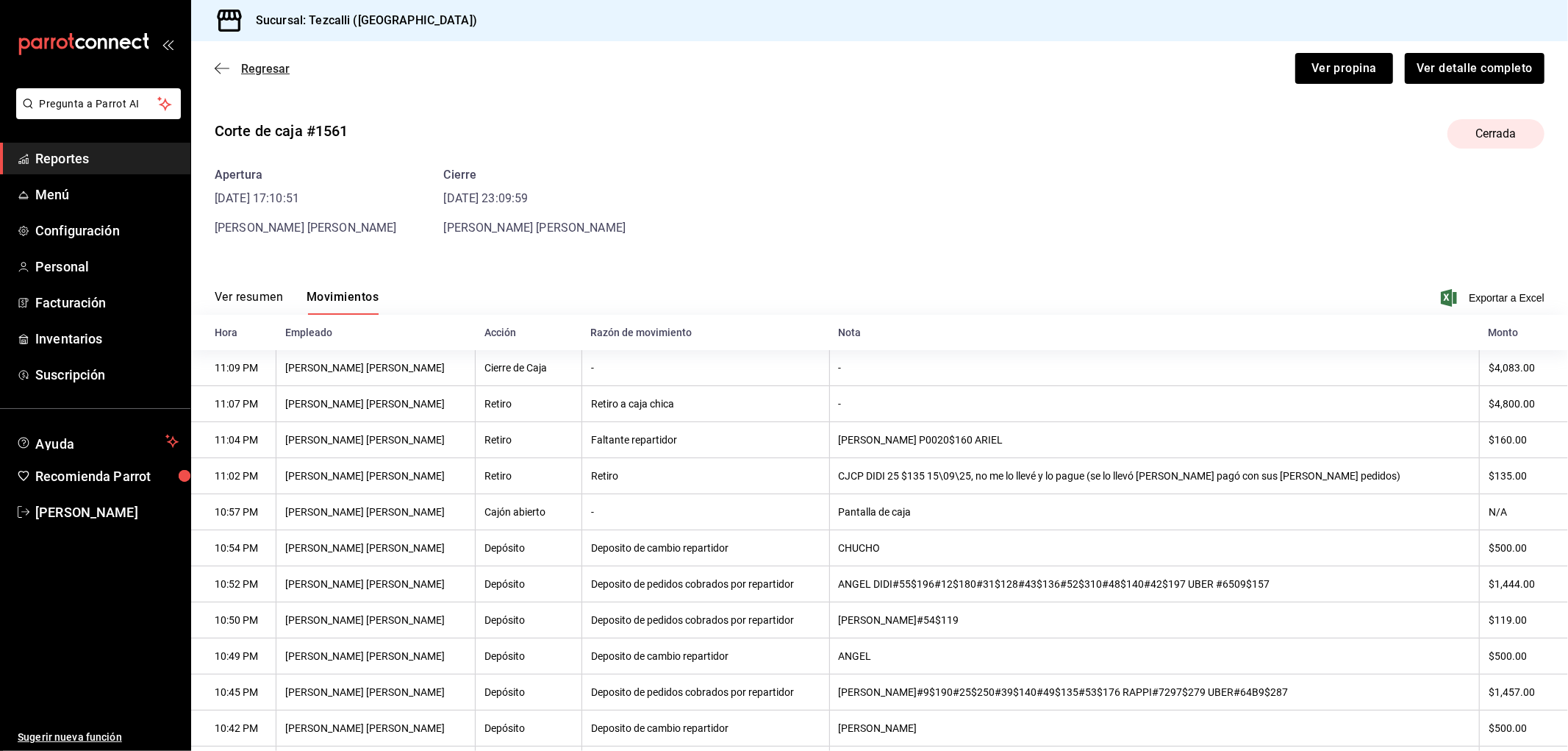
click at [274, 71] on span "Regresar" at bounding box center [266, 69] width 48 height 14
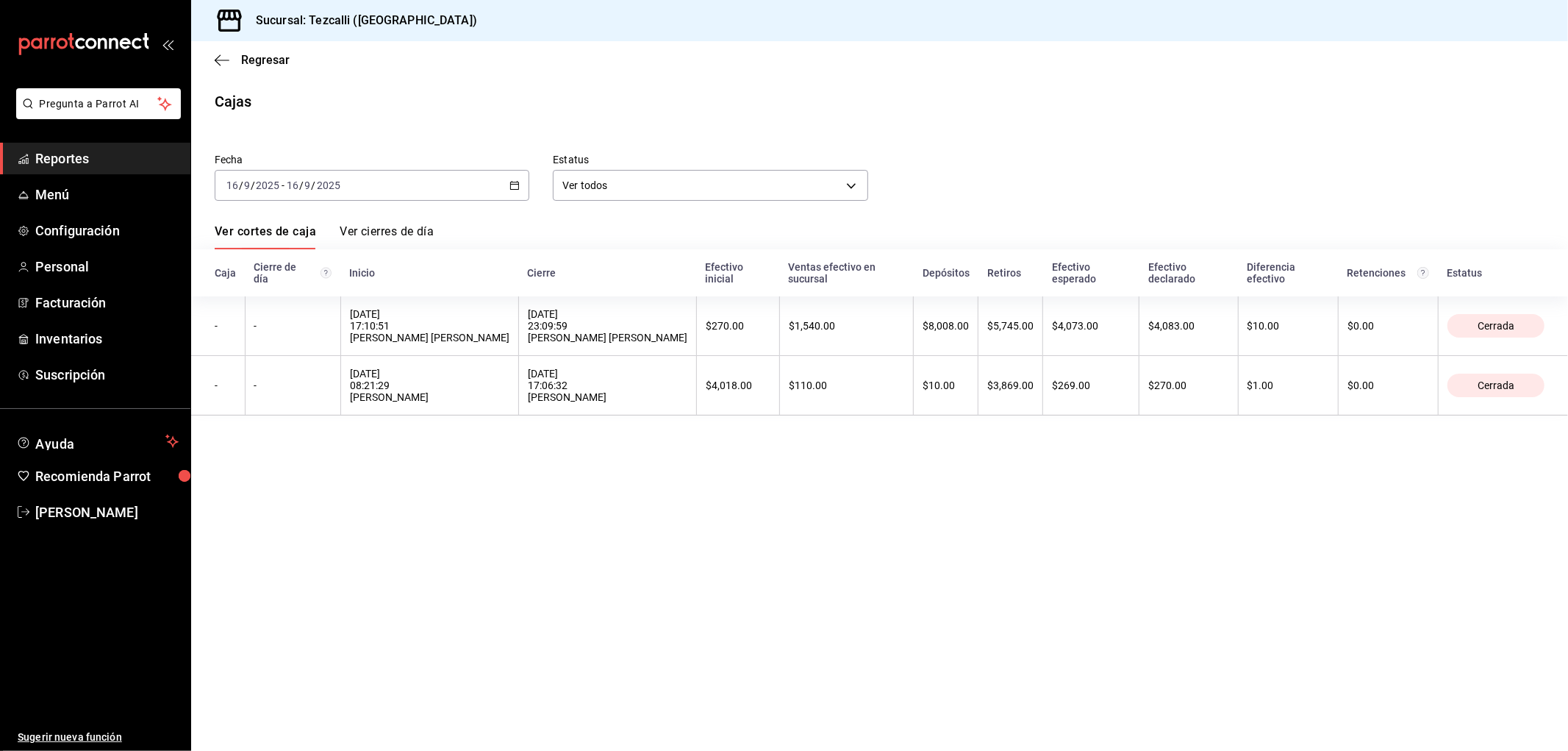
click at [348, 189] on div "[DATE] [DATE] - [DATE] [DATE]" at bounding box center [372, 185] width 315 height 31
click at [294, 266] on span "Ayer" at bounding box center [284, 263] width 114 height 15
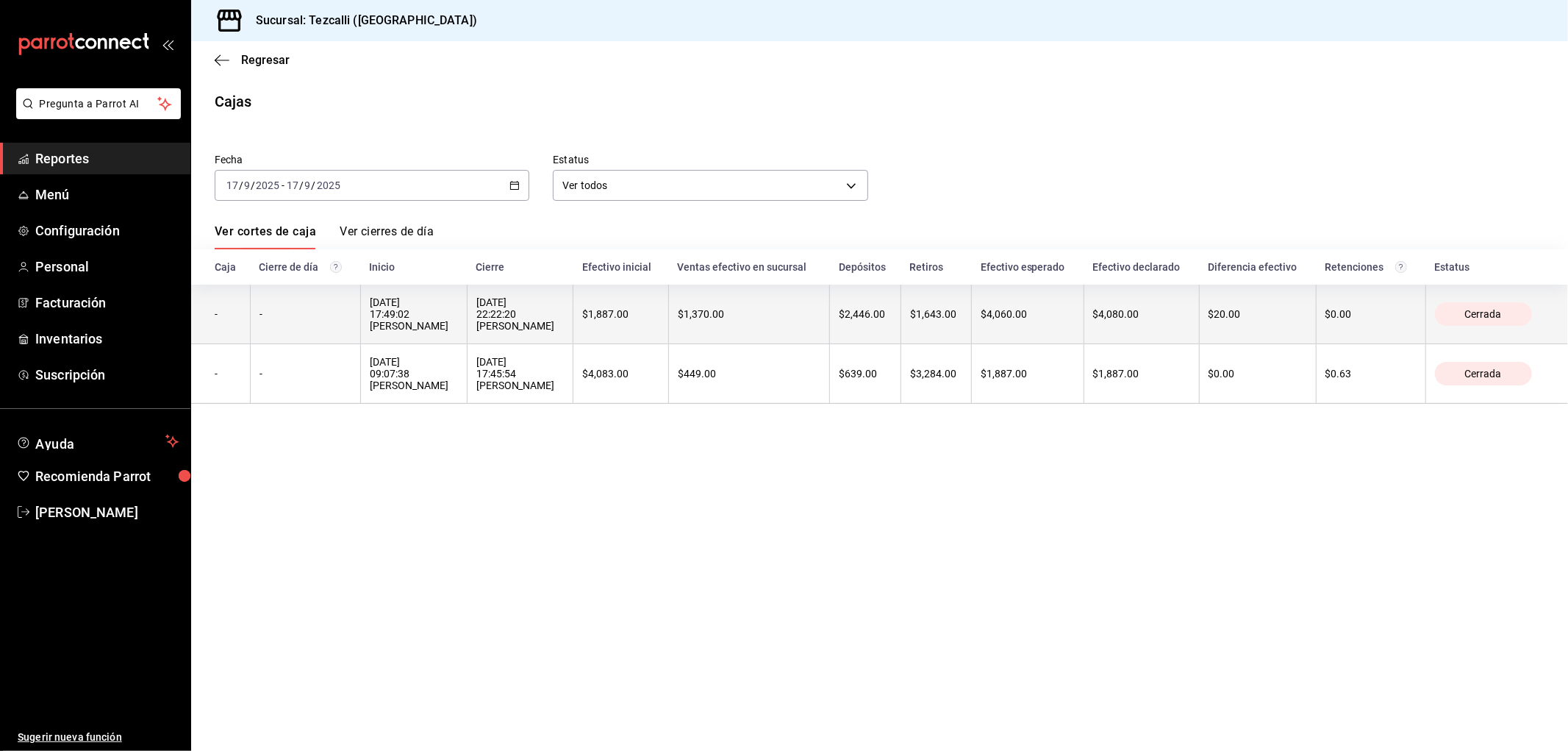
click at [509, 317] on div "[DATE] 22:22:20 [PERSON_NAME]" at bounding box center [521, 314] width 89 height 35
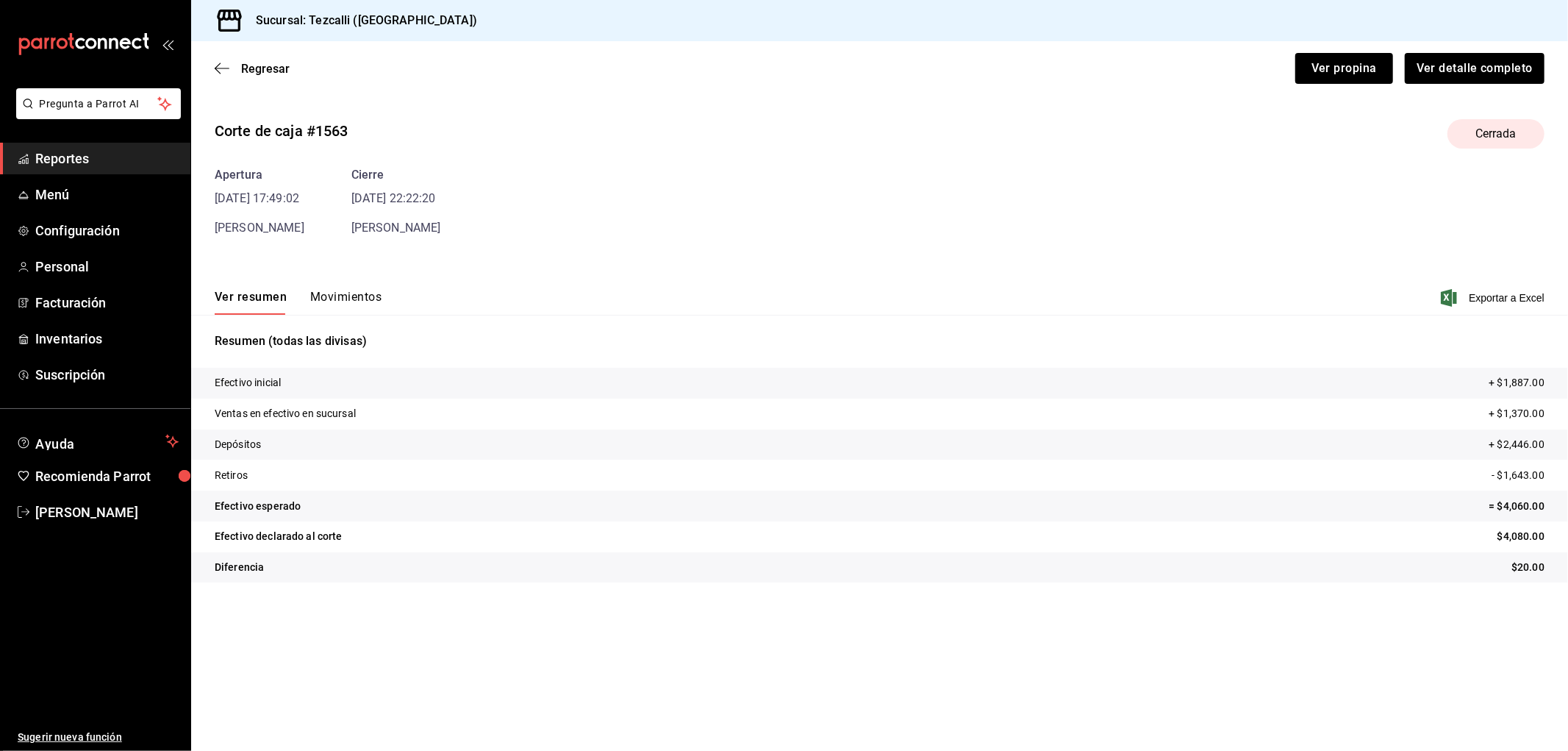
click at [352, 302] on button "Movimientos" at bounding box center [346, 302] width 71 height 25
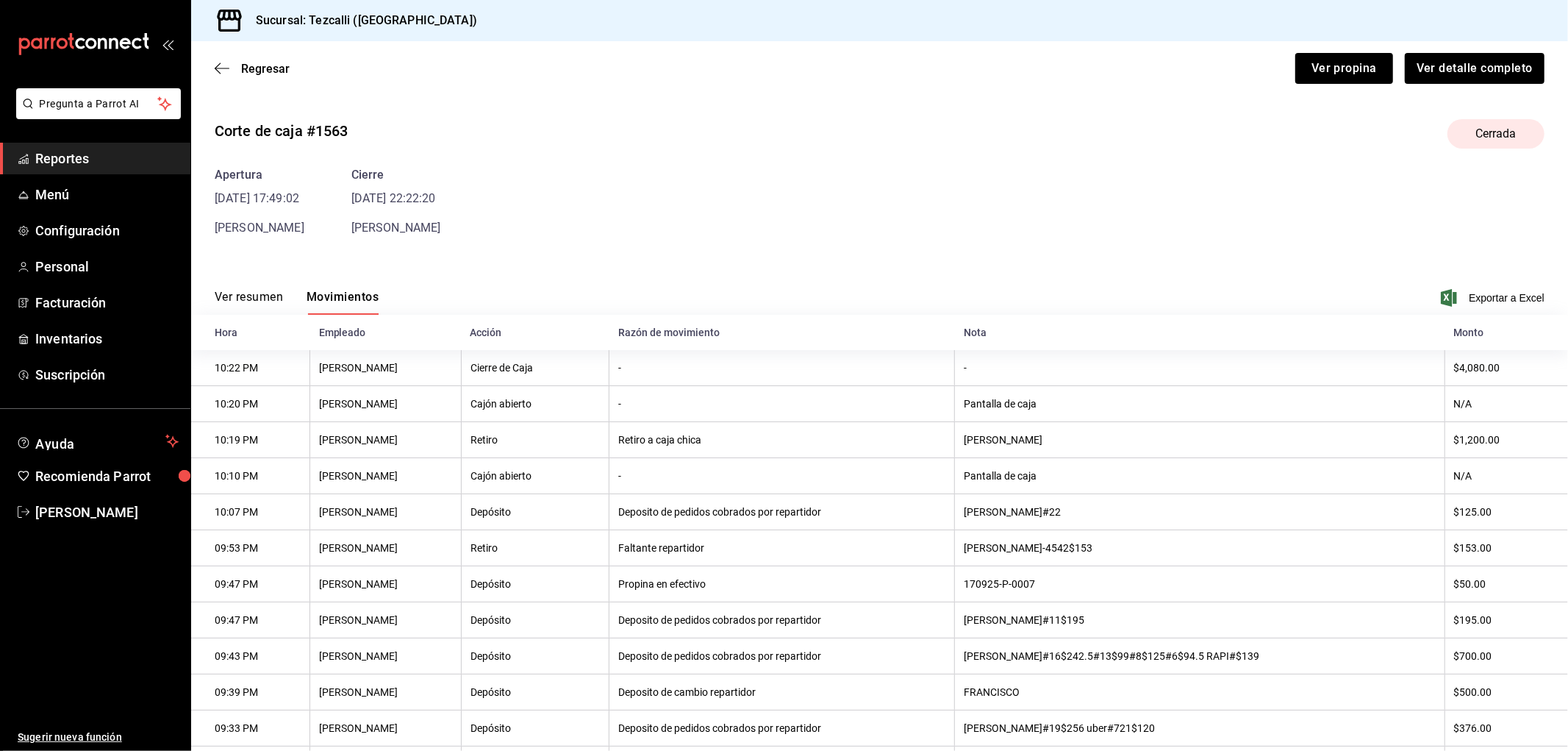
click at [257, 77] on div "Regresar Ver propina Ver detalle completo" at bounding box center [879, 68] width 1377 height 54
click at [260, 71] on span "Regresar" at bounding box center [266, 69] width 48 height 14
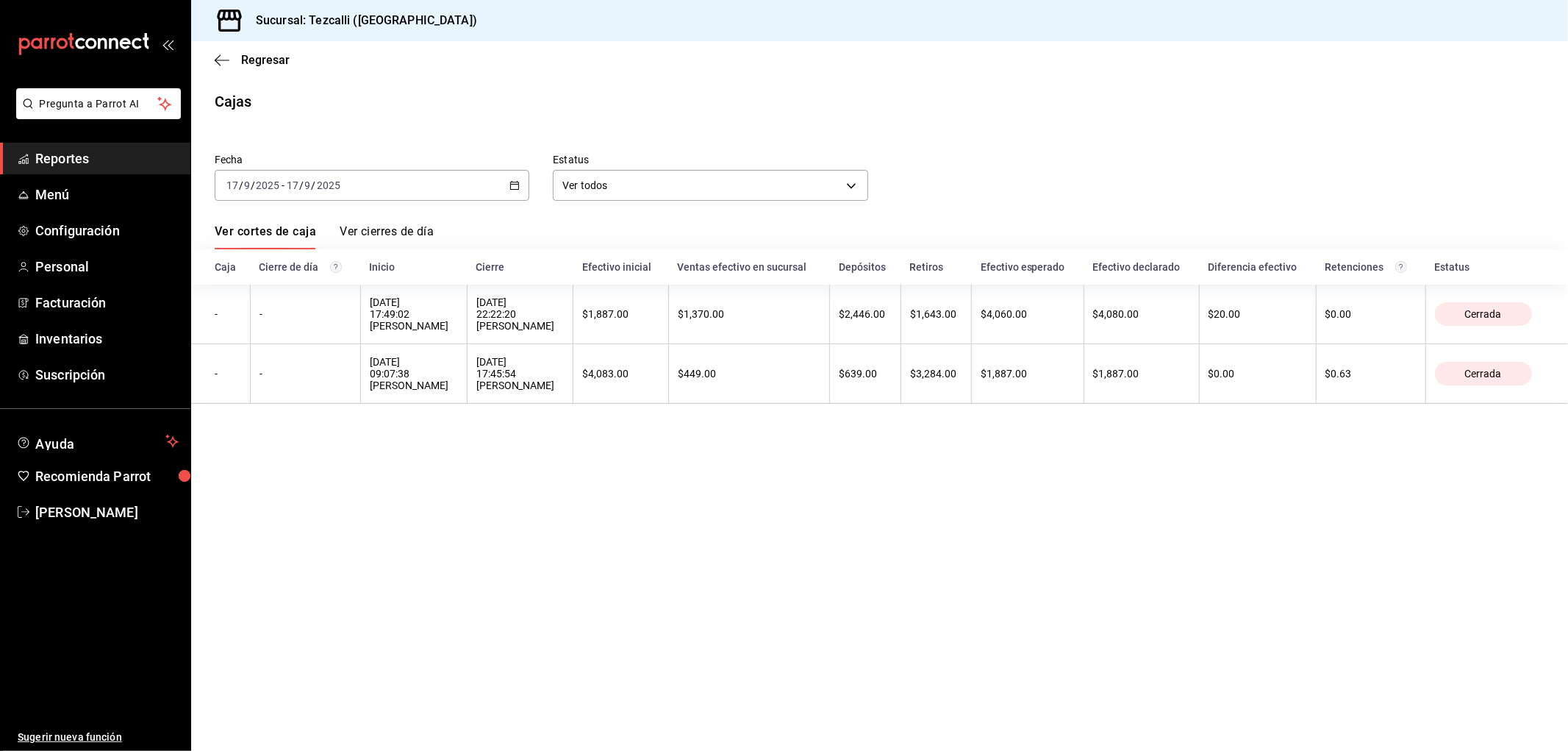
click at [822, 505] on main "Regresar Cajas Fecha [DATE] [DATE] - [DATE] [DATE] Estatus Ver todos ALL Ver co…" at bounding box center [879, 396] width 1377 height 710
click at [139, 158] on span "Reportes" at bounding box center [107, 159] width 144 height 20
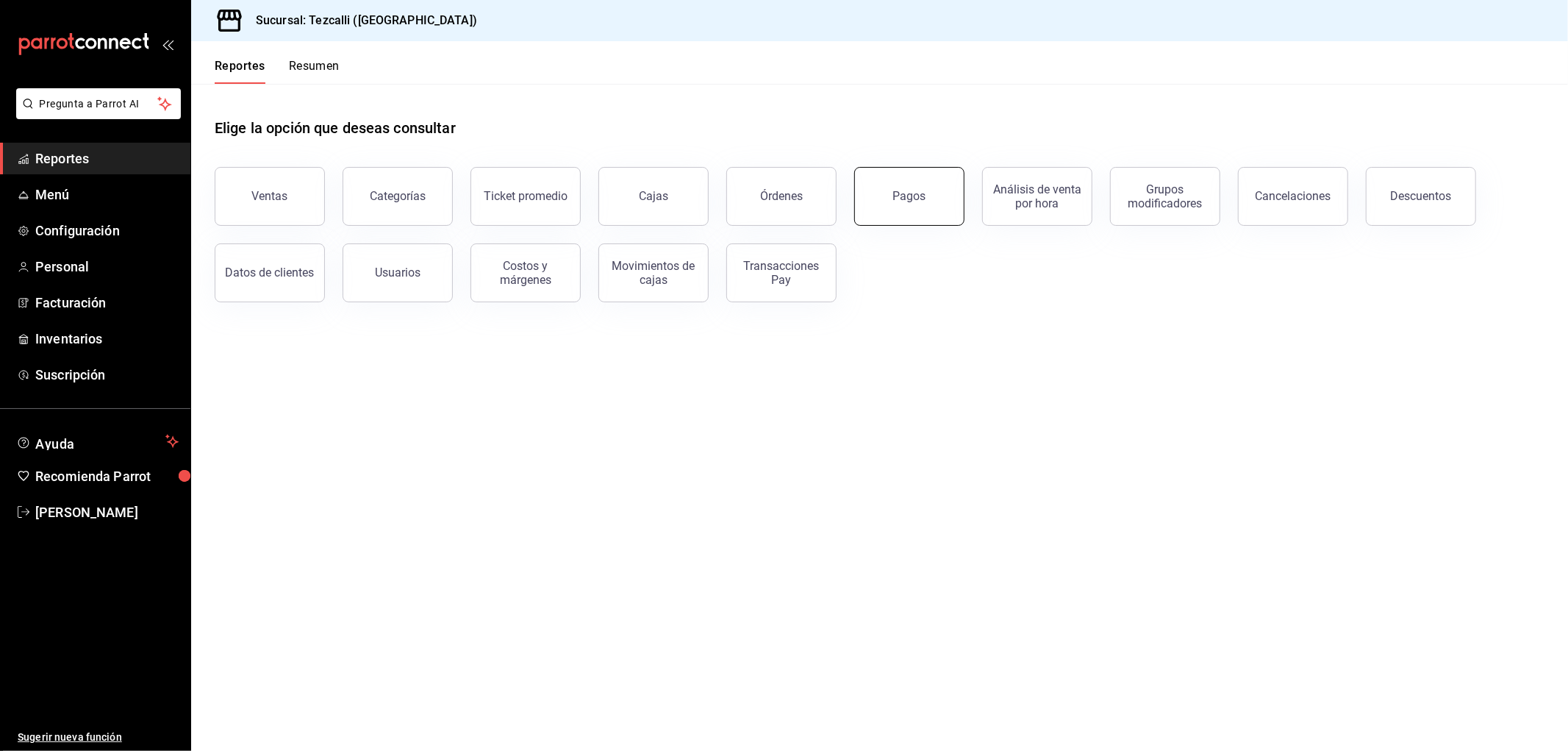
click at [906, 201] on div "Pagos" at bounding box center [910, 195] width 33 height 14
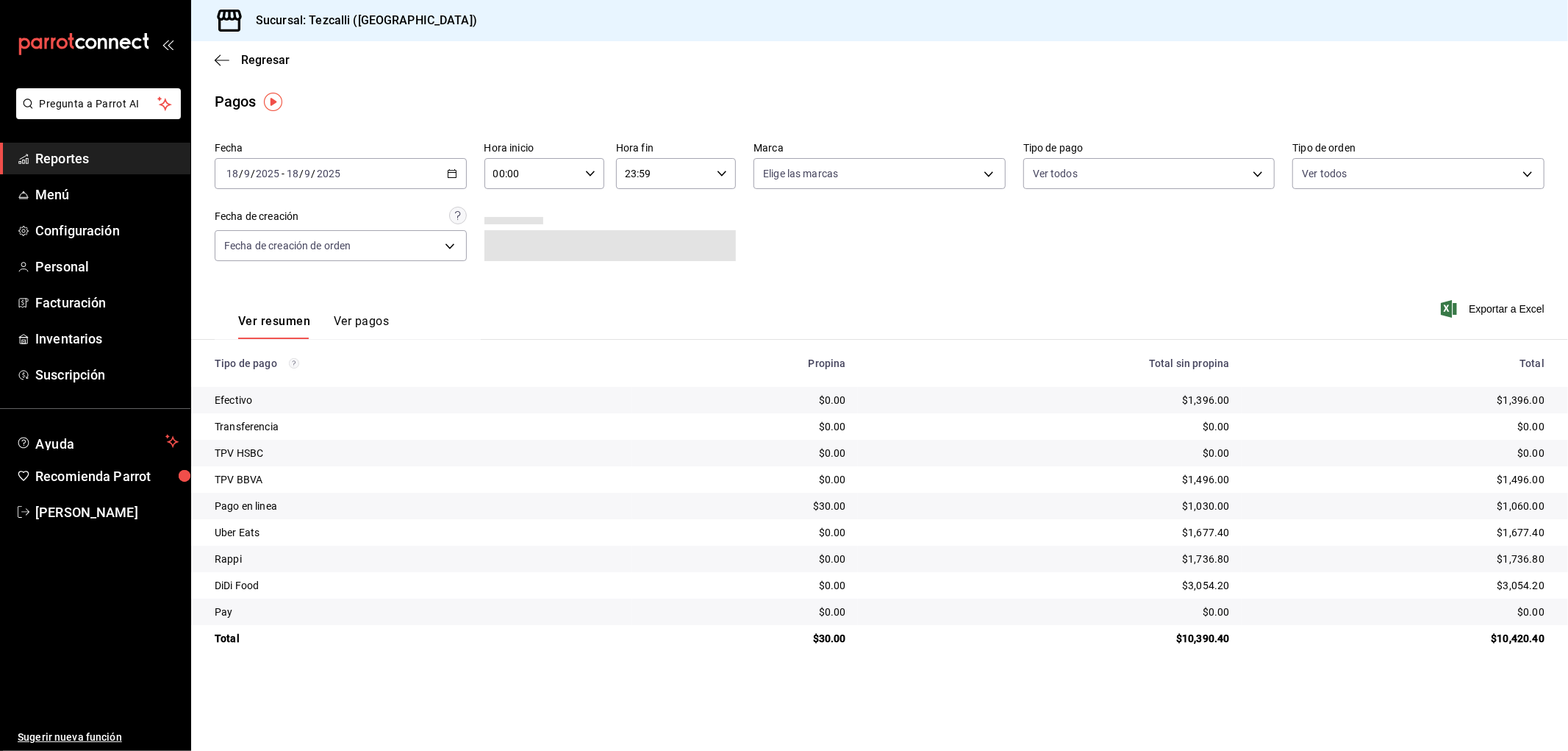
click at [341, 166] on div "[DATE] [DATE] - [DATE] [DATE]" at bounding box center [341, 173] width 252 height 31
click at [282, 390] on span "Rango de fechas" at bounding box center [284, 383] width 114 height 15
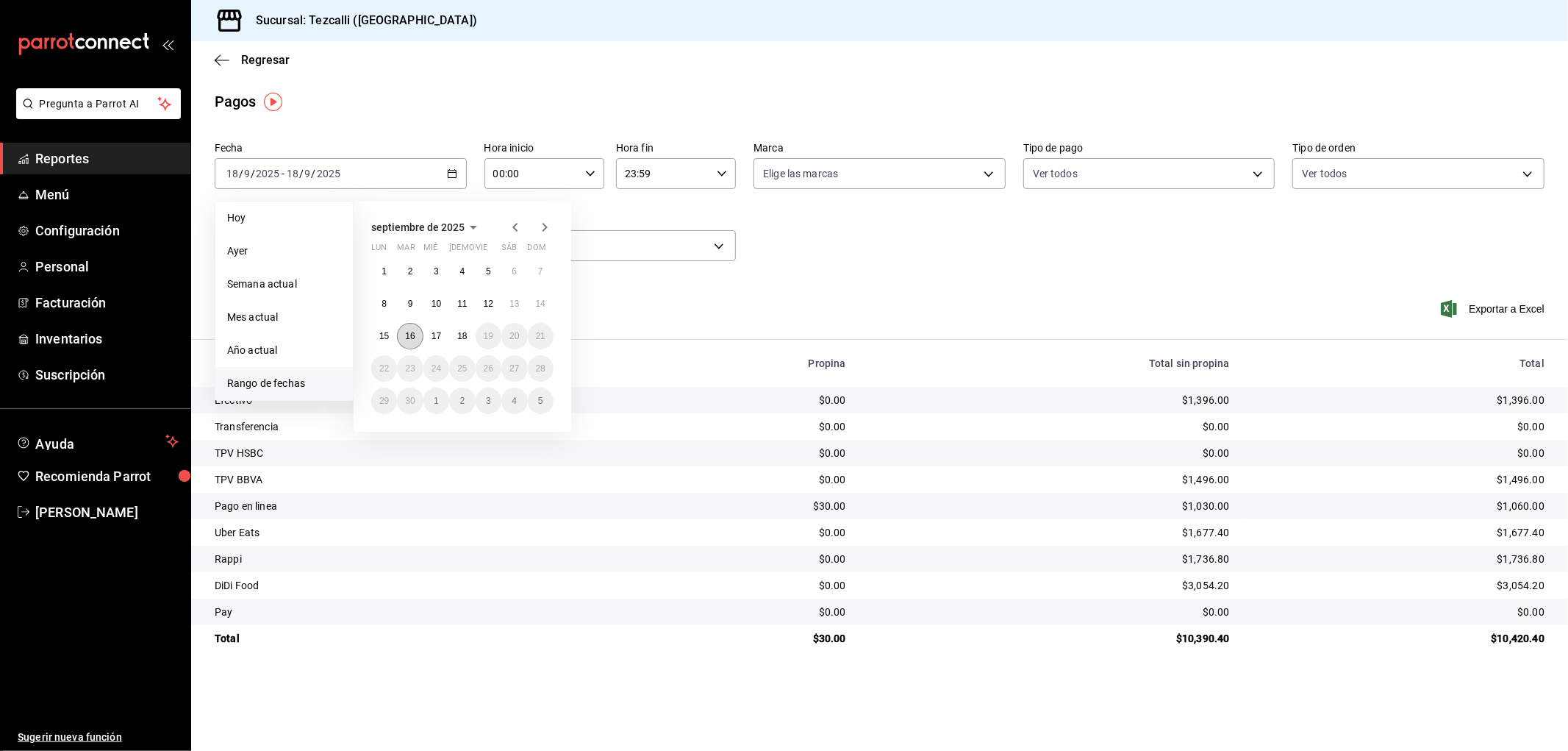
click at [414, 334] on abbr "16" at bounding box center [409, 336] width 9 height 10
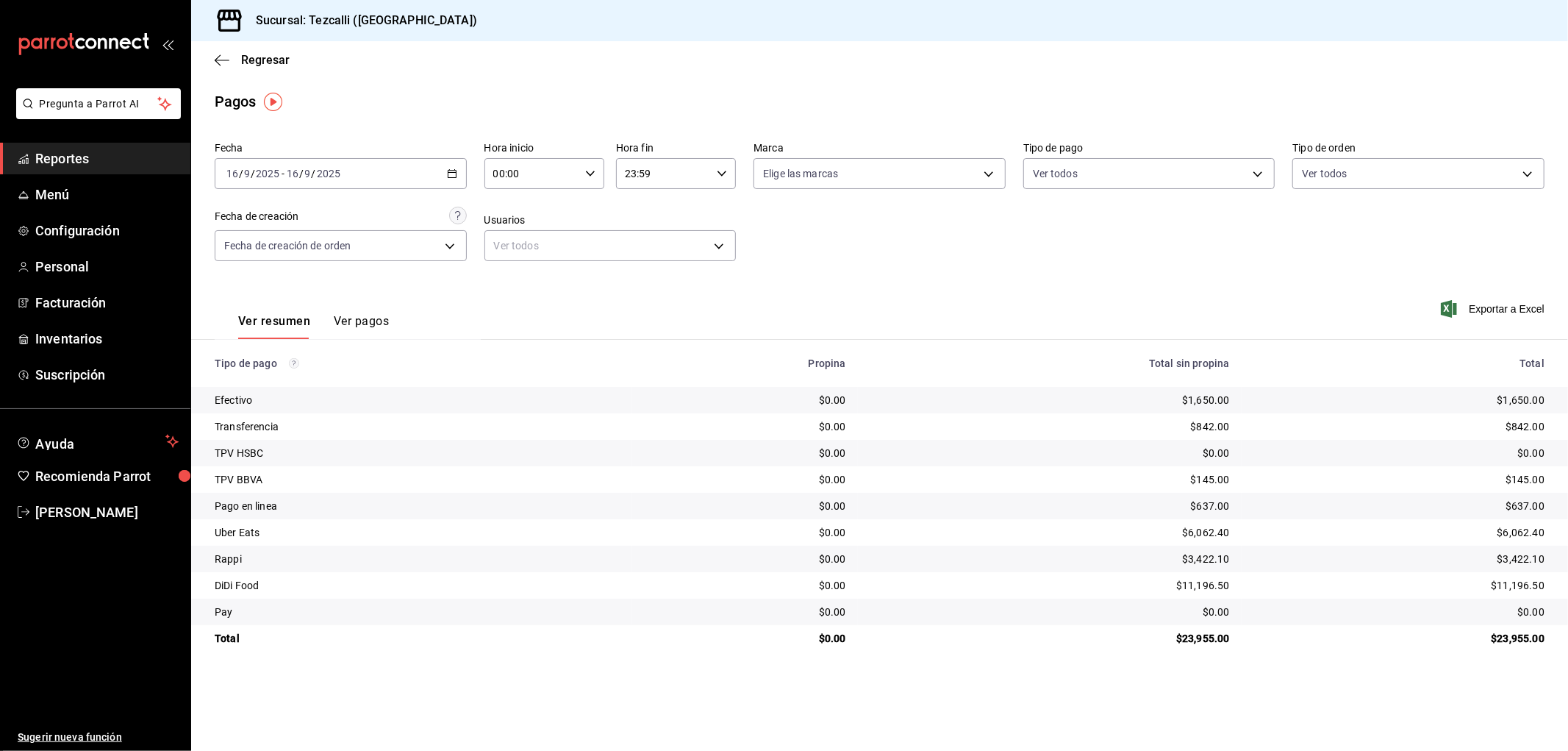
click at [392, 181] on div "[DATE] [DATE] - [DATE] [DATE]" at bounding box center [341, 173] width 252 height 31
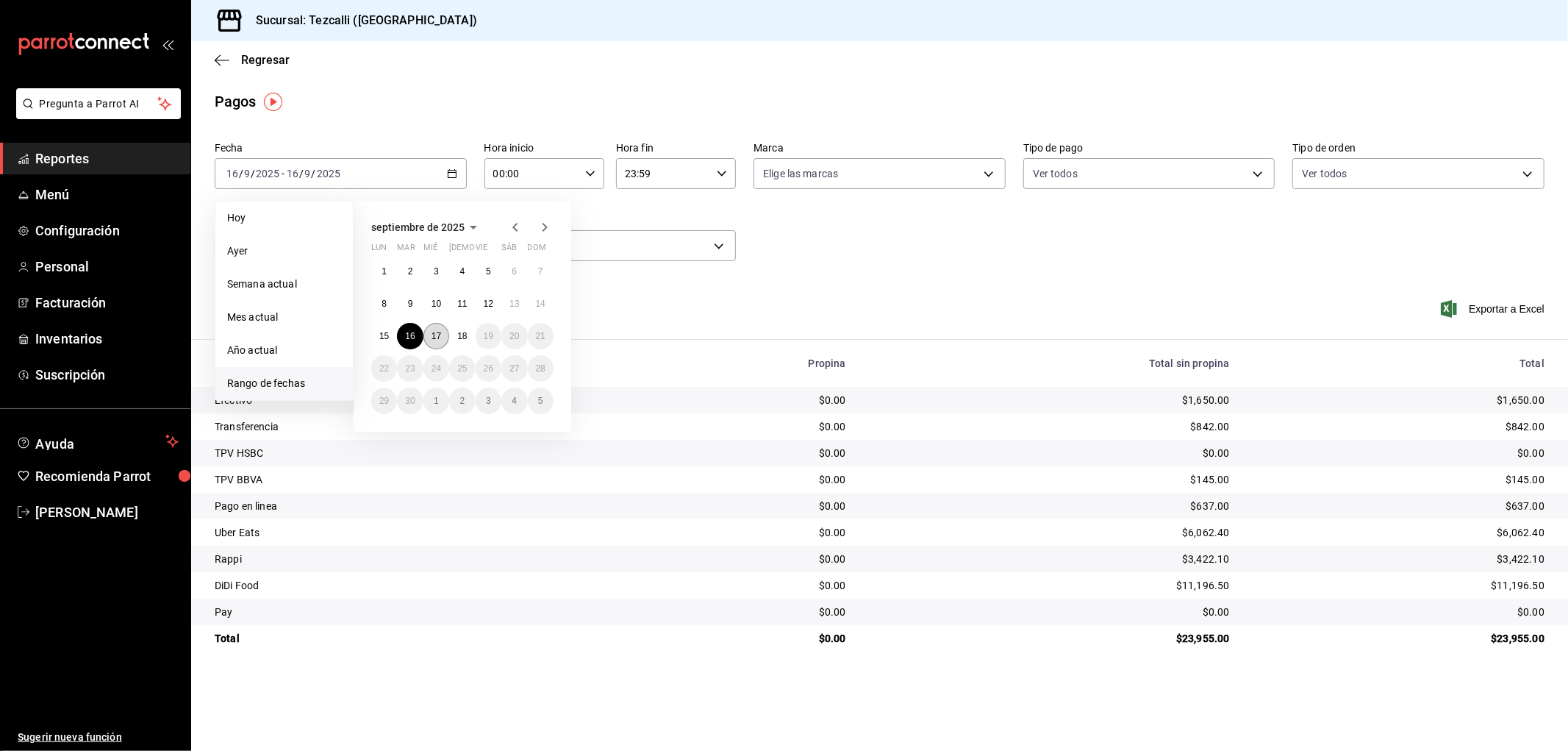
click at [438, 332] on abbr "17" at bounding box center [436, 336] width 9 height 10
